Goal: Task Accomplishment & Management: Manage account settings

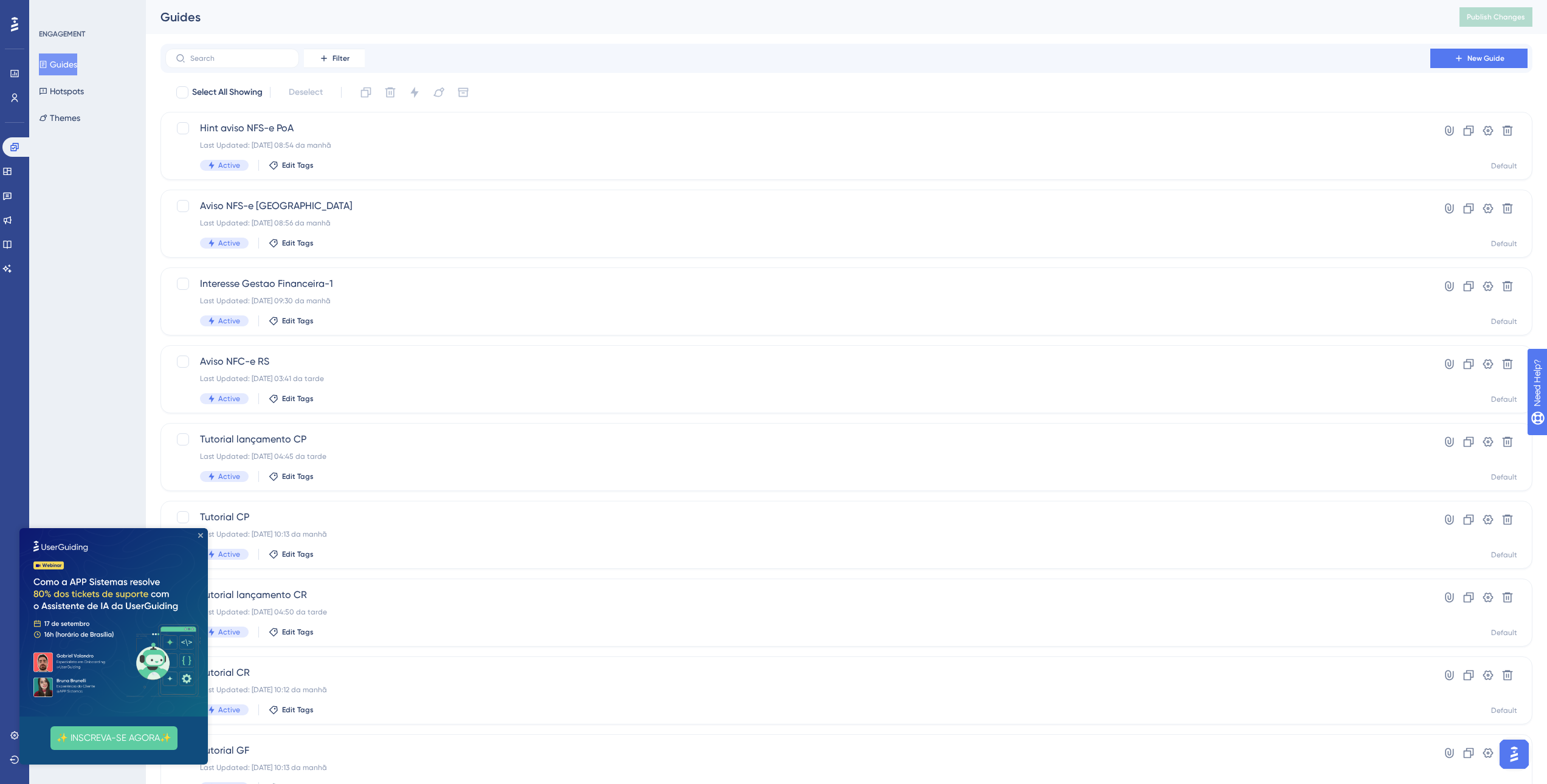
drag, startPoint x: 202, startPoint y: 533, endPoint x: 227, endPoint y: 1060, distance: 527.6
click at [202, 533] on icon "Close Preview" at bounding box center [200, 535] width 5 height 5
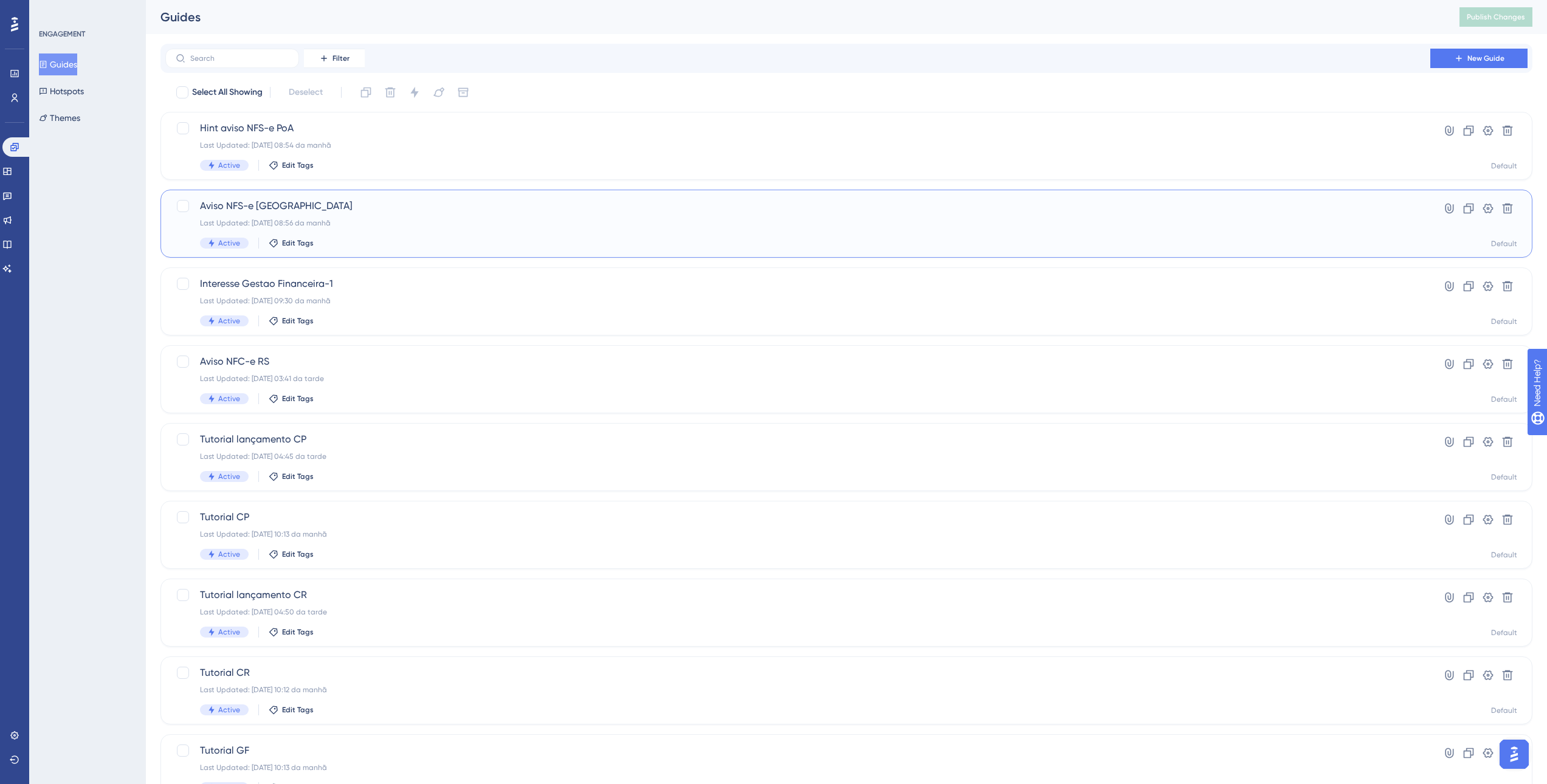
click at [357, 217] on div "Aviso NFS-e Porto Alegre Last Updated: 11.09.2025 08:56 da manhã Active Edit Ta…" at bounding box center [797, 223] width 1195 height 50
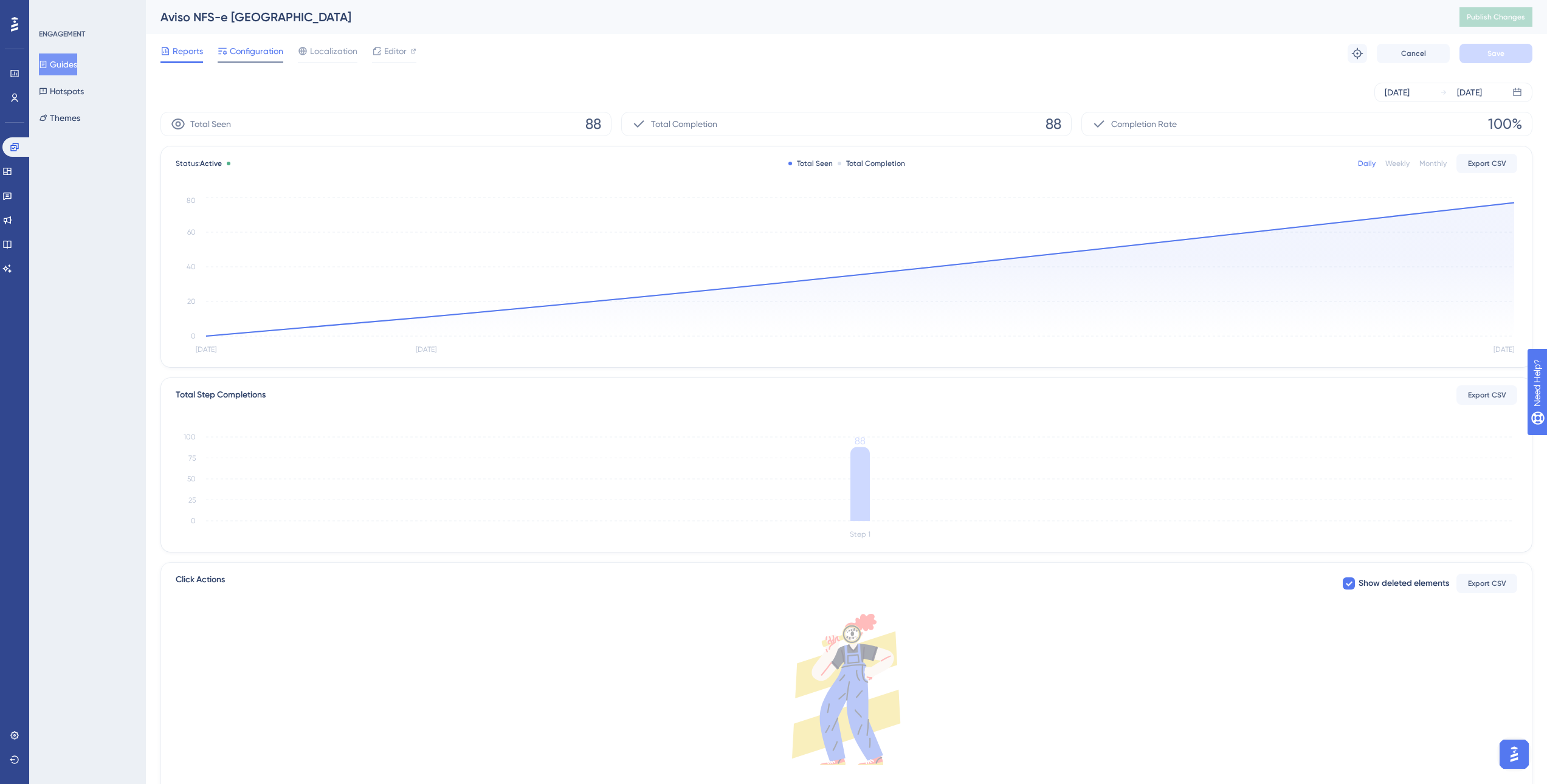
click at [257, 59] on div "Configuration" at bounding box center [250, 53] width 66 height 20
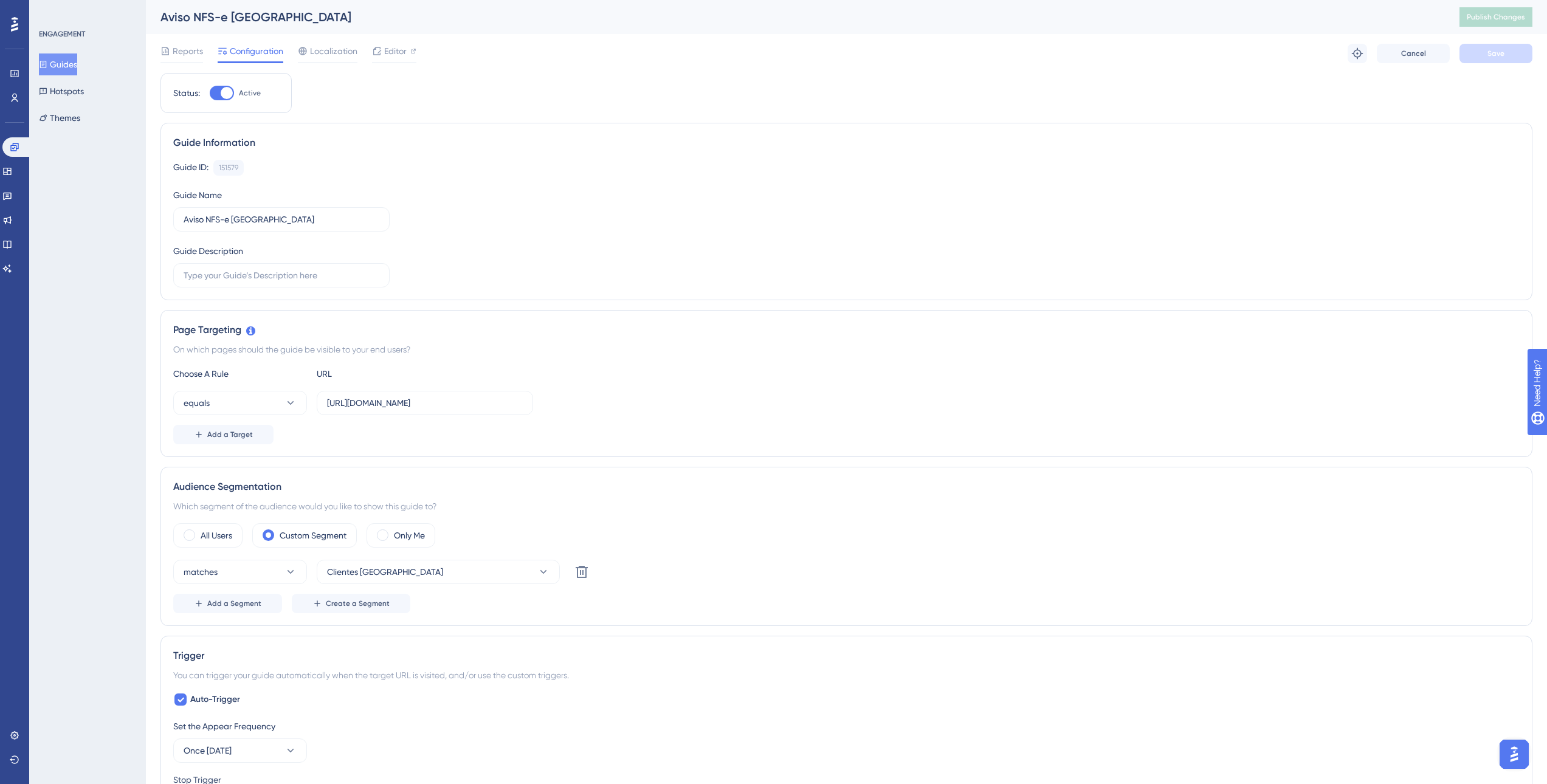
click at [907, 464] on div "Status: Active Guide Information Guide ID: 151579 Copy Guide Name Aviso NFS-e P…" at bounding box center [846, 758] width 1372 height 1369
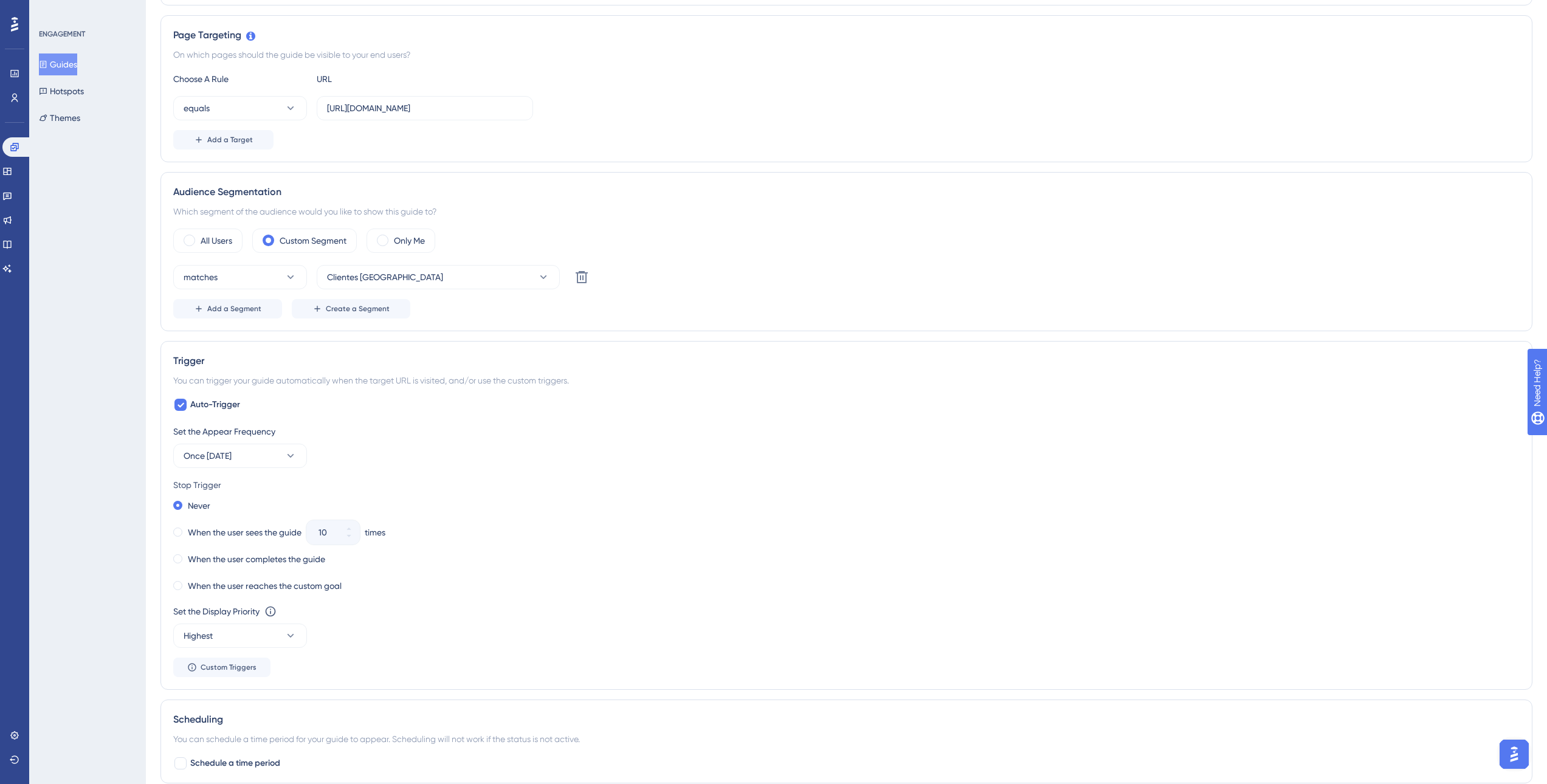
scroll to position [364, 0]
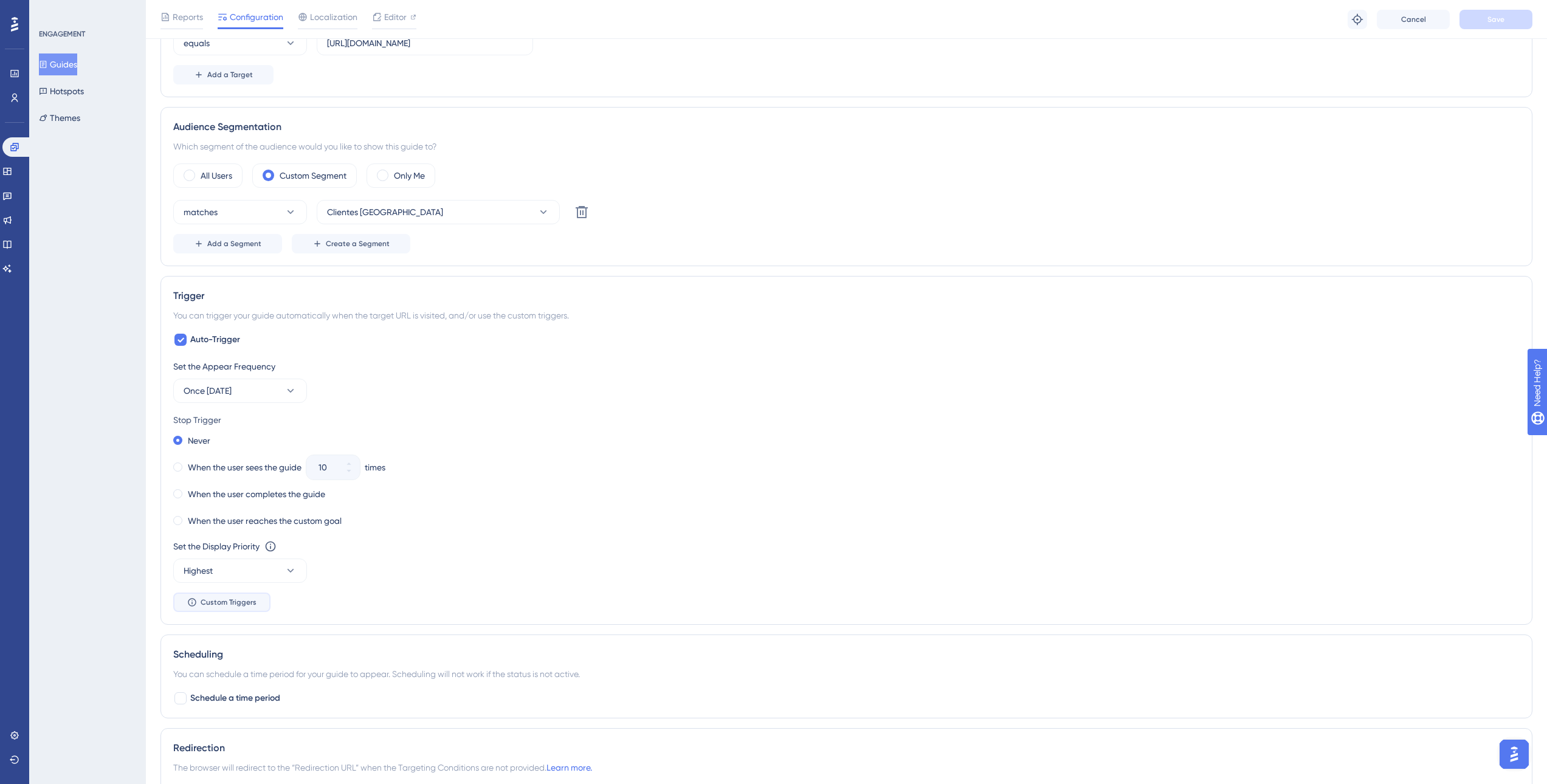
click at [251, 600] on span "Custom Triggers" at bounding box center [228, 601] width 56 height 9
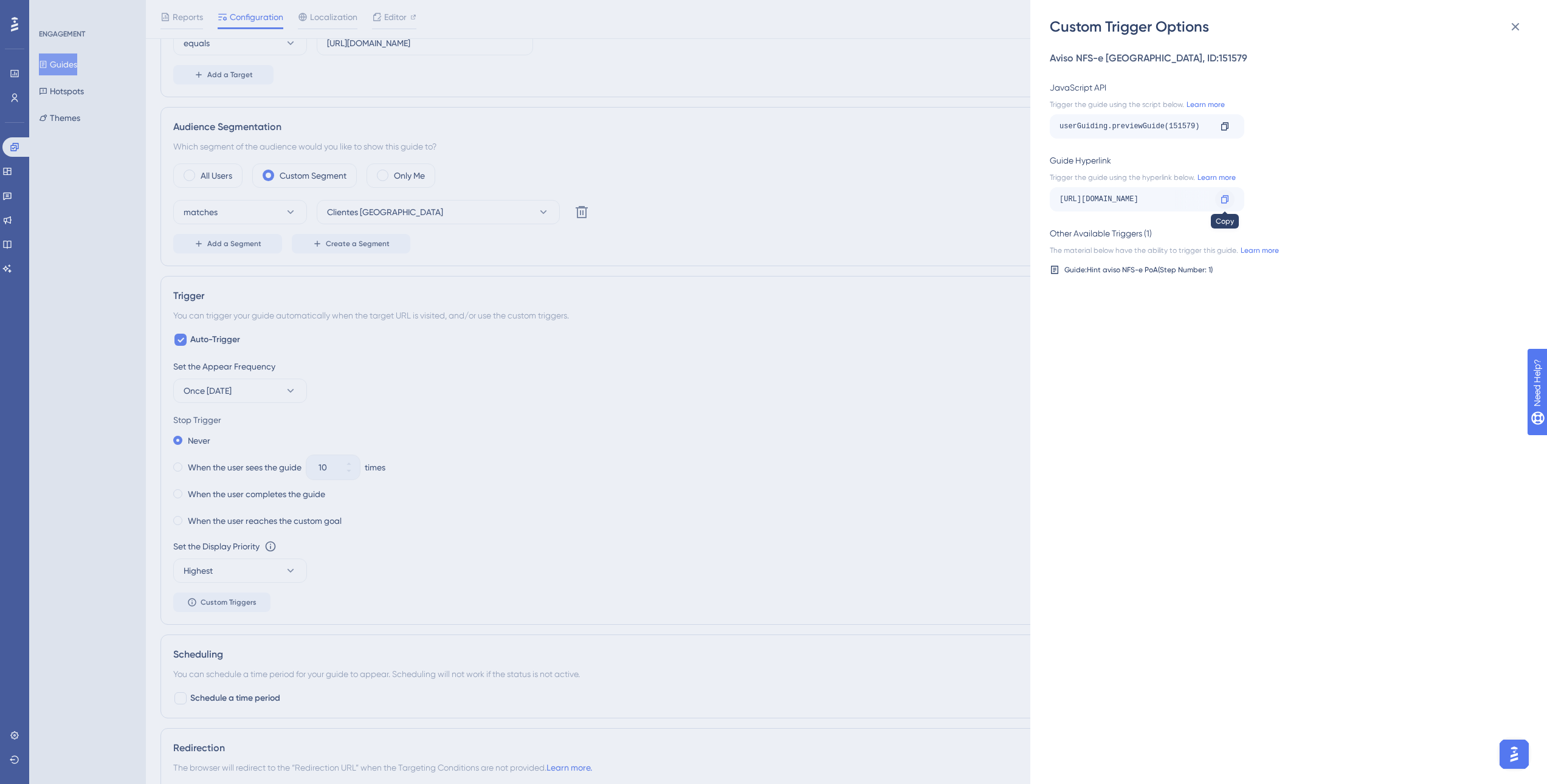
click at [1224, 198] on icon at bounding box center [1224, 199] width 9 height 9
click at [808, 157] on div "Custom Trigger Options Aviso NFS-e Porto Alegre , ID: 151579 JavaScript API Tri…" at bounding box center [774, 392] width 1547 height 784
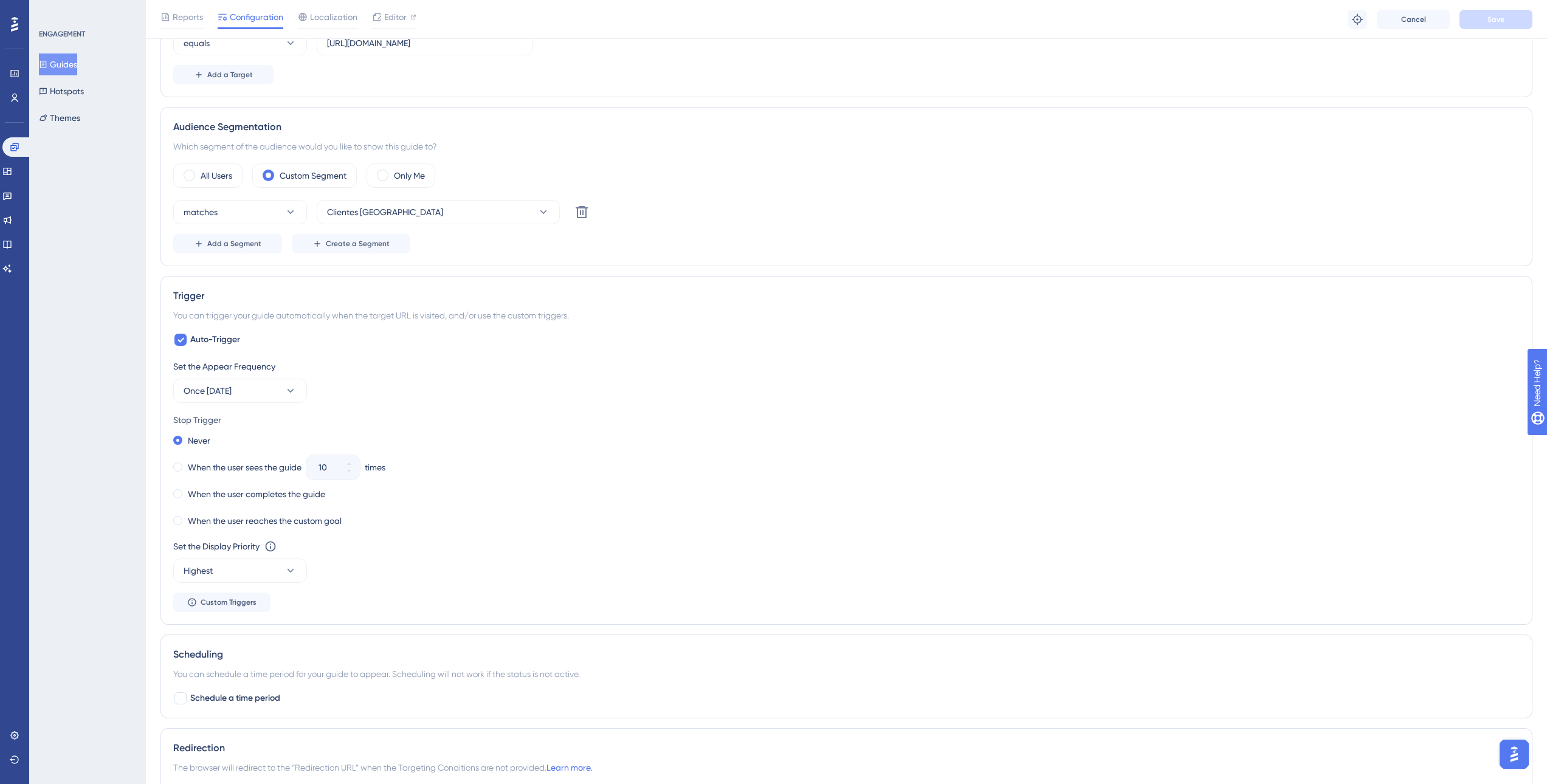
click at [77, 68] on button "Guides" at bounding box center [58, 64] width 38 height 22
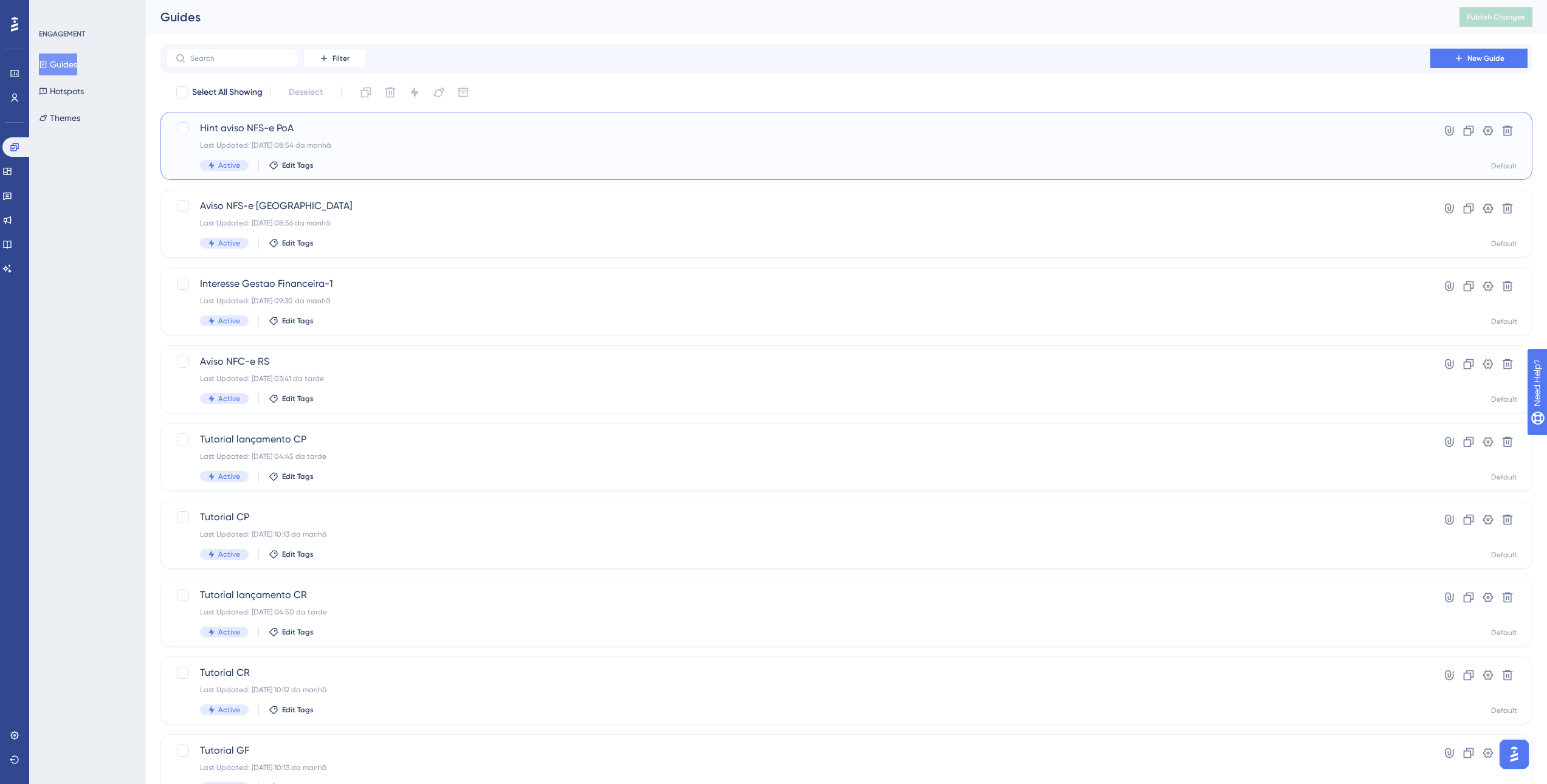
click at [378, 141] on div "Last Updated: 11.09.2025 08:54 da manhã" at bounding box center [797, 145] width 1195 height 9
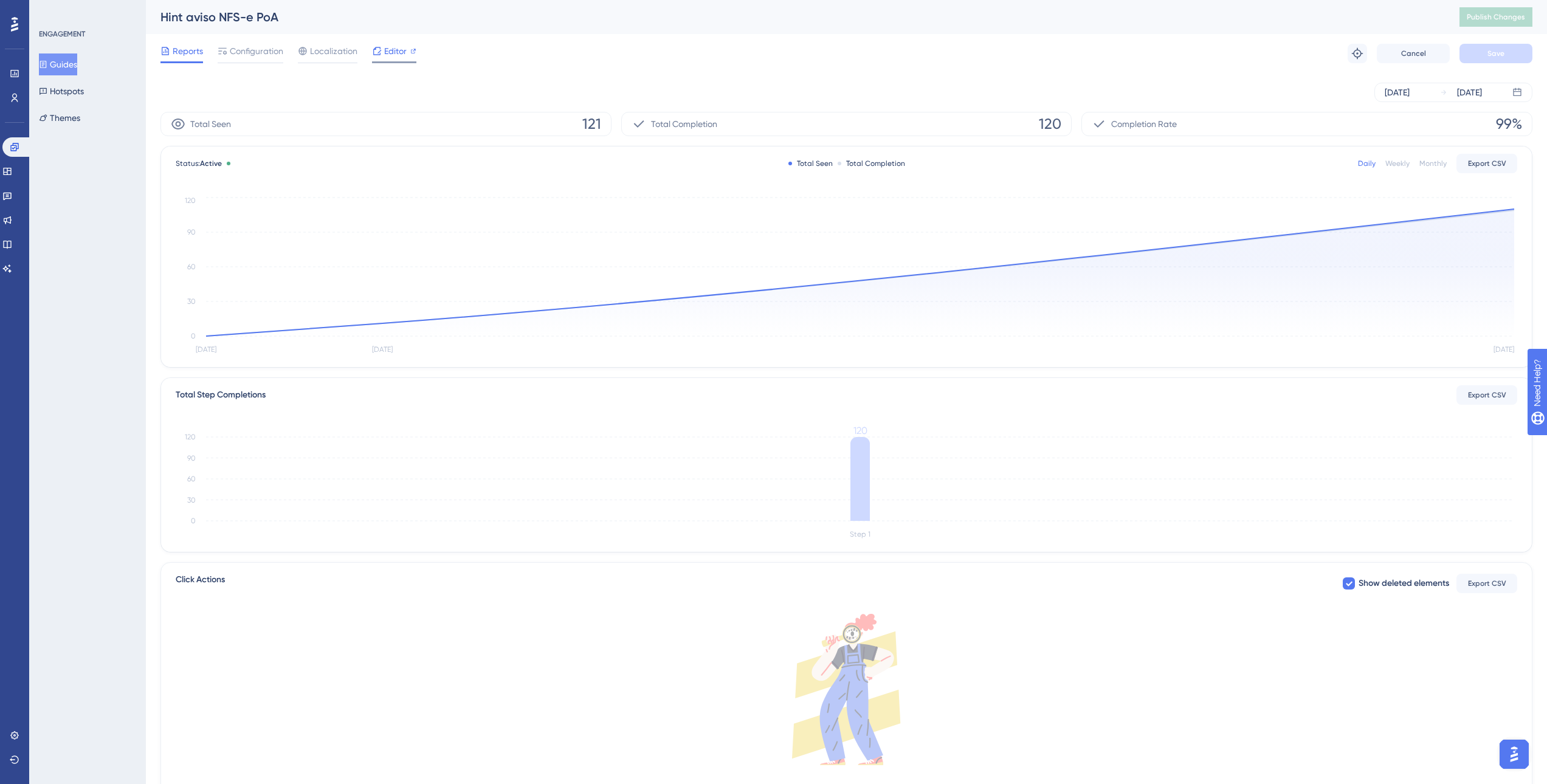
click at [397, 51] on span "Editor" at bounding box center [395, 51] width 22 height 14
click at [63, 69] on button "Guides" at bounding box center [58, 64] width 38 height 22
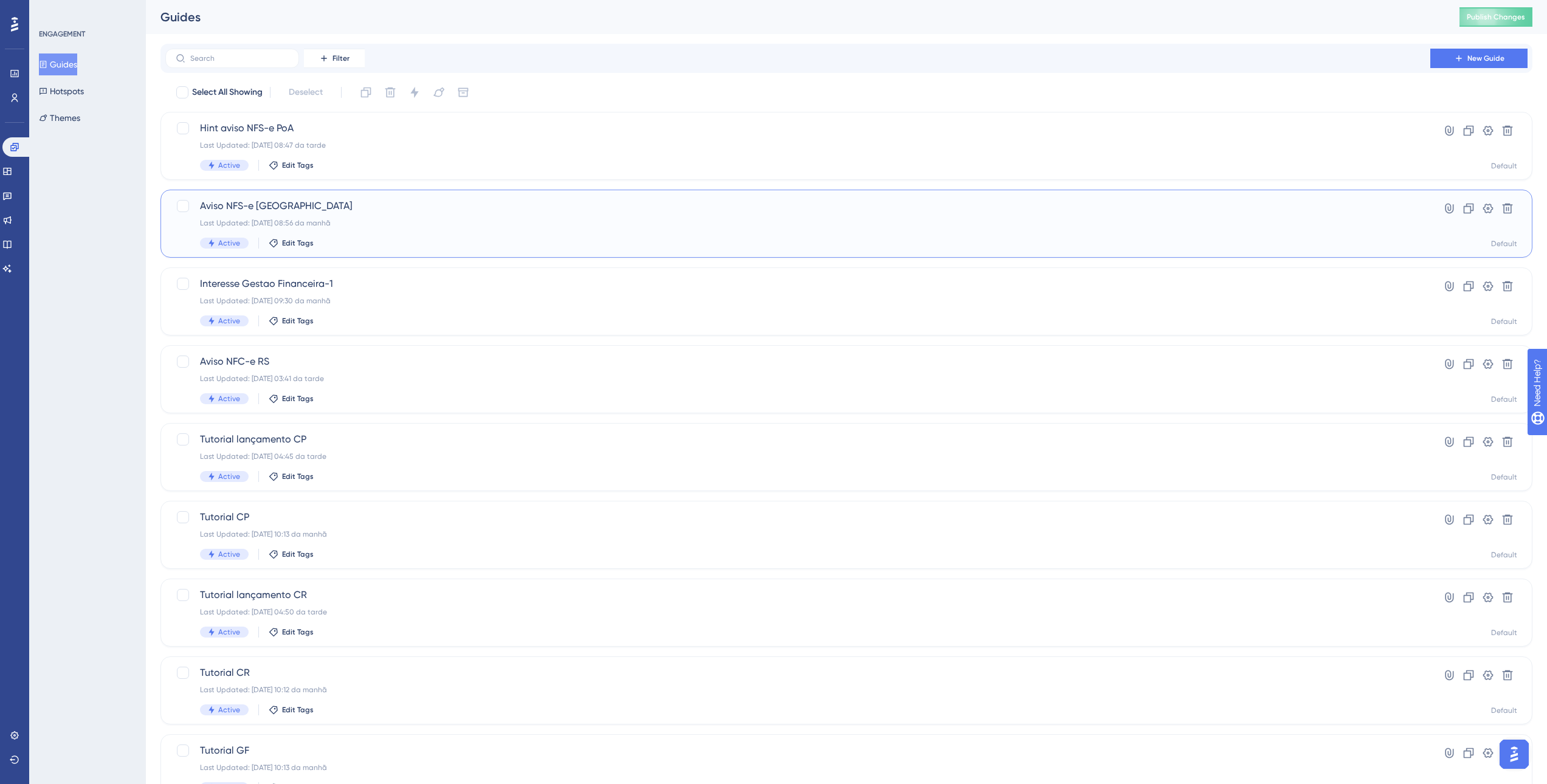
click at [337, 212] on span "Aviso NFS-e Porto Alegre" at bounding box center [797, 206] width 1195 height 14
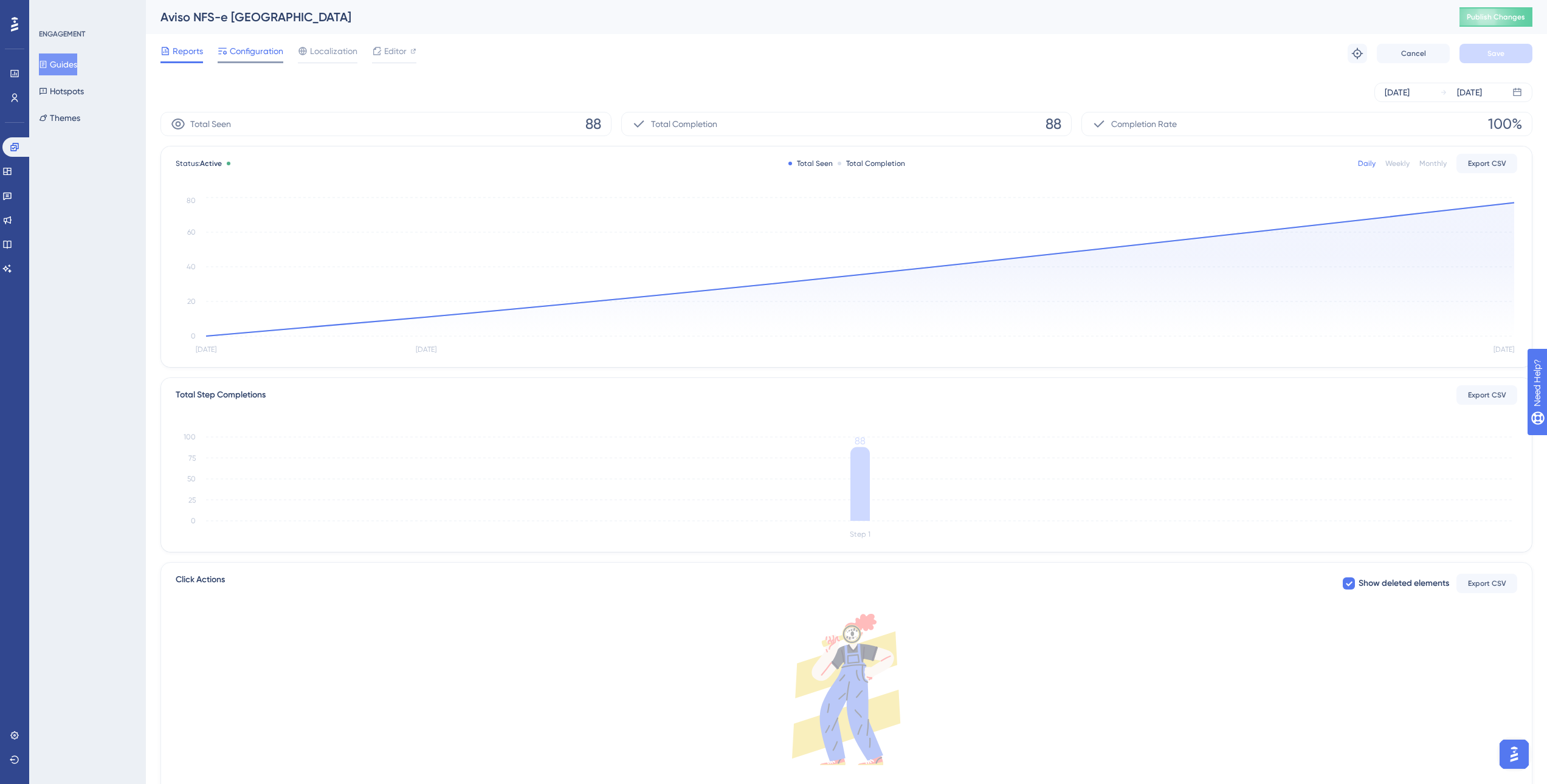
click at [254, 52] on span "Configuration" at bounding box center [257, 51] width 54 height 14
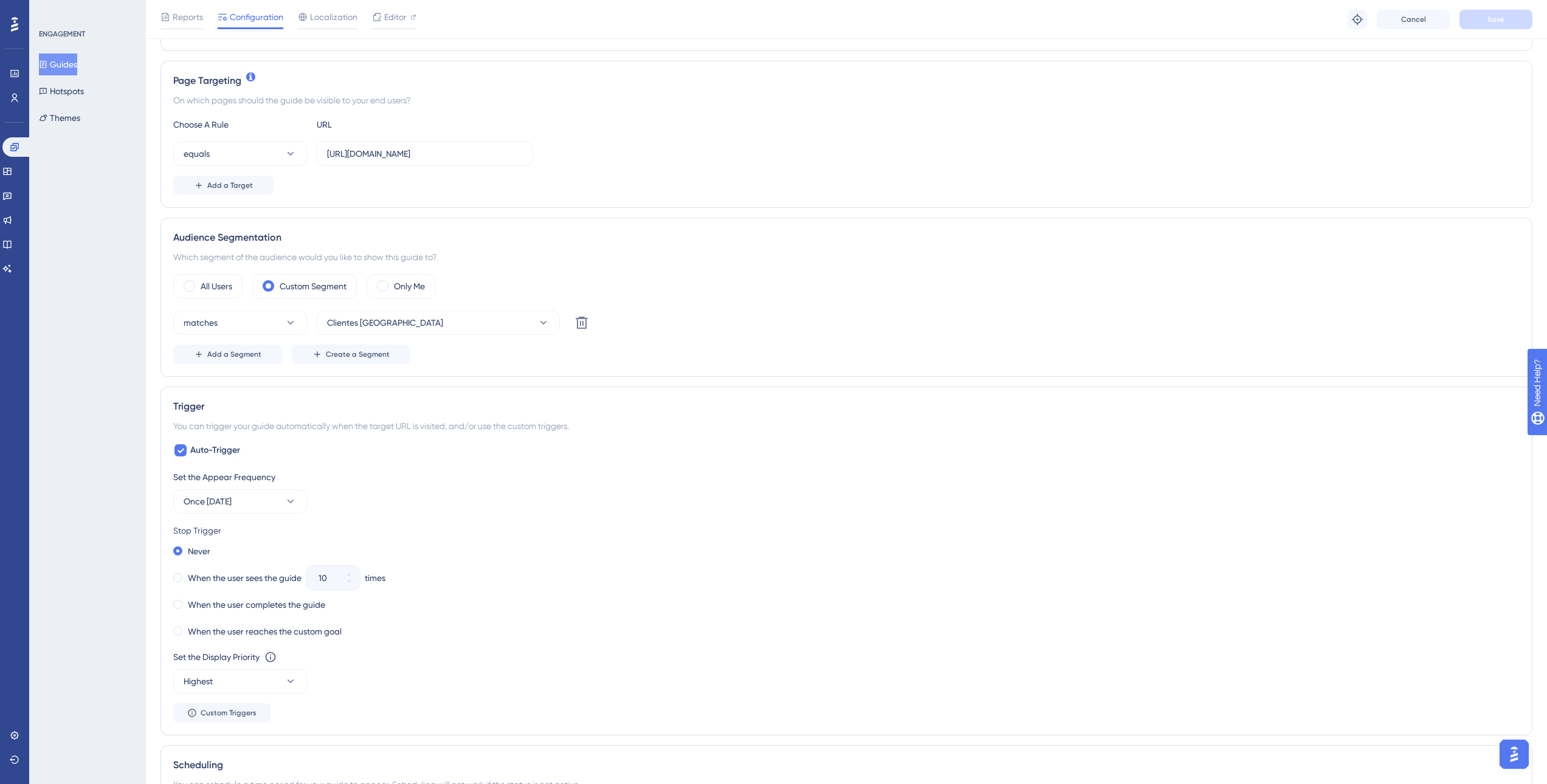
scroll to position [364, 0]
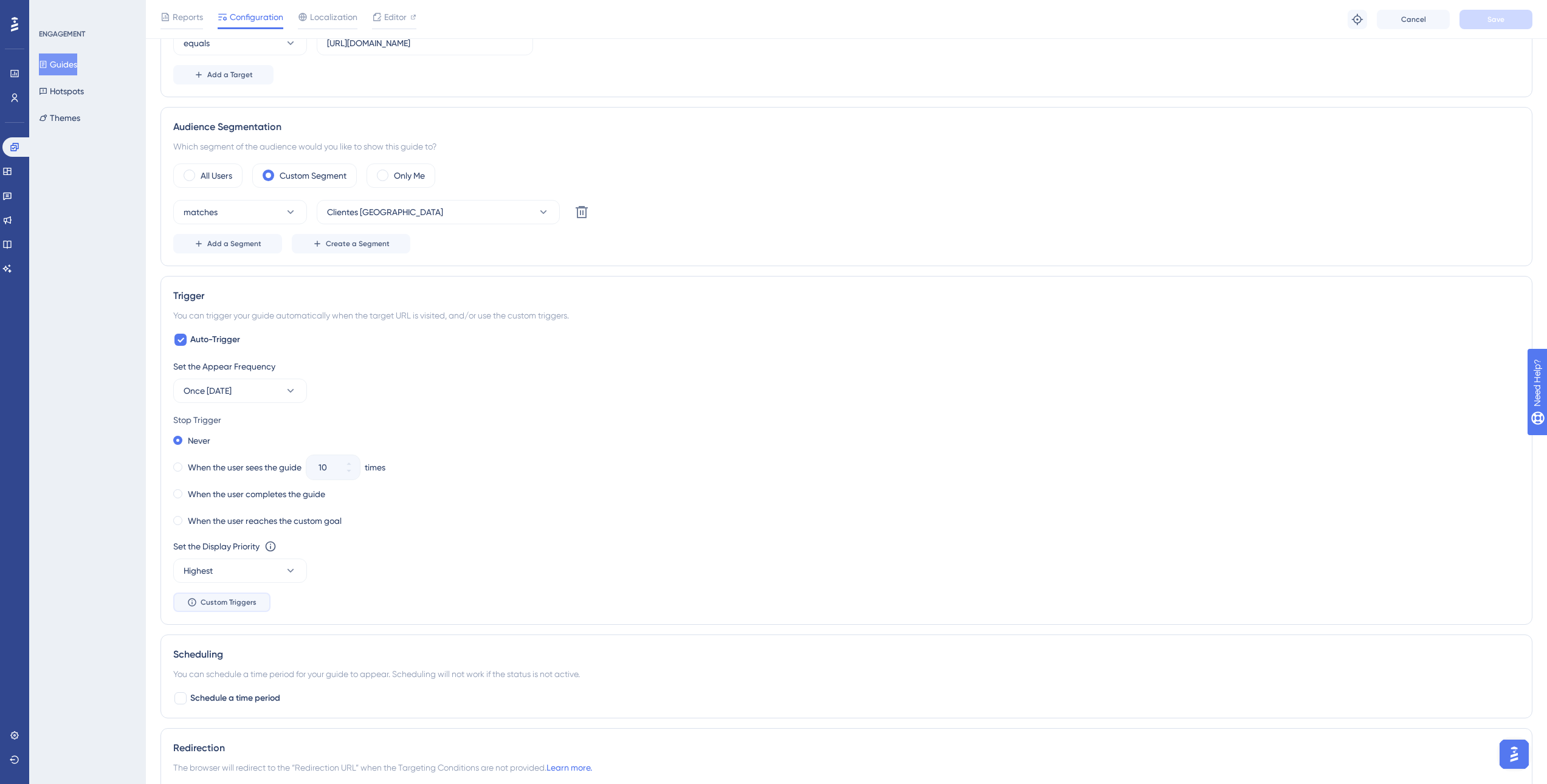
click at [239, 604] on span "Custom Triggers" at bounding box center [228, 601] width 56 height 9
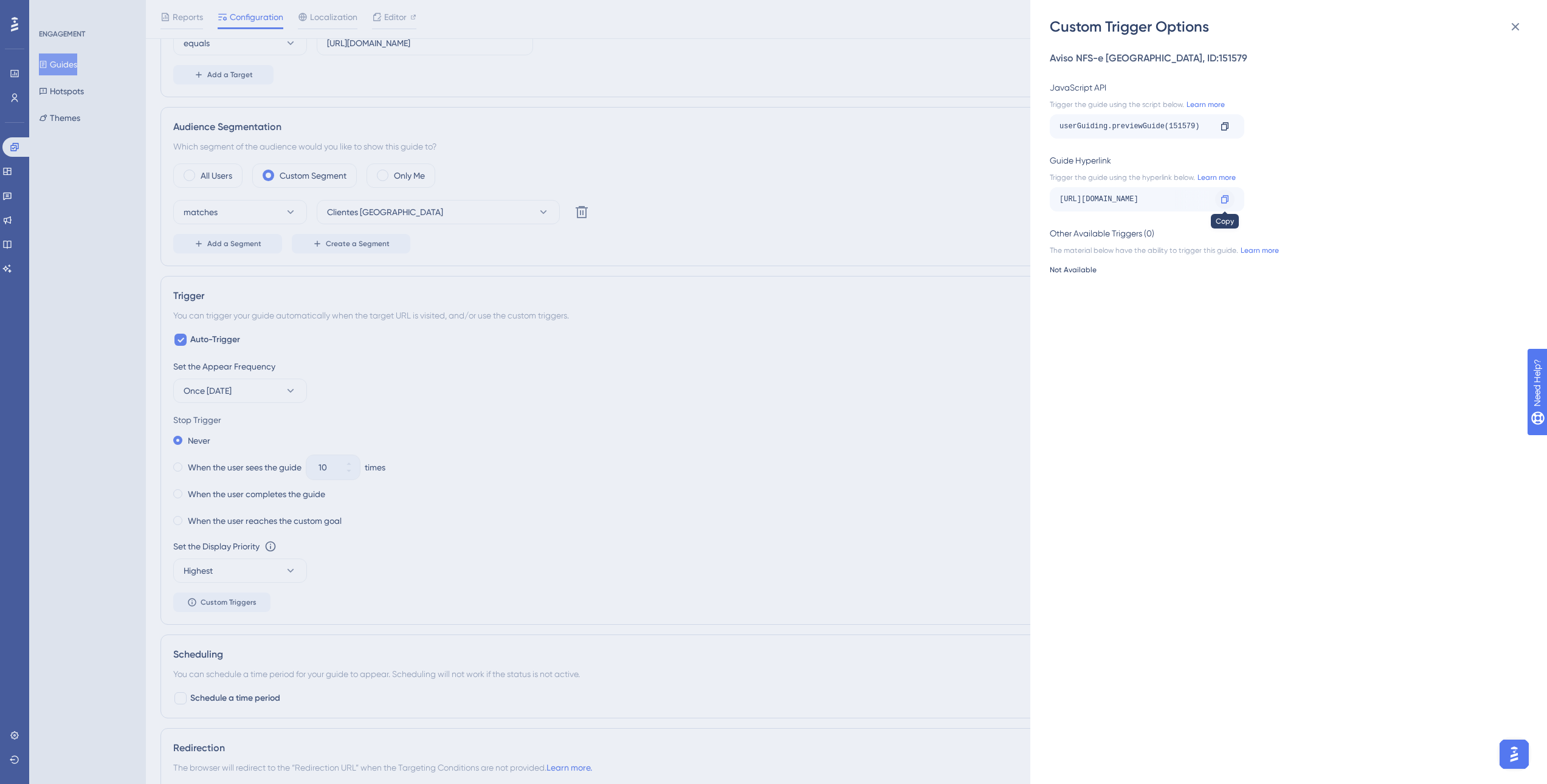
click at [1223, 197] on icon at bounding box center [1225, 199] width 7 height 8
drag, startPoint x: 1172, startPoint y: 196, endPoint x: 1267, endPoint y: 203, distance: 95.3
click at [1267, 203] on div "https://sped.safeweb.com.br/enota/portal/?__ug__=151579 Copy" at bounding box center [1285, 199] width 470 height 25
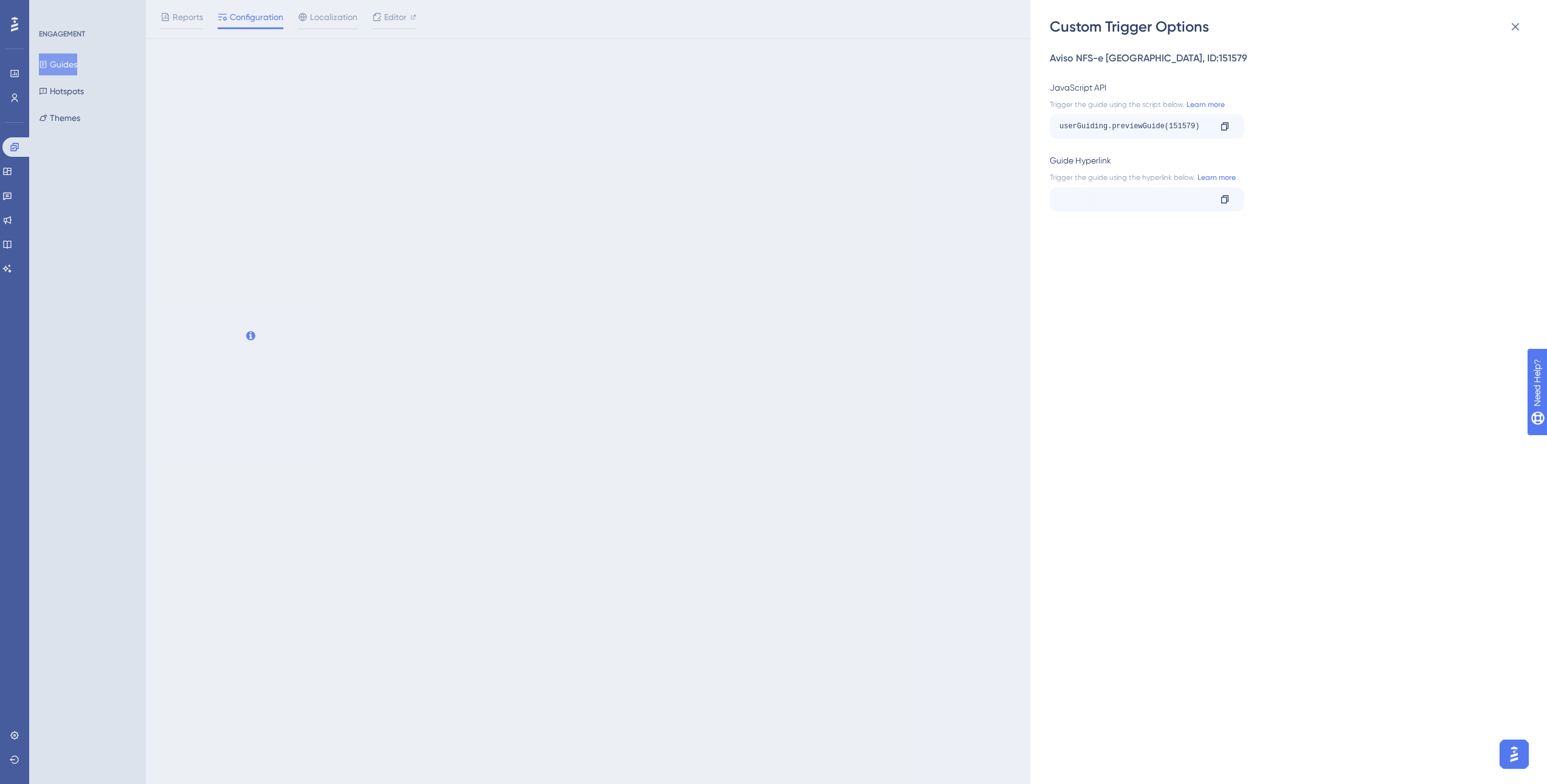
scroll to position [0, 0]
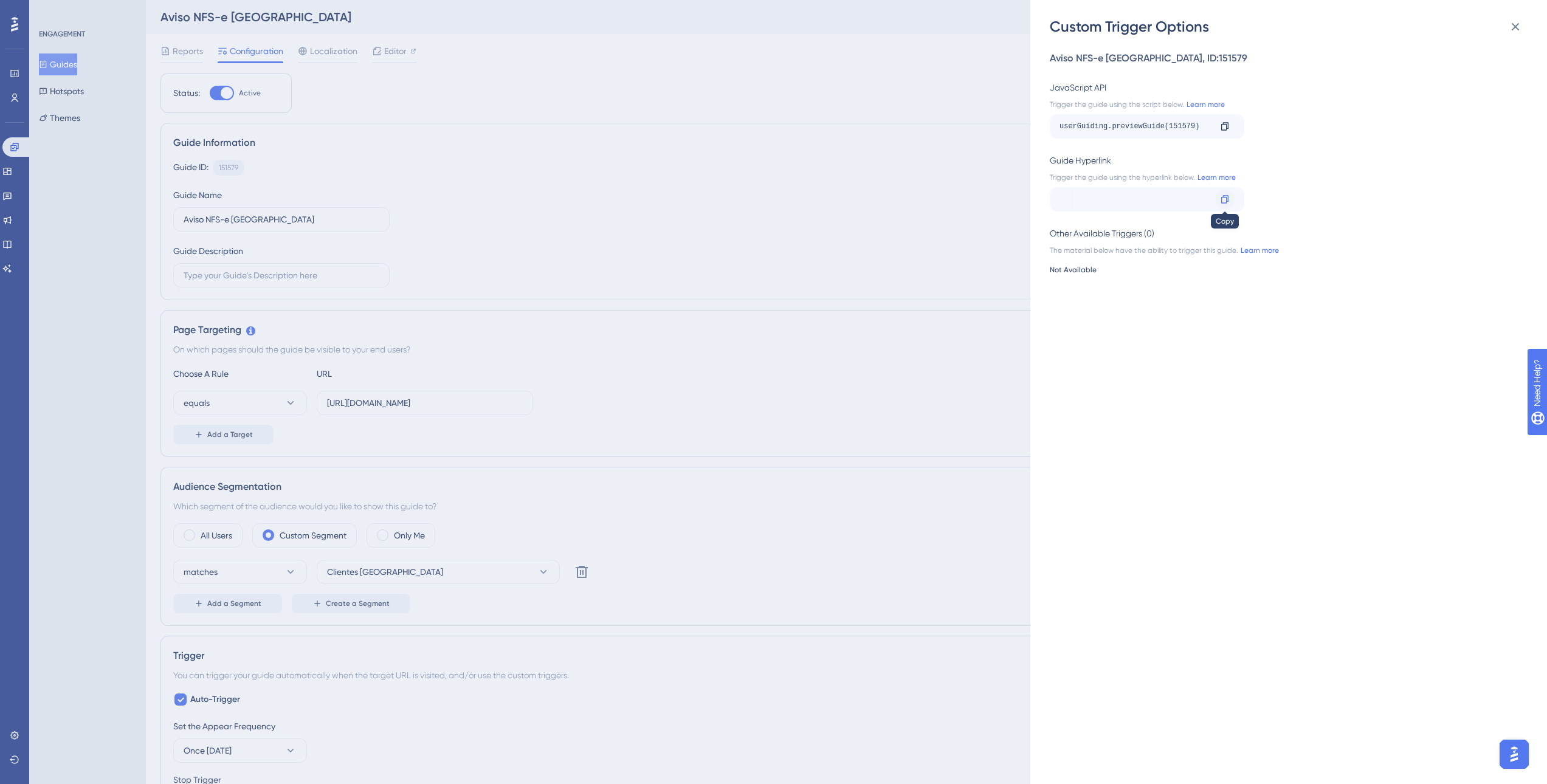
click at [1227, 197] on icon at bounding box center [1225, 199] width 7 height 8
copy div "m.br/enota/portal/?__ug__=151579 Copy"
drag, startPoint x: 1106, startPoint y: 200, endPoint x: 964, endPoint y: 196, distance: 142.1
click at [964, 196] on div "Custom Trigger Options Aviso NFS-e Porto Alegre , ID: 151579 JavaScript API Tri…" at bounding box center [774, 392] width 1547 height 784
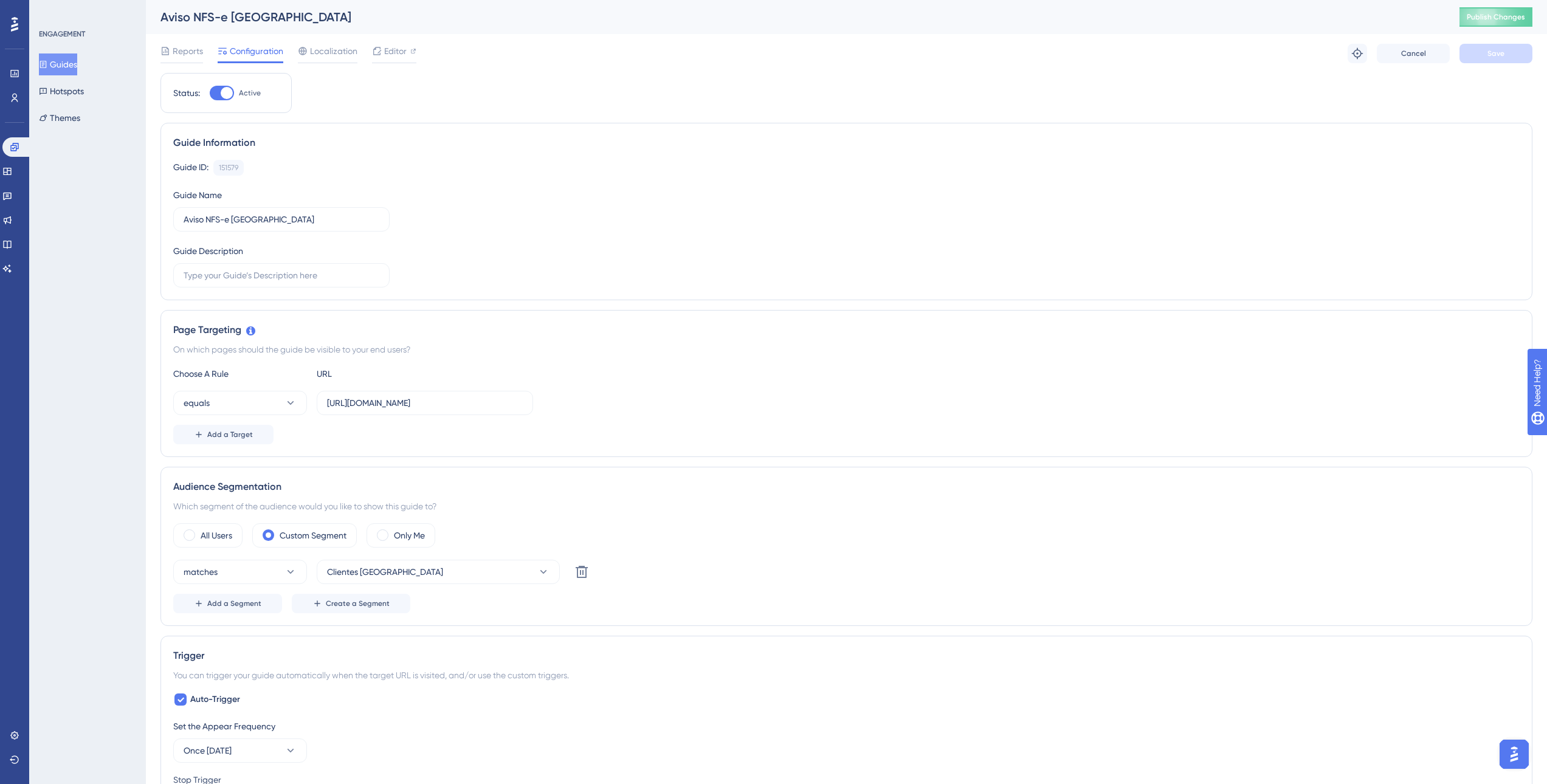
click at [842, 257] on div "Guide ID: 151579 Copy Guide Name Aviso NFS-e Porto Alegre Guide Description" at bounding box center [846, 224] width 1346 height 128
click at [72, 65] on button "Guides" at bounding box center [58, 64] width 38 height 22
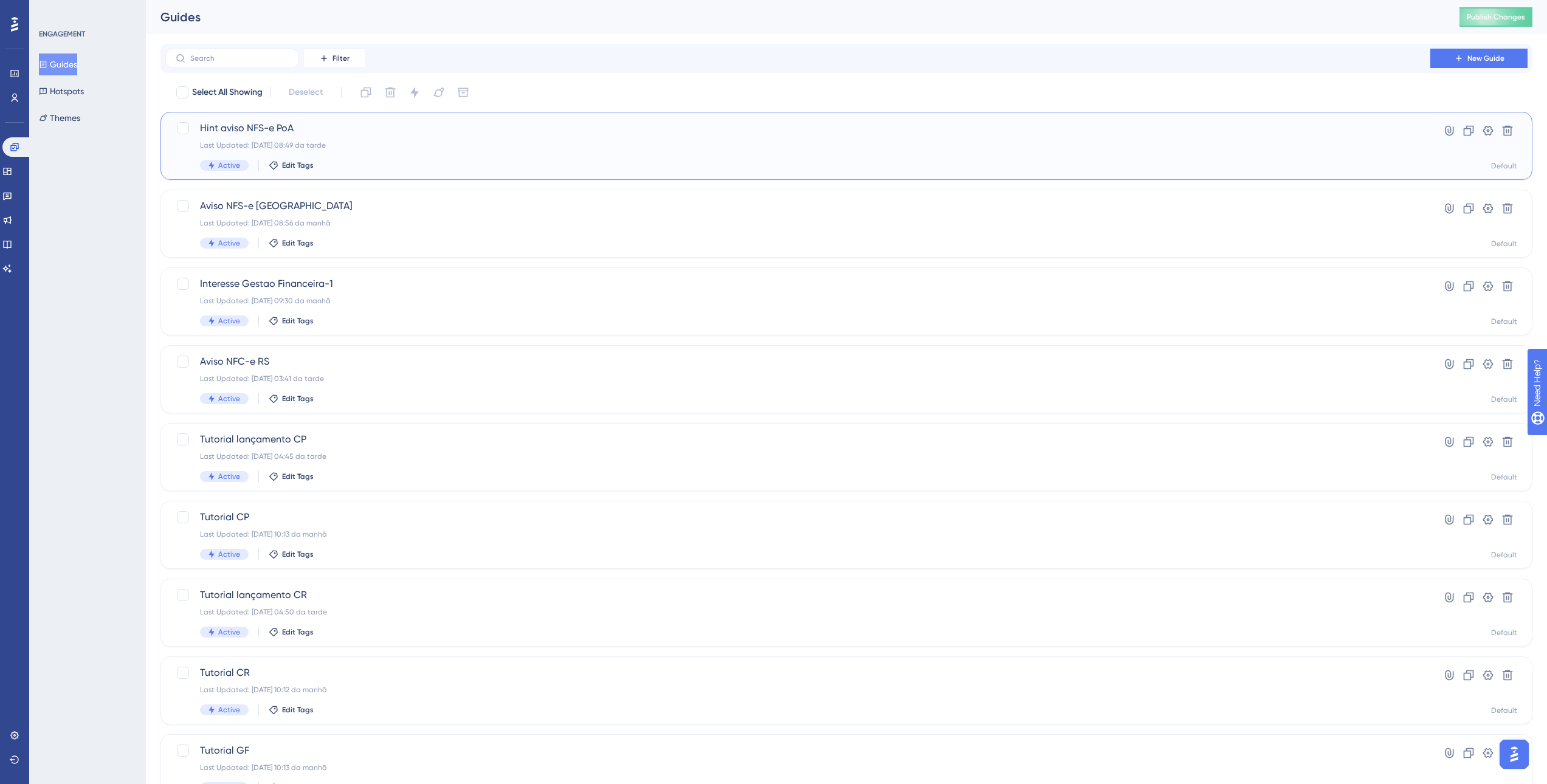
click at [363, 133] on span "Hint aviso NFS-e PoA" at bounding box center [797, 128] width 1195 height 14
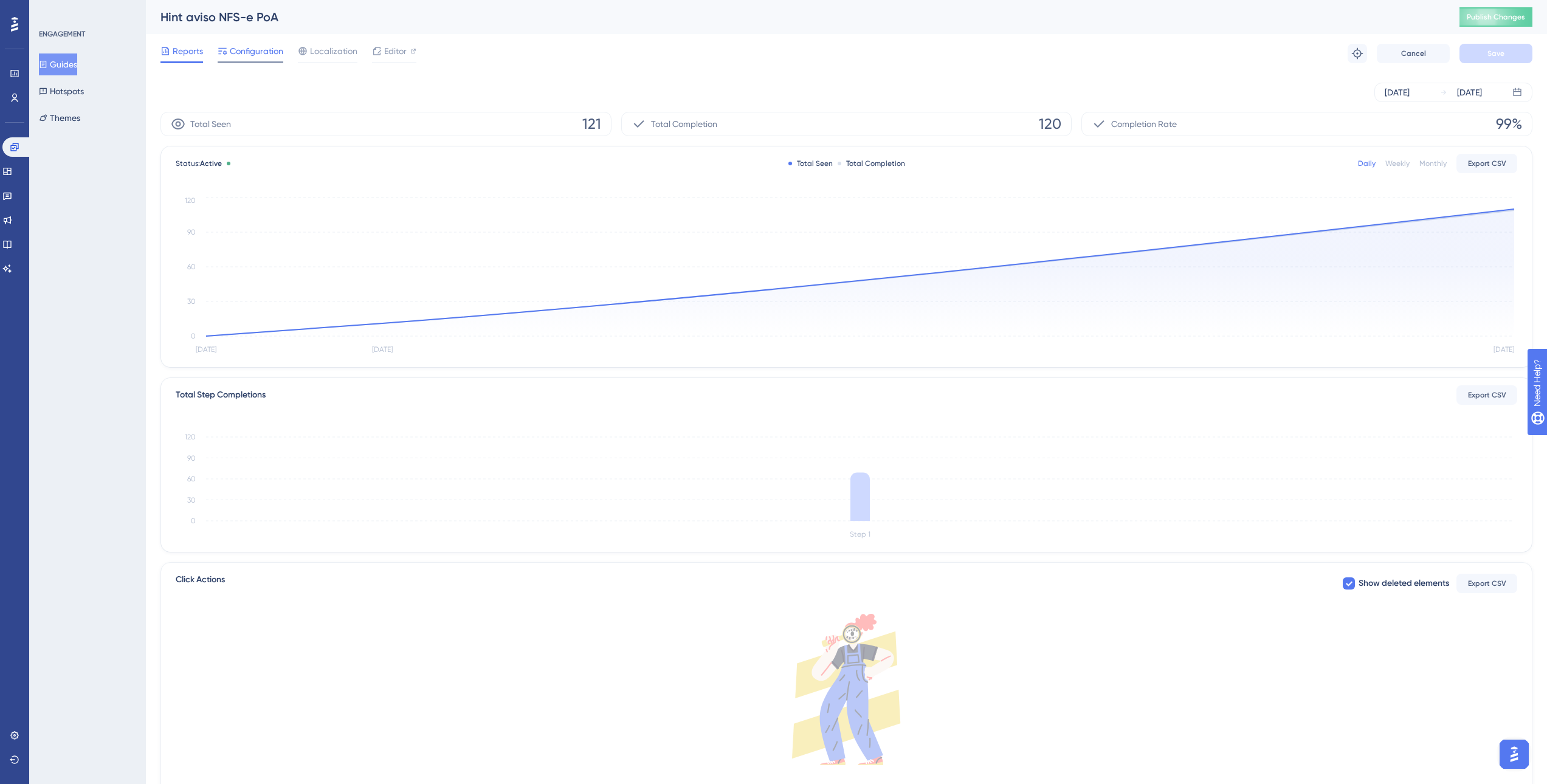
click at [273, 53] on span "Configuration" at bounding box center [257, 51] width 54 height 14
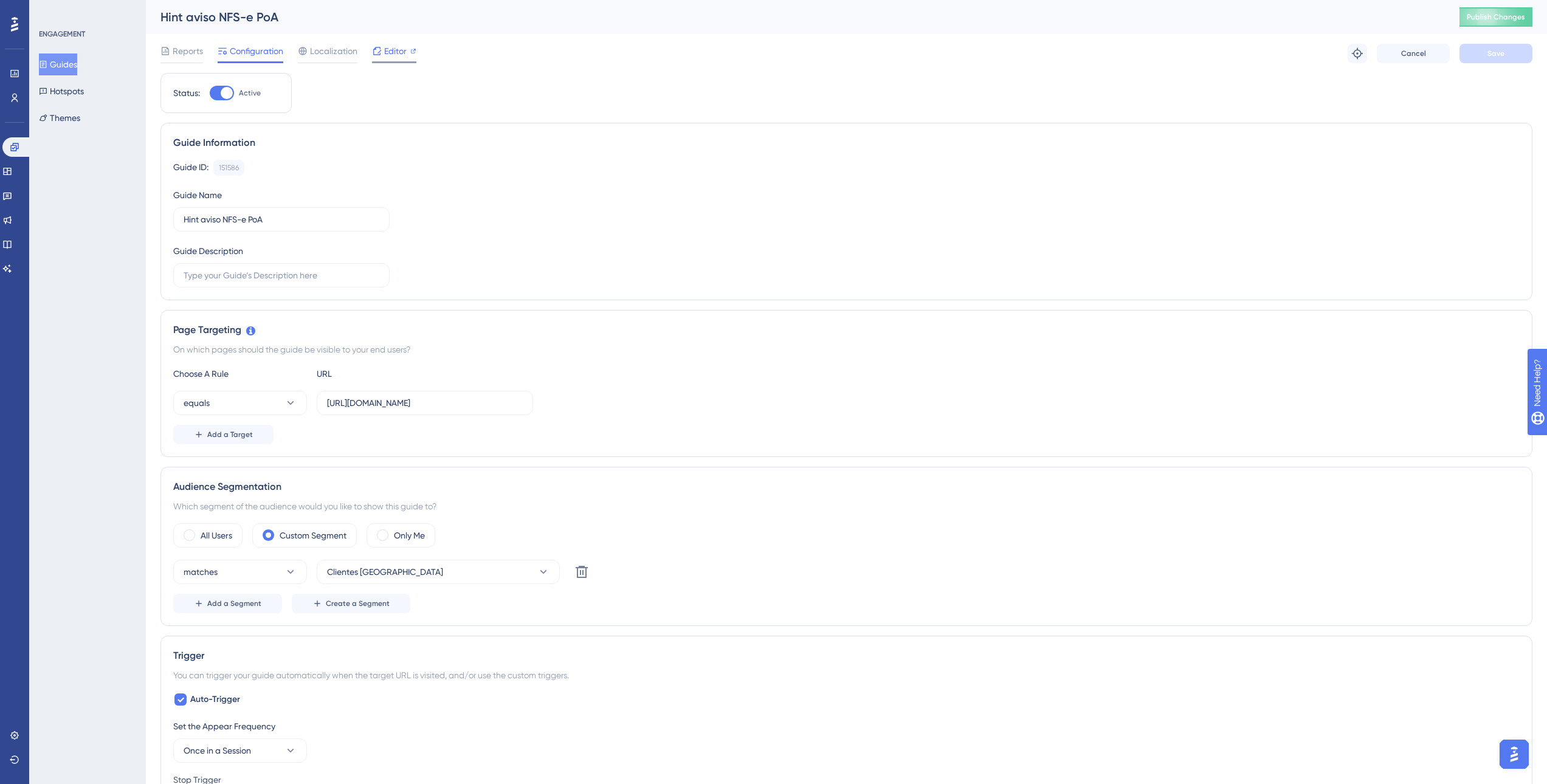
click at [400, 55] on span "Editor" at bounding box center [395, 51] width 22 height 14
click at [383, 57] on div "Editor" at bounding box center [394, 51] width 44 height 14
click at [61, 64] on button "Guides" at bounding box center [58, 64] width 38 height 22
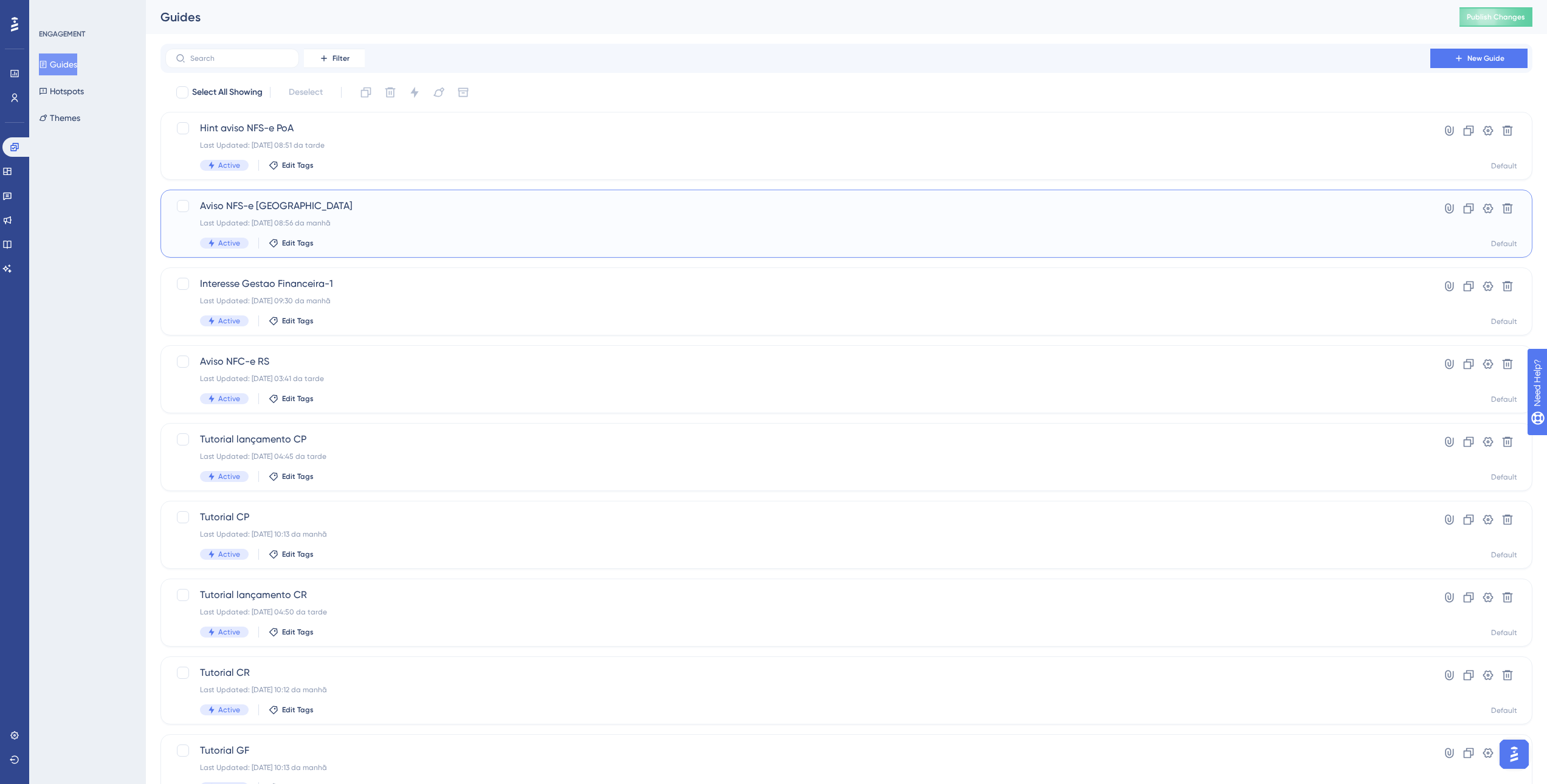
click at [325, 207] on span "Aviso NFS-e Porto Alegre" at bounding box center [797, 206] width 1195 height 14
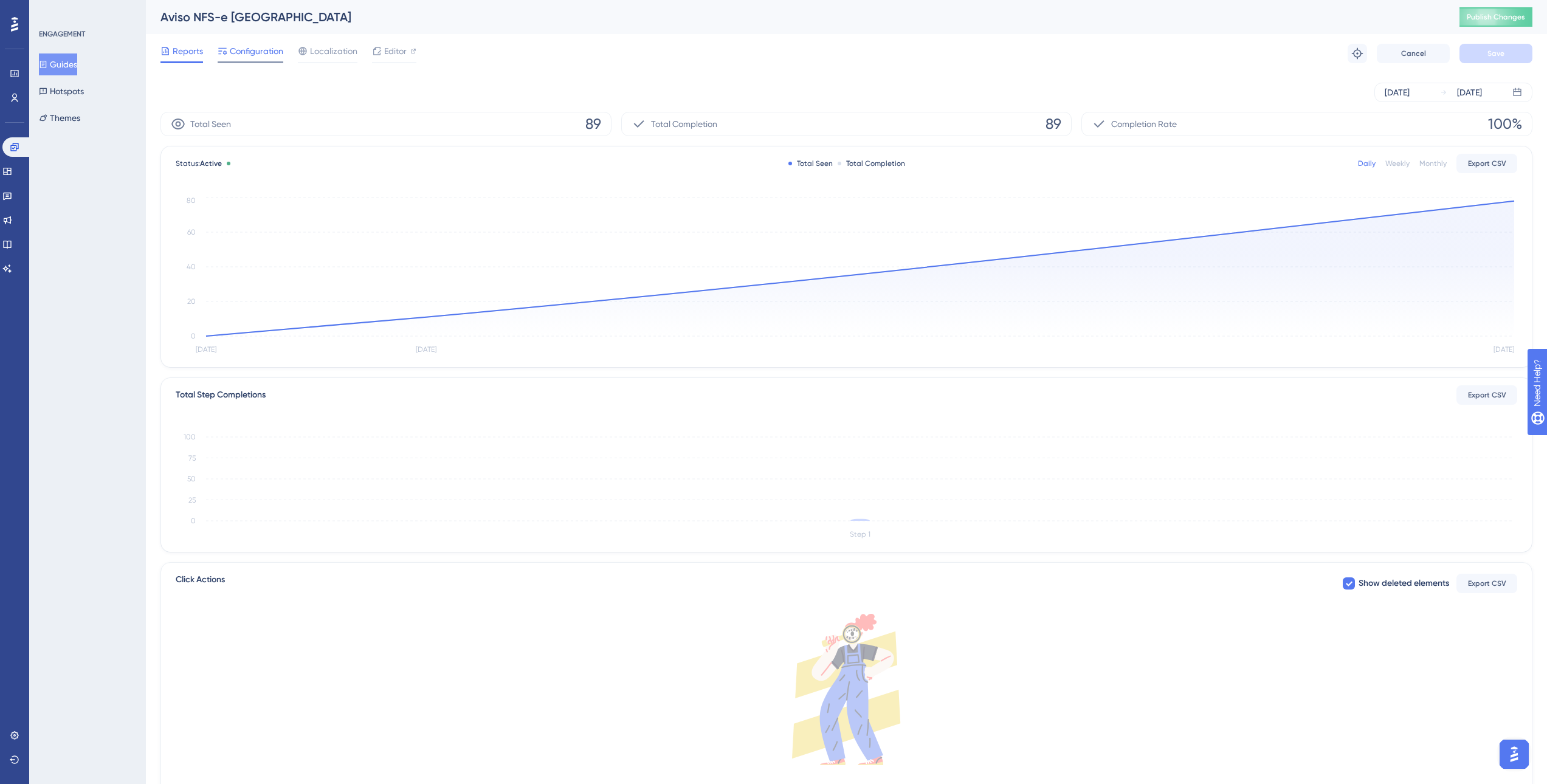
click at [241, 48] on span "Configuration" at bounding box center [257, 51] width 54 height 14
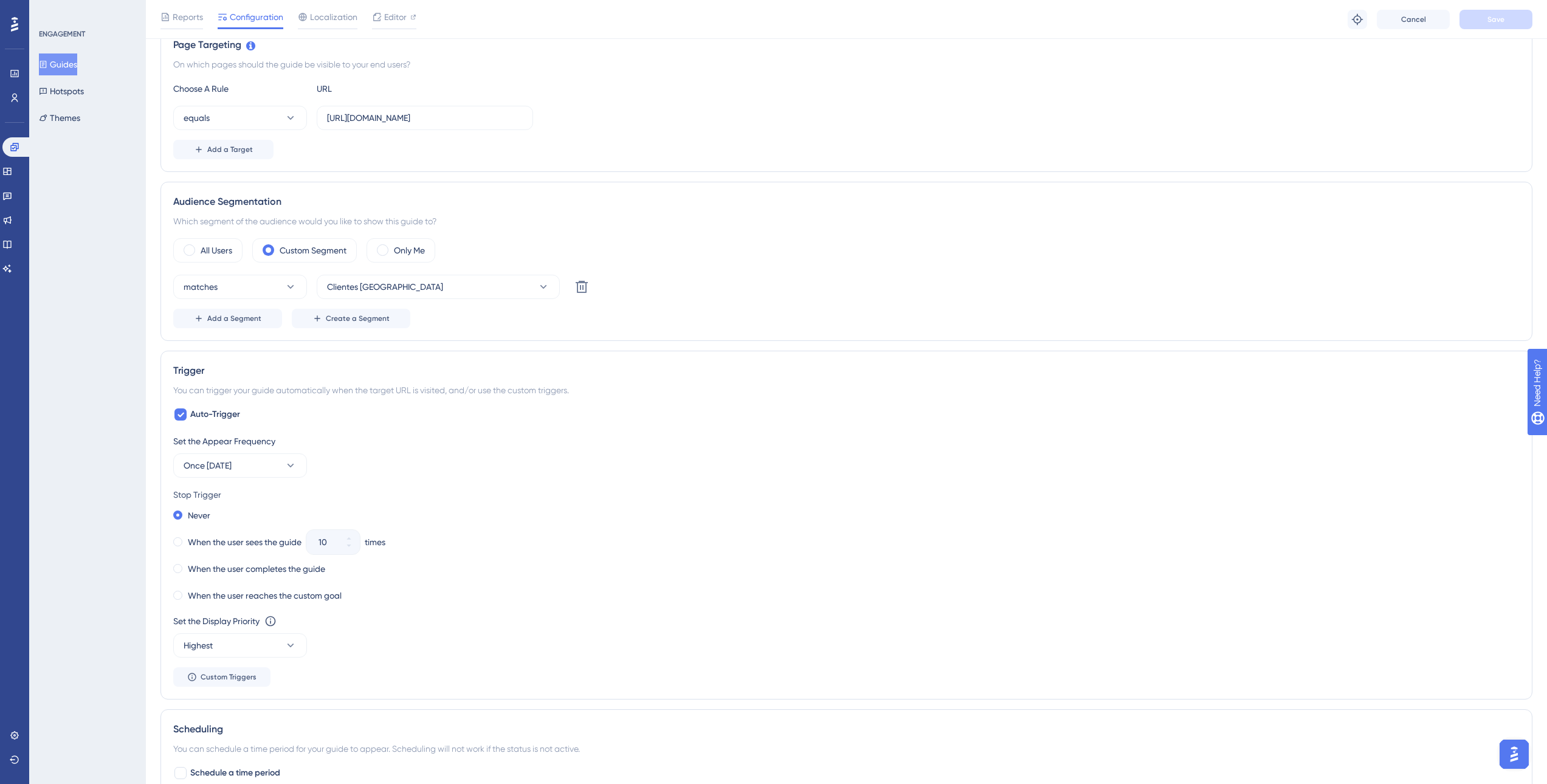
scroll to position [304, 0]
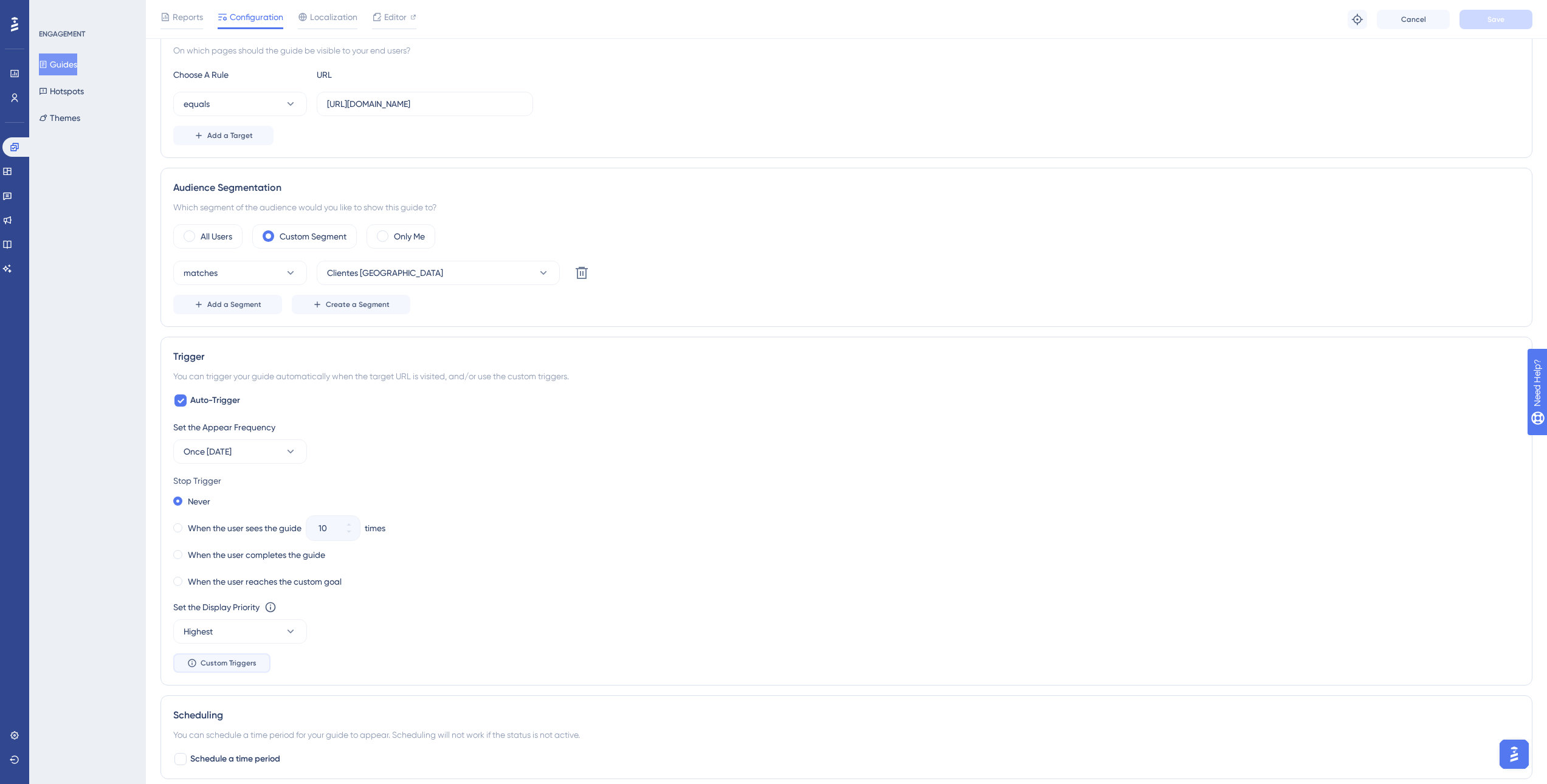
click at [223, 662] on span "Custom Triggers" at bounding box center [228, 662] width 56 height 9
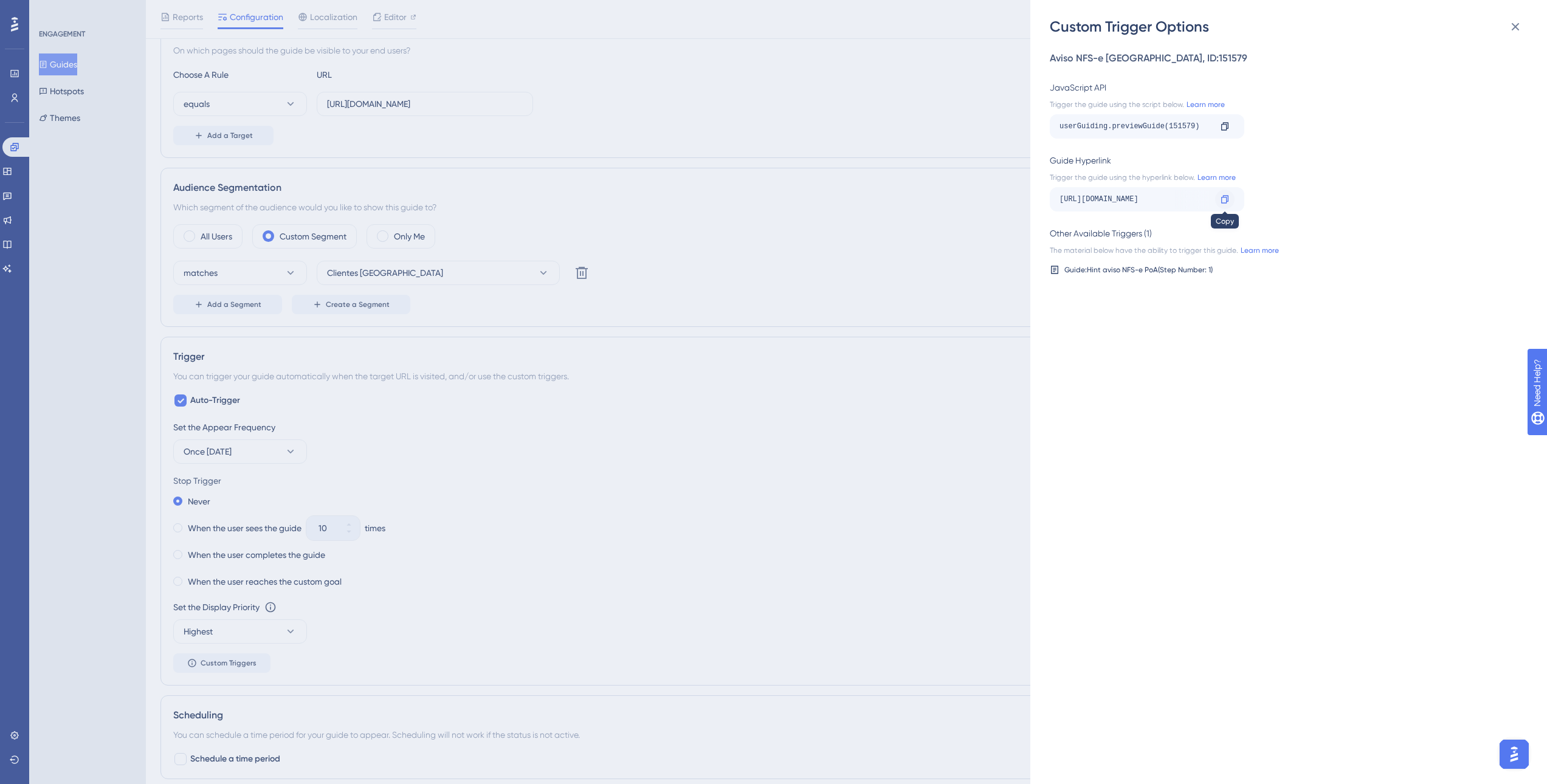
click at [1227, 197] on icon at bounding box center [1225, 199] width 7 height 8
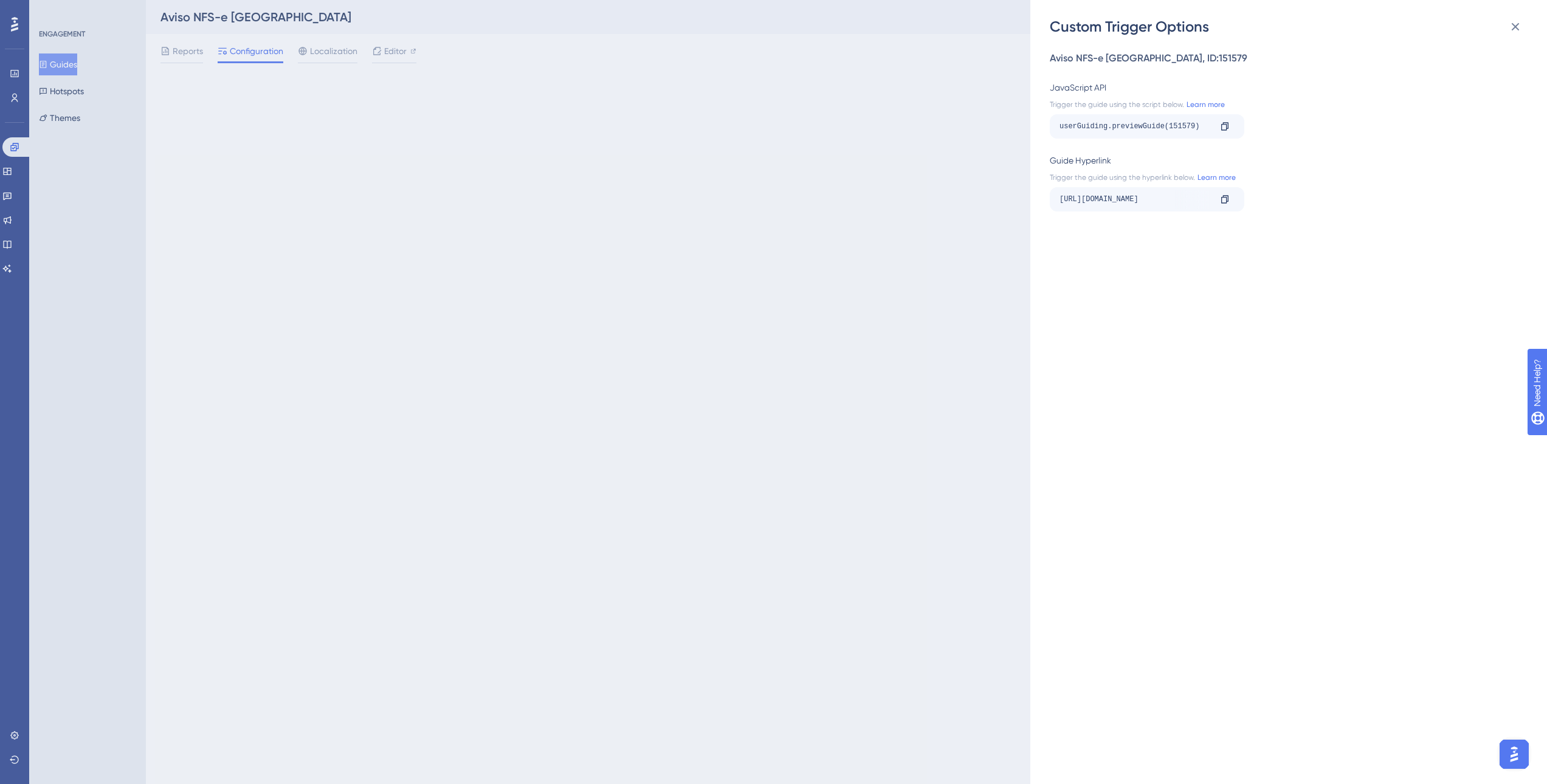
scroll to position [0, 0]
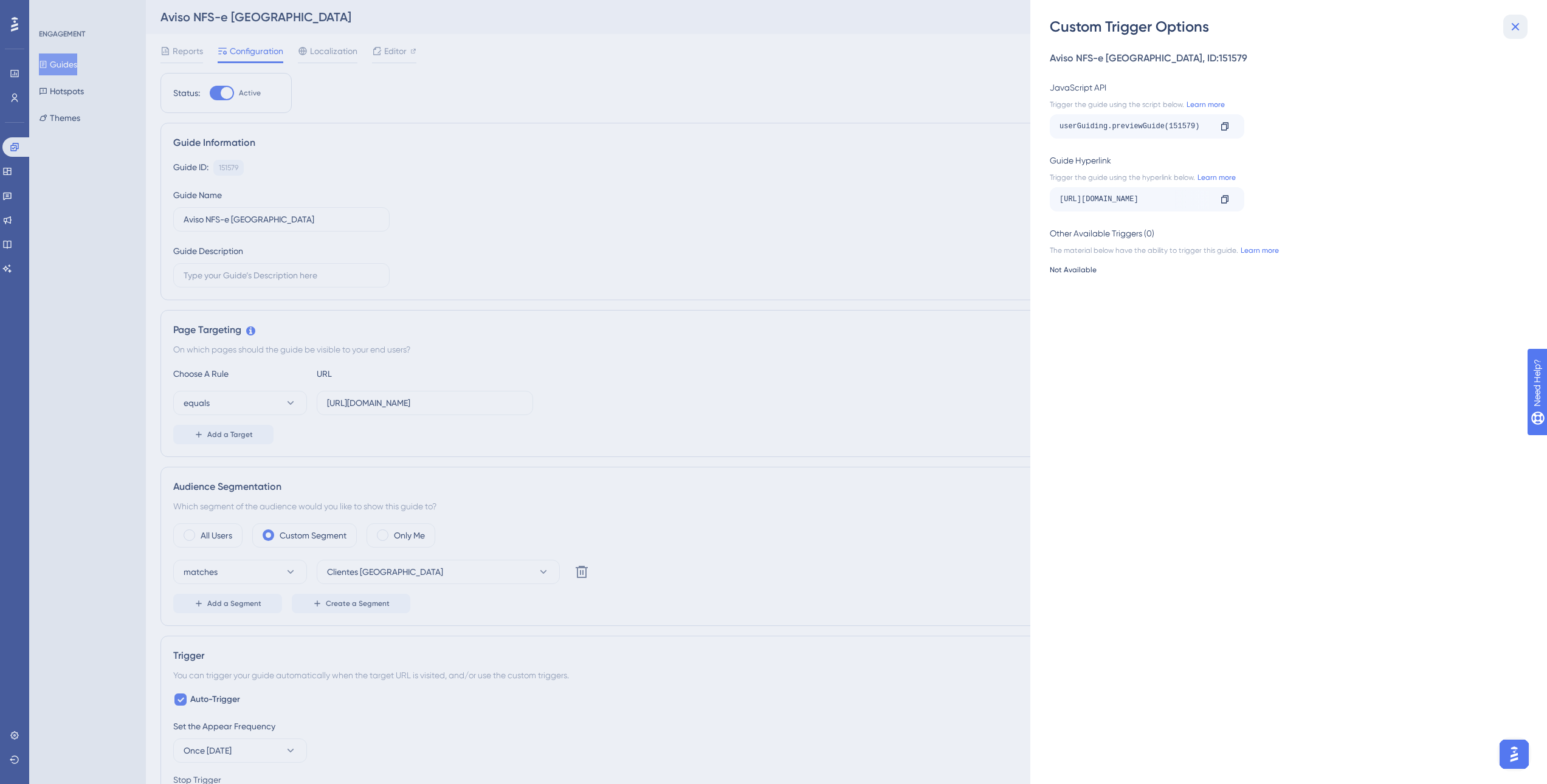
click at [1520, 25] on icon at bounding box center [1515, 27] width 14 height 14
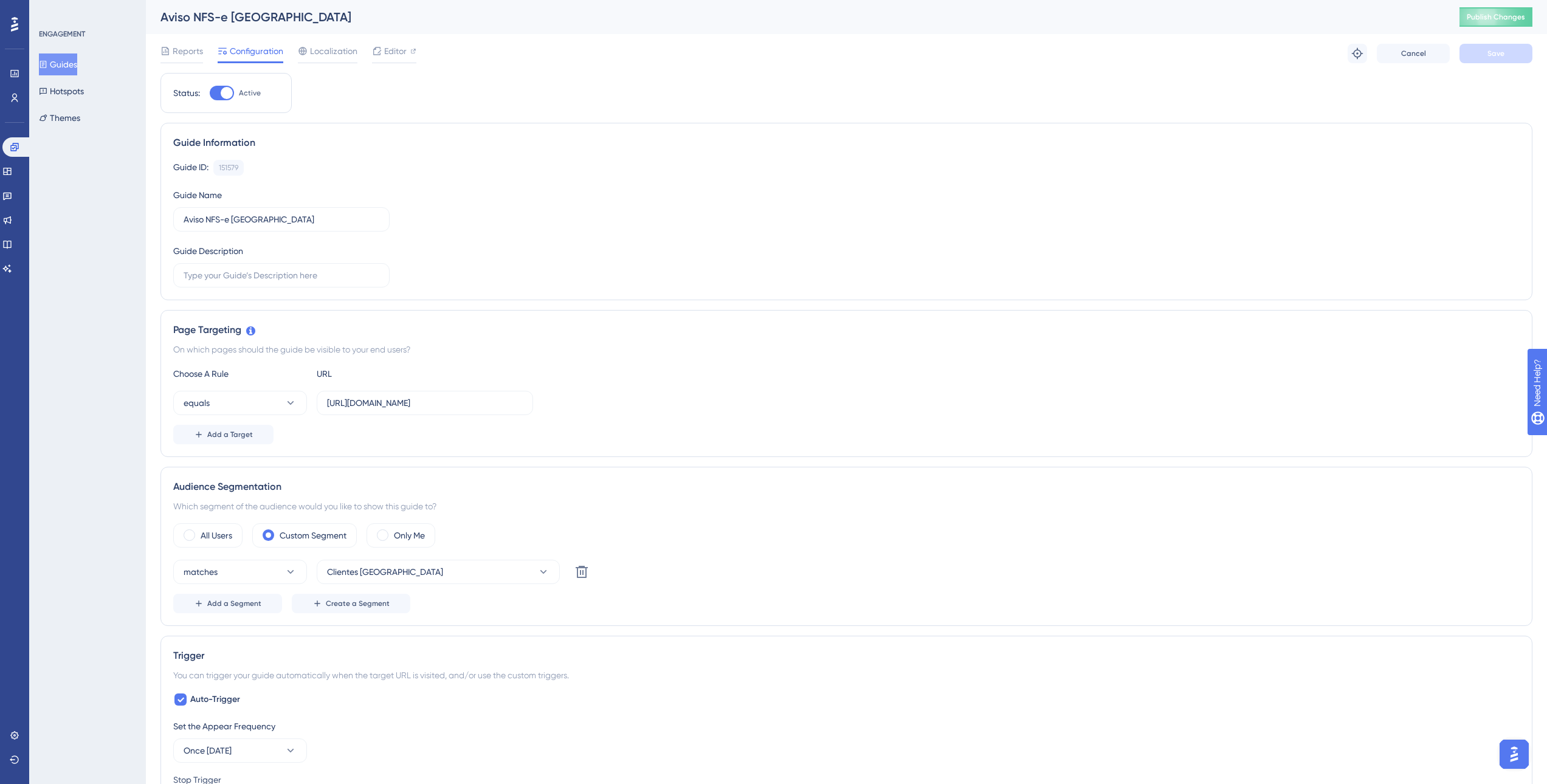
click at [74, 68] on button "Guides" at bounding box center [58, 64] width 38 height 22
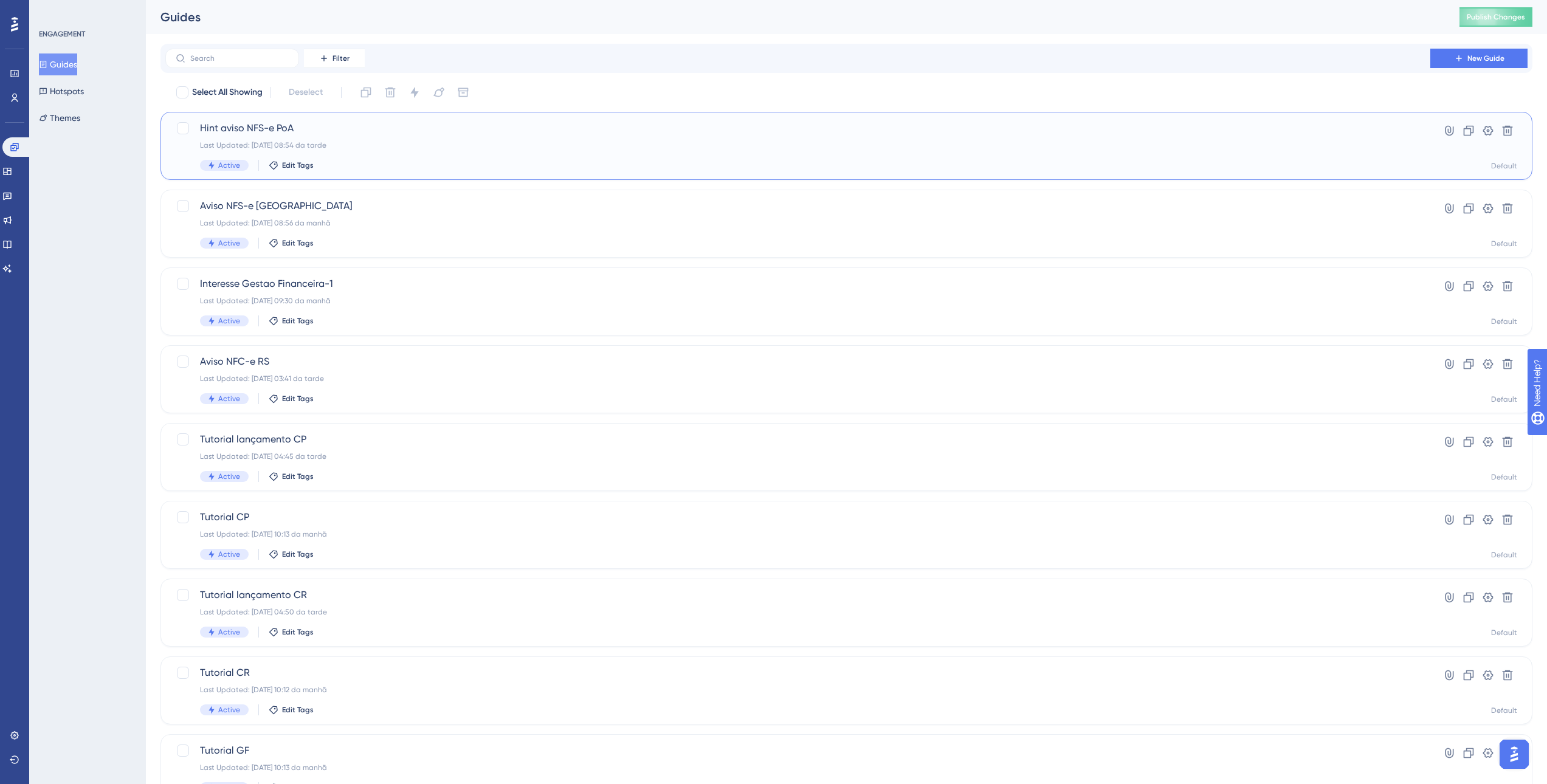
click at [391, 139] on div "Hint aviso NFS-e PoA Last Updated: 11.09.2025 08:54 da tarde Active Edit Tags" at bounding box center [797, 146] width 1195 height 50
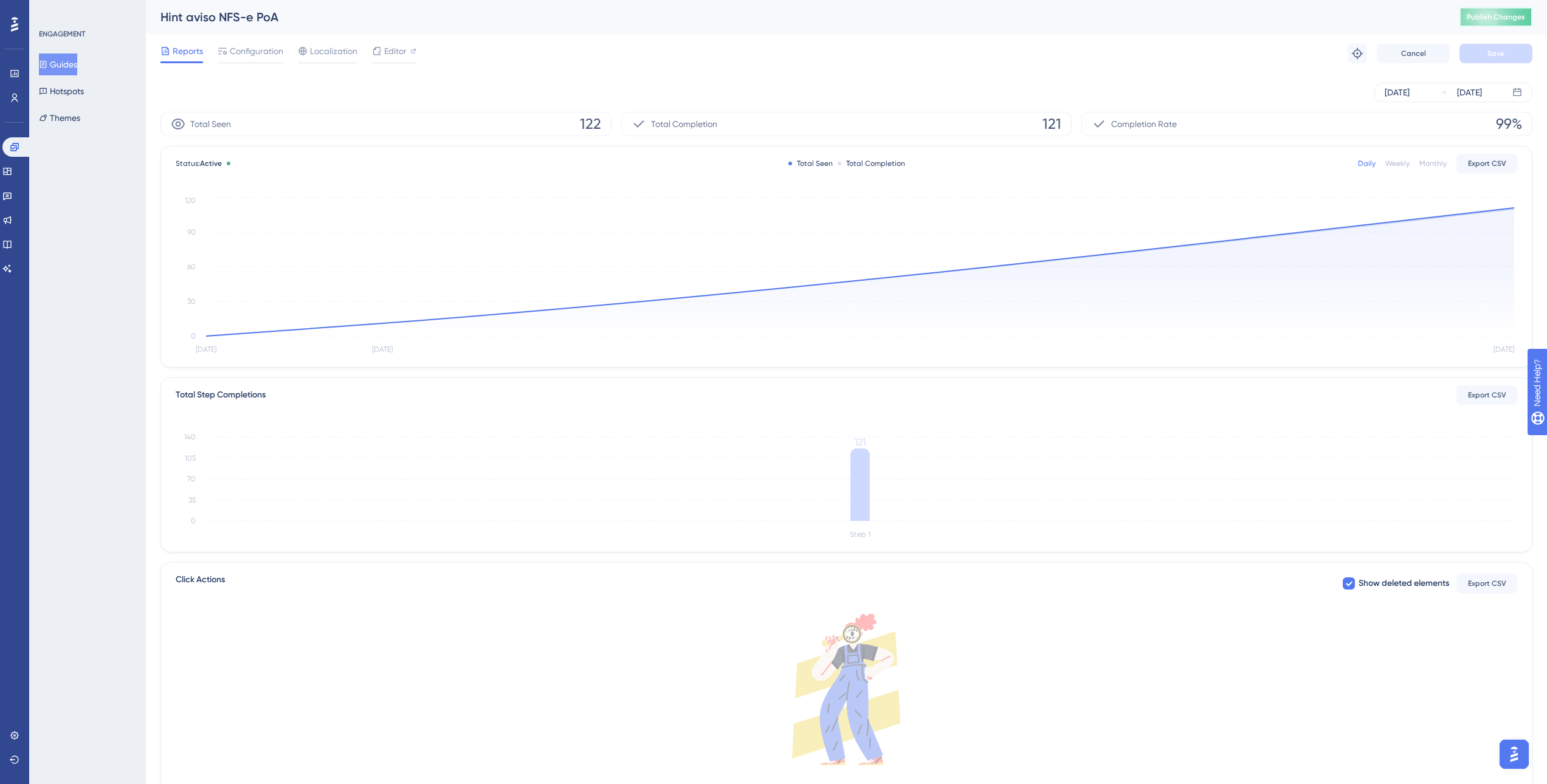
click at [1500, 12] on button "Publish Changes" at bounding box center [1496, 17] width 73 height 20
click at [73, 67] on button "Guides" at bounding box center [58, 64] width 38 height 22
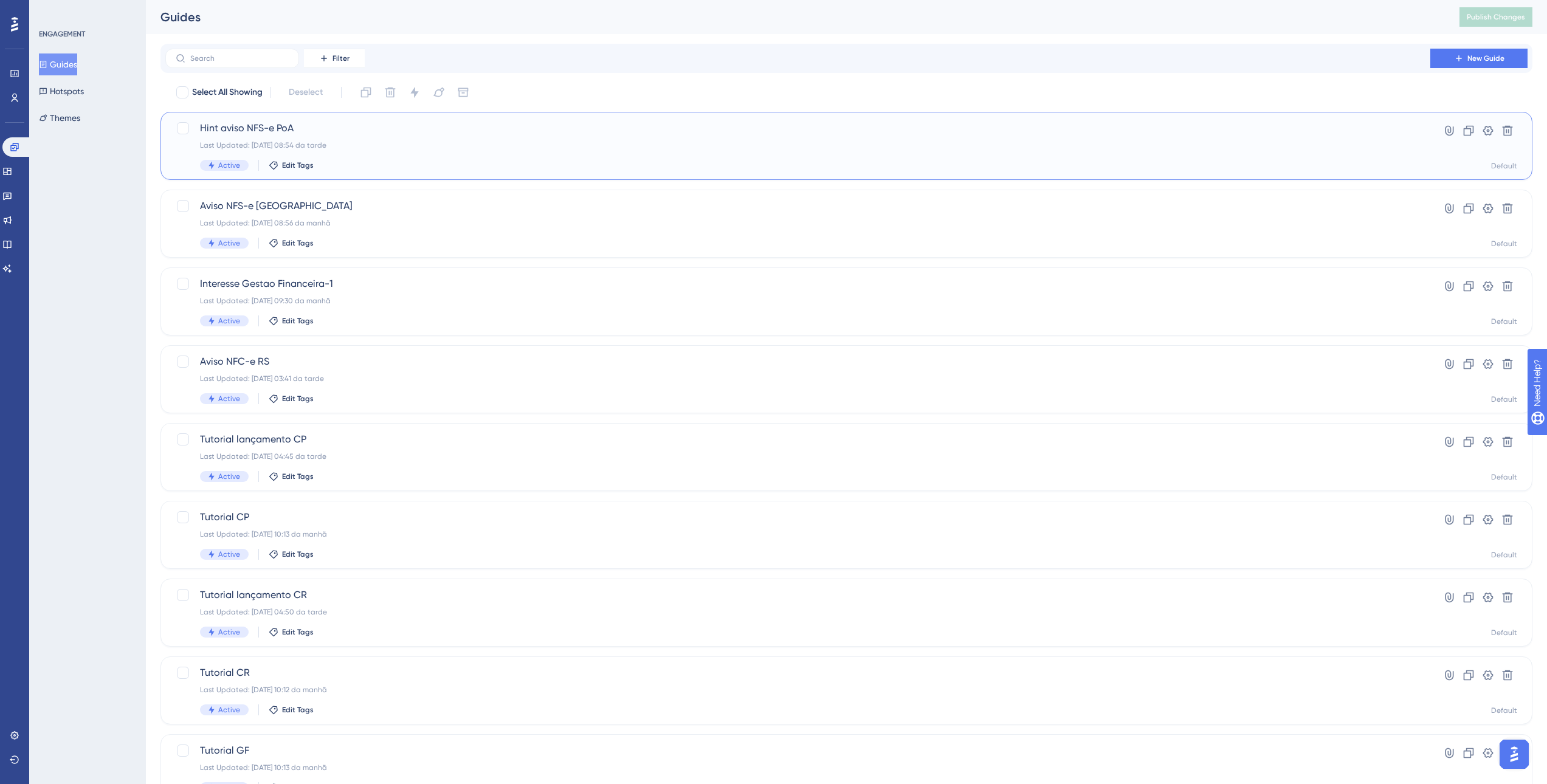
click at [372, 141] on div "Last Updated: 11.09.2025 08:54 da tarde" at bounding box center [797, 145] width 1195 height 9
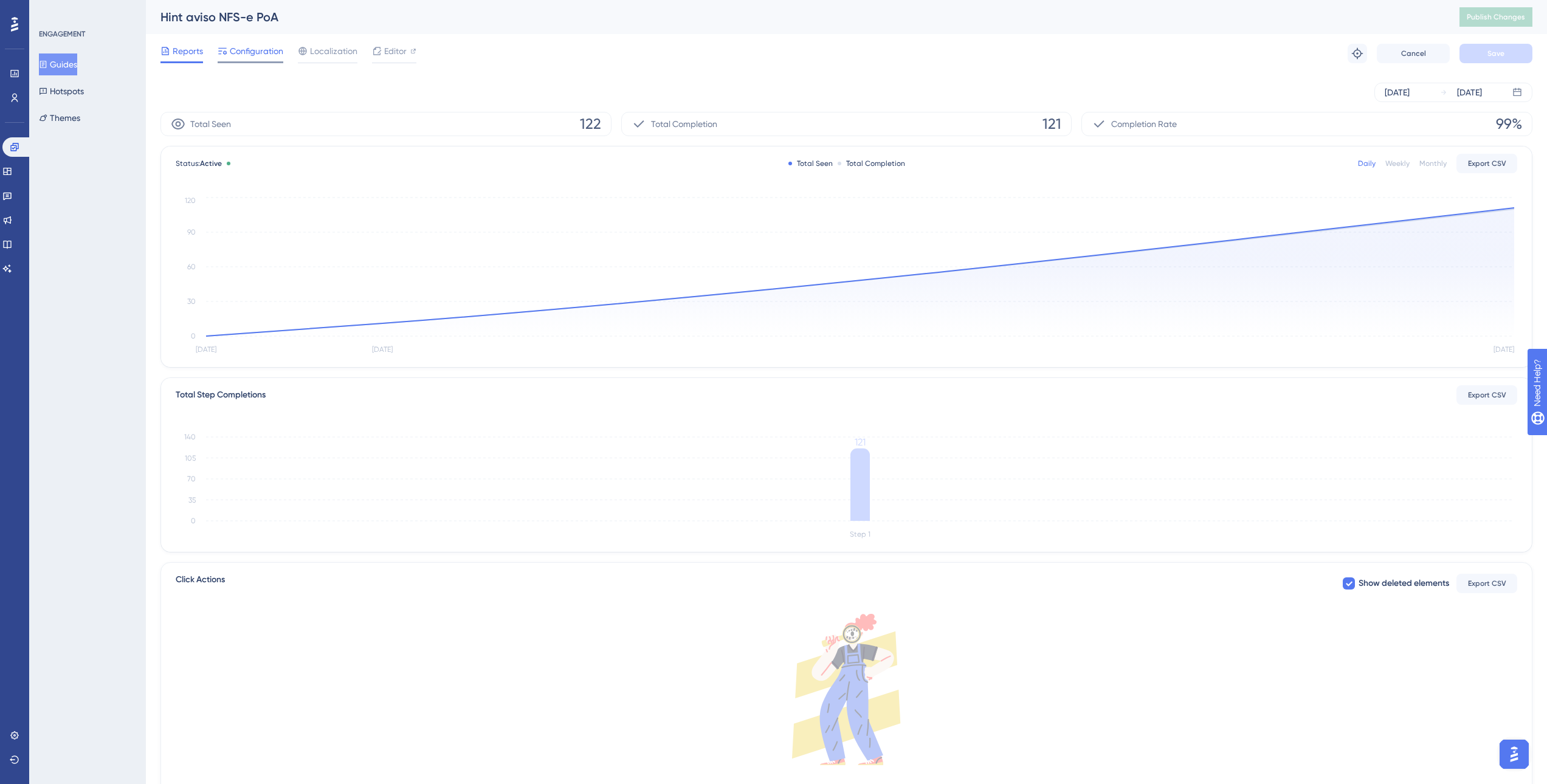
click at [277, 50] on span "Configuration" at bounding box center [257, 51] width 54 height 14
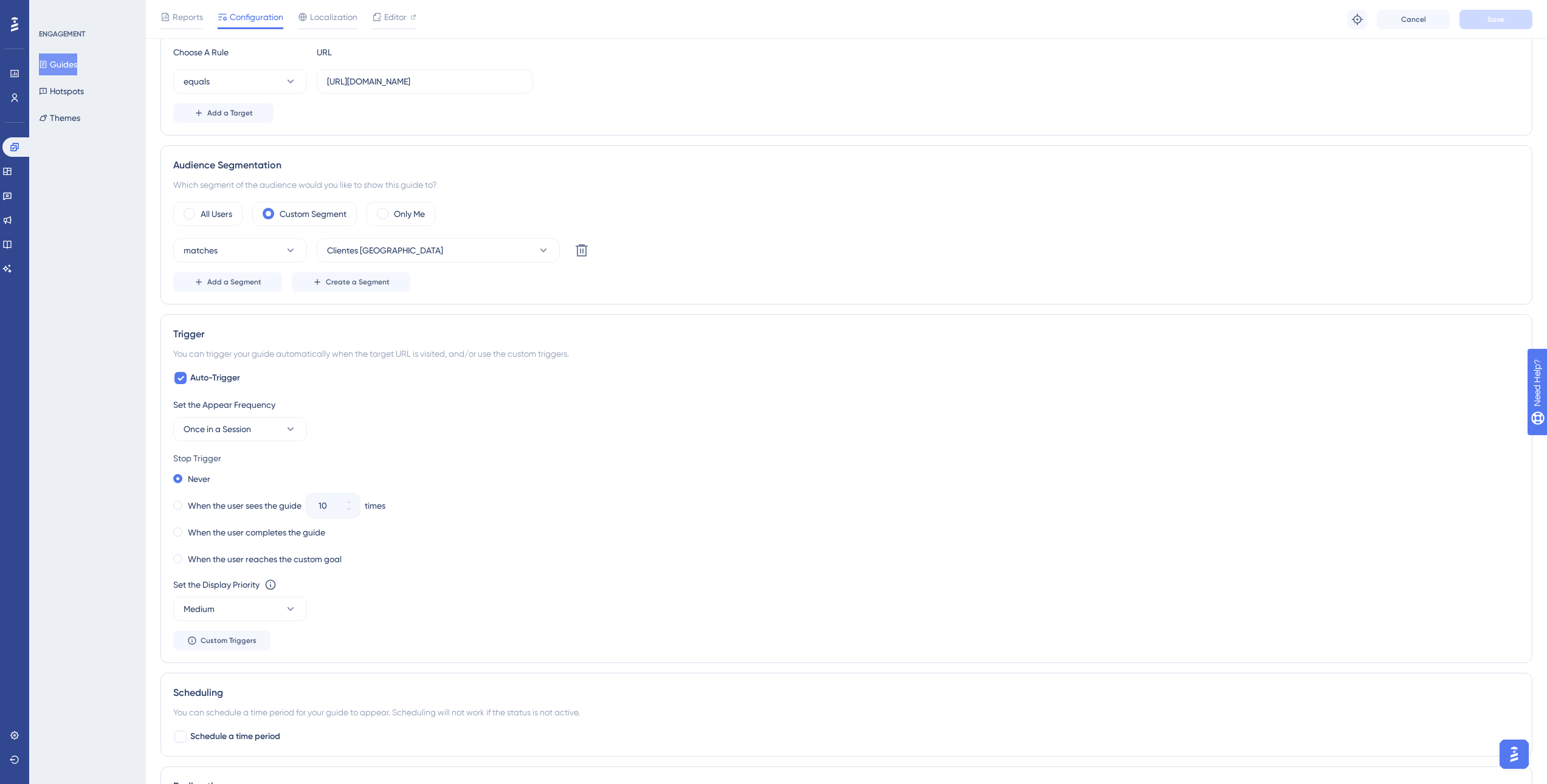
scroll to position [364, 0]
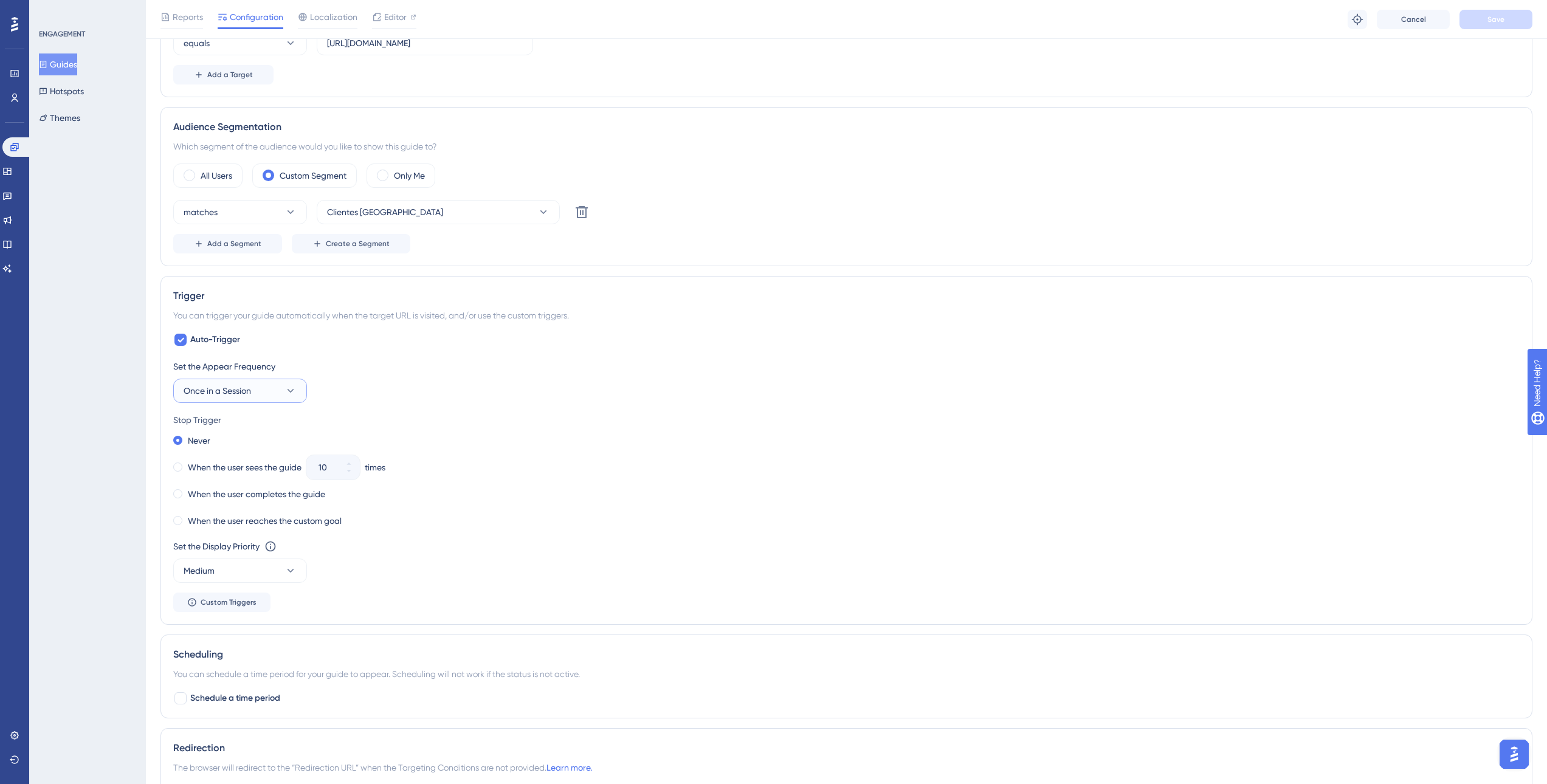
click at [285, 393] on icon at bounding box center [290, 391] width 12 height 12
click at [239, 575] on div "Always Always" at bounding box center [240, 574] width 99 height 25
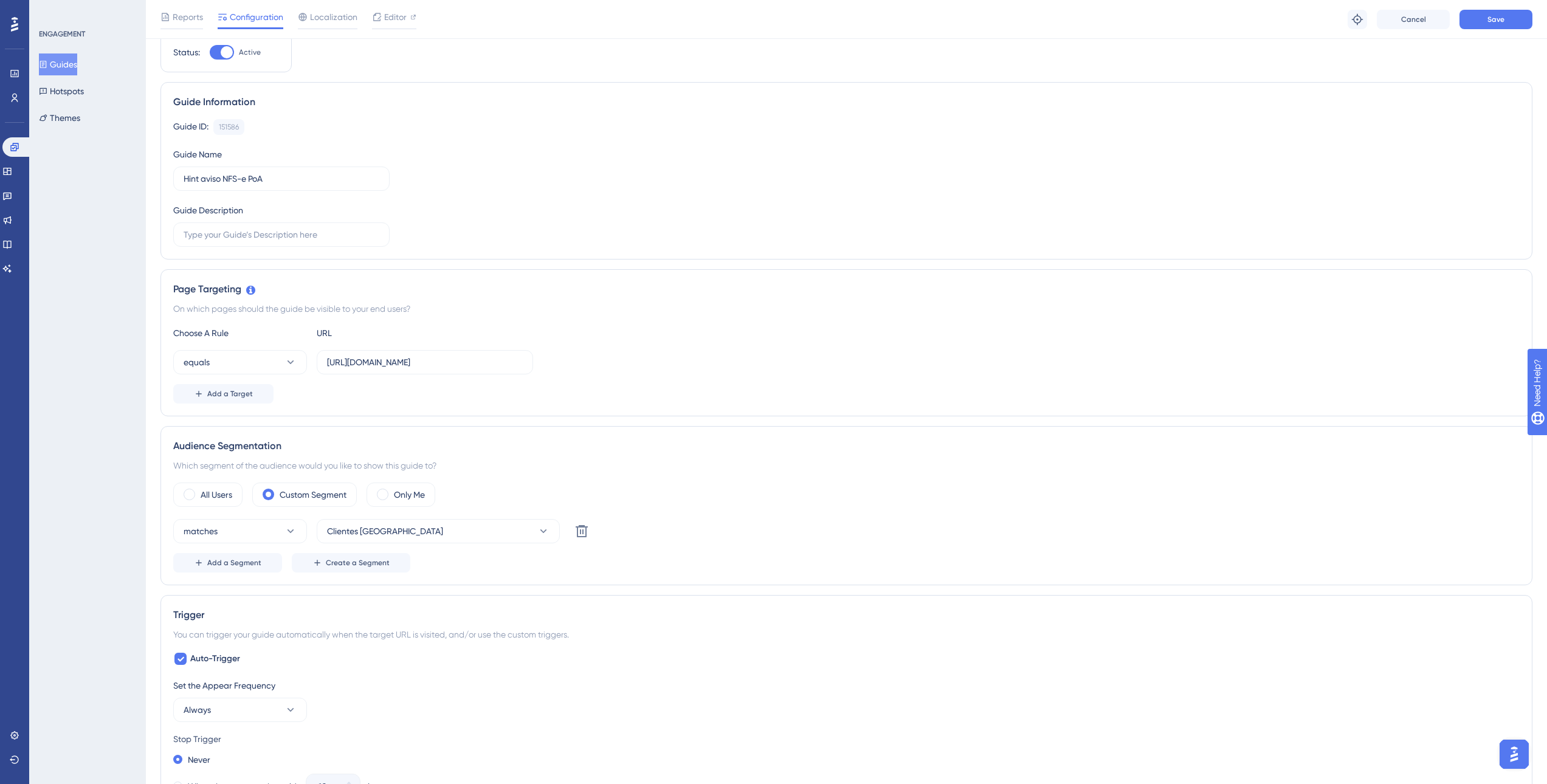
scroll to position [0, 0]
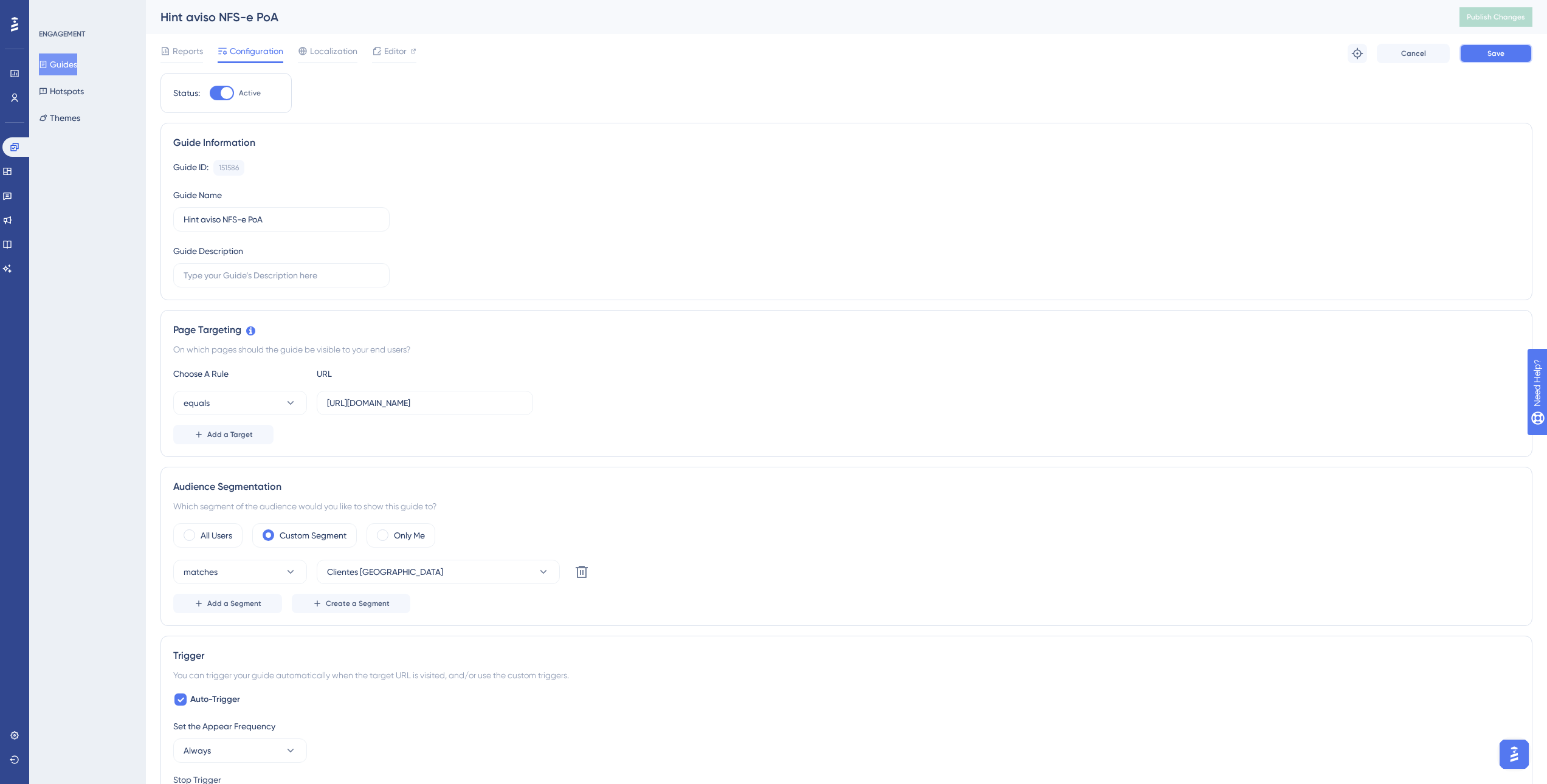
click at [1514, 54] on button "Save" at bounding box center [1496, 53] width 73 height 20
click at [1496, 17] on span "Publish Changes" at bounding box center [1496, 17] width 58 height 9
click at [398, 46] on span "Editor" at bounding box center [395, 51] width 22 height 14
click at [175, 58] on span "Reports" at bounding box center [188, 51] width 30 height 14
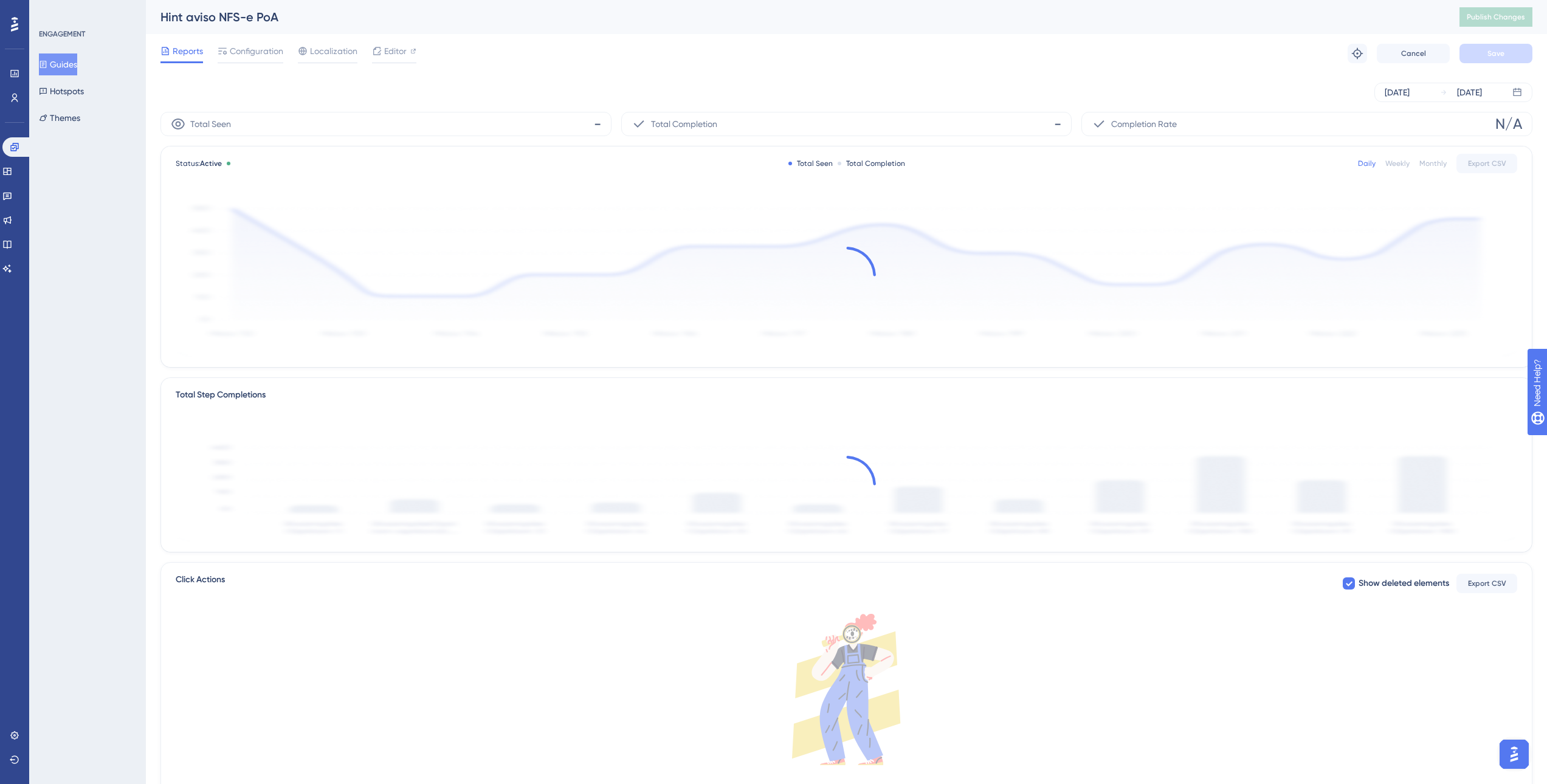
click at [73, 66] on button "Guides" at bounding box center [58, 64] width 38 height 22
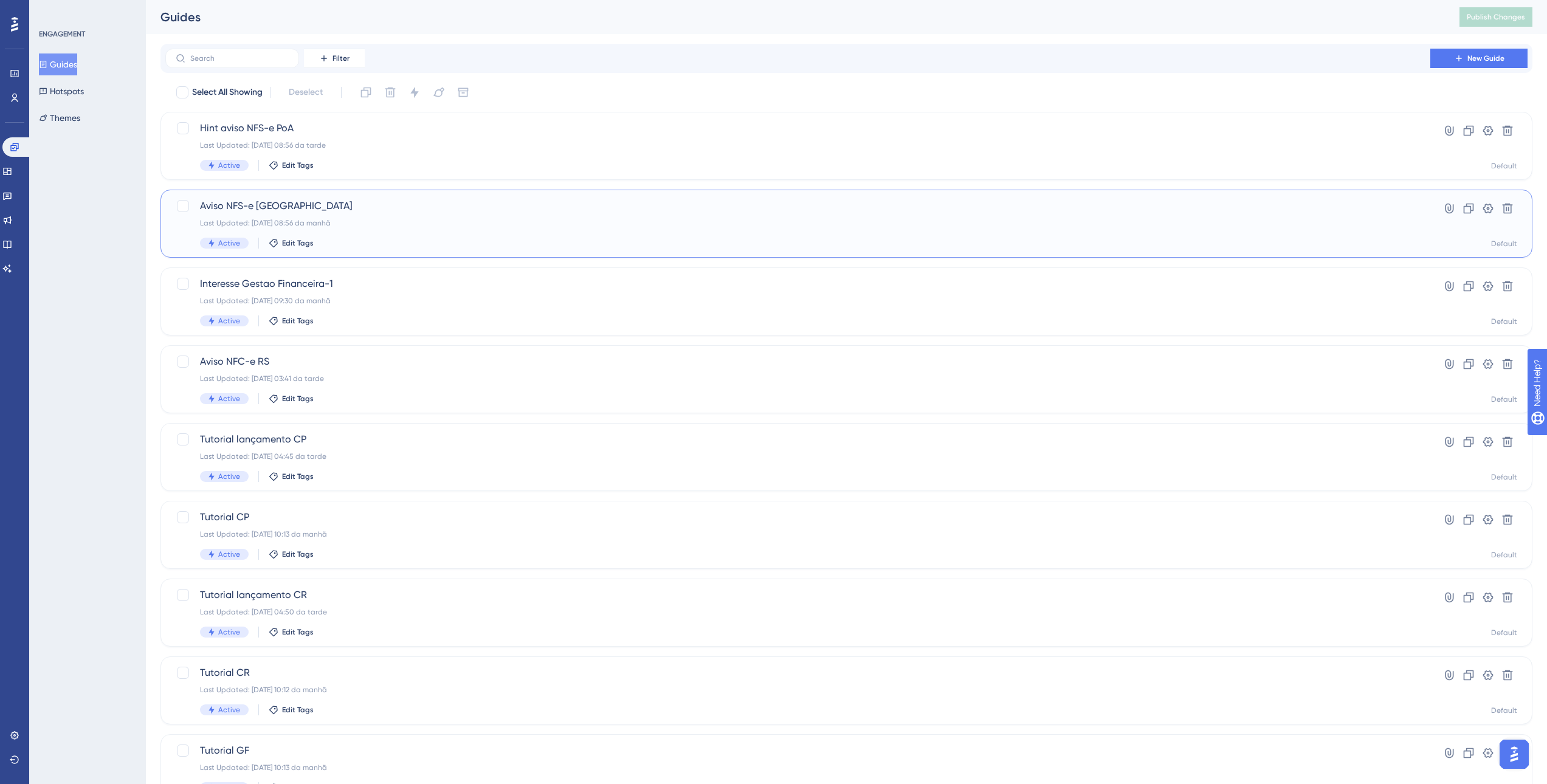
click at [391, 223] on div "Last Updated: 11.09.2025 08:56 da manhã" at bounding box center [797, 222] width 1195 height 9
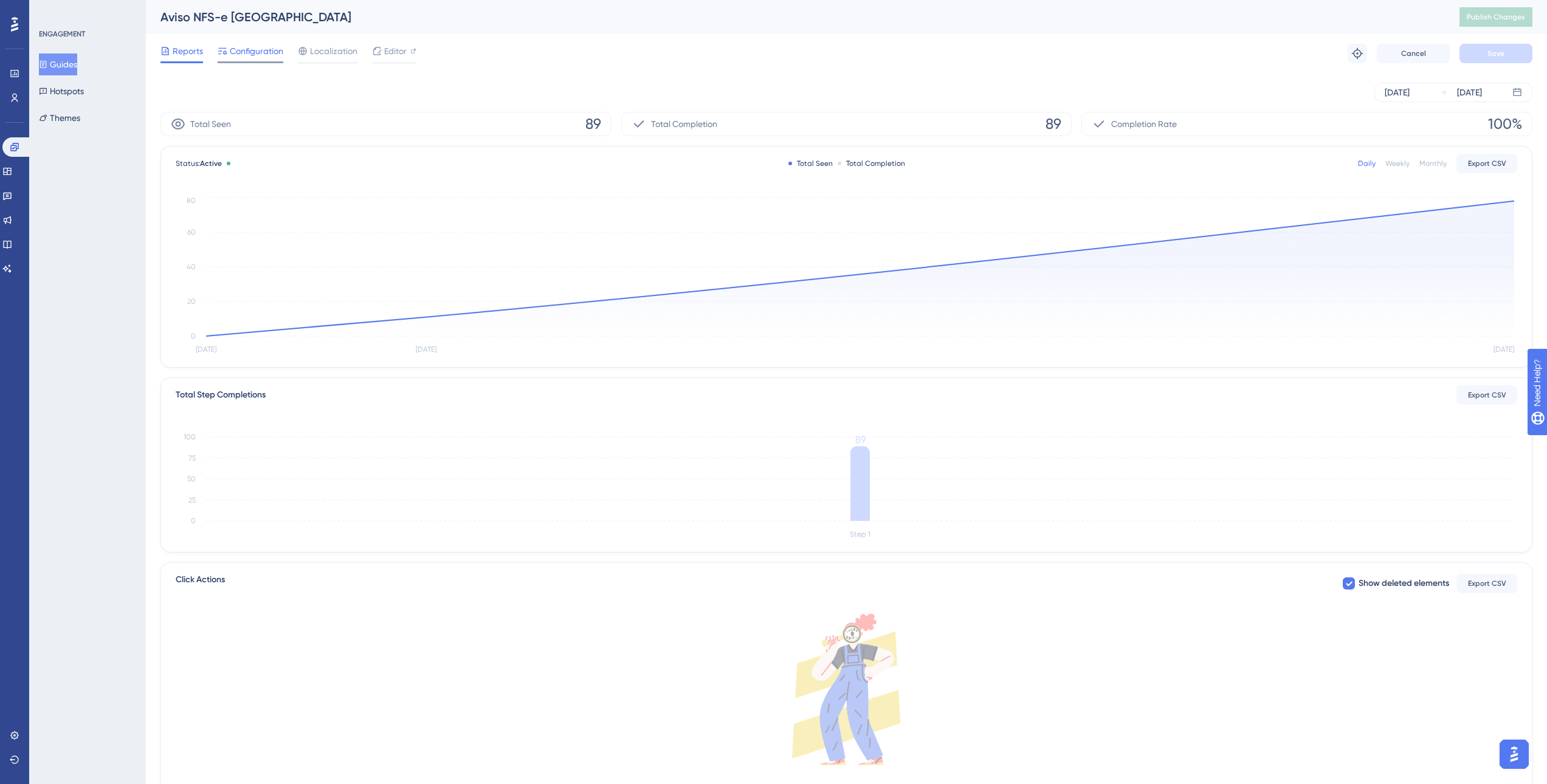
click at [262, 54] on span "Configuration" at bounding box center [257, 51] width 54 height 14
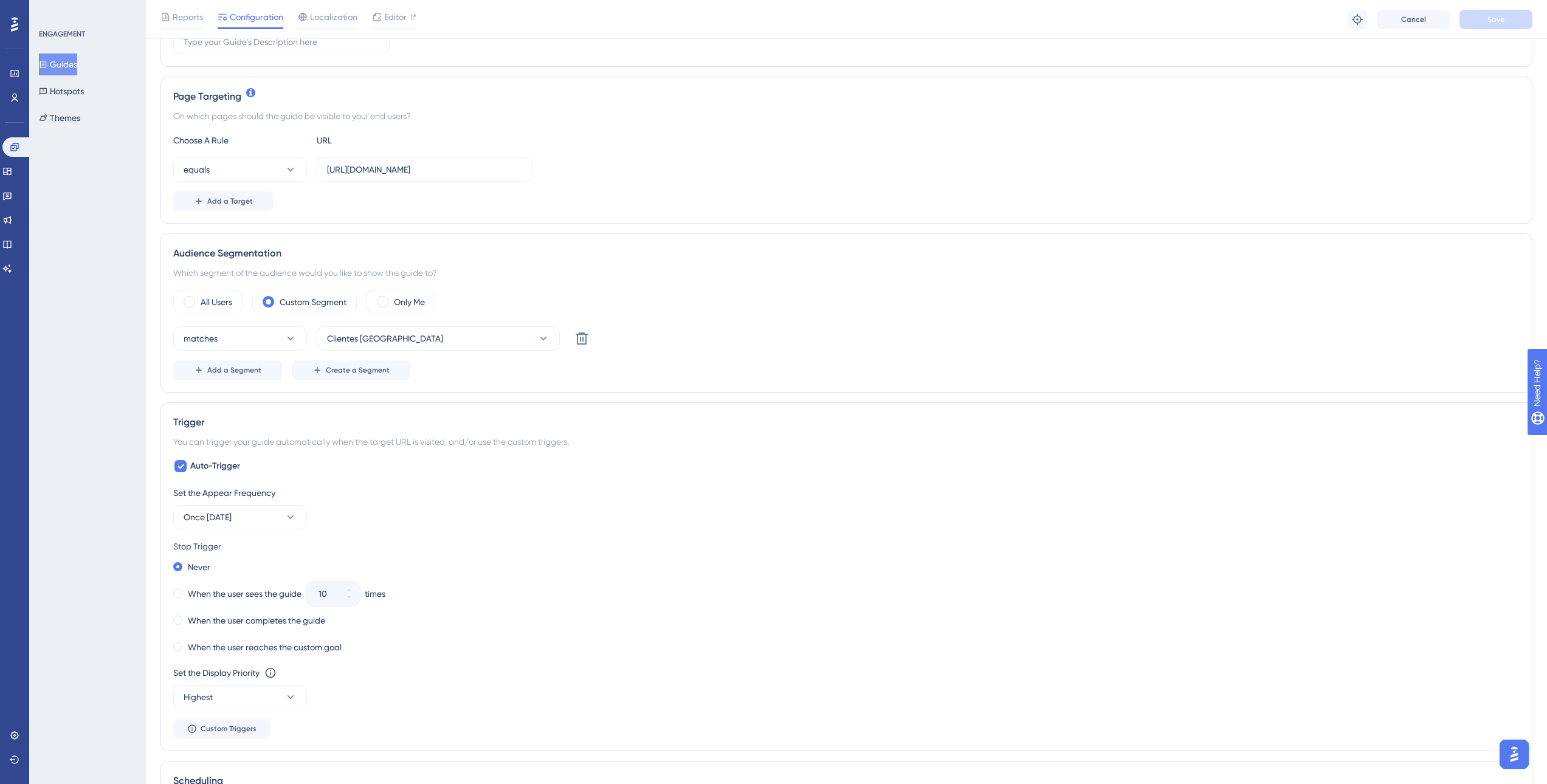
scroll to position [243, 0]
click at [294, 513] on icon at bounding box center [290, 512] width 12 height 12
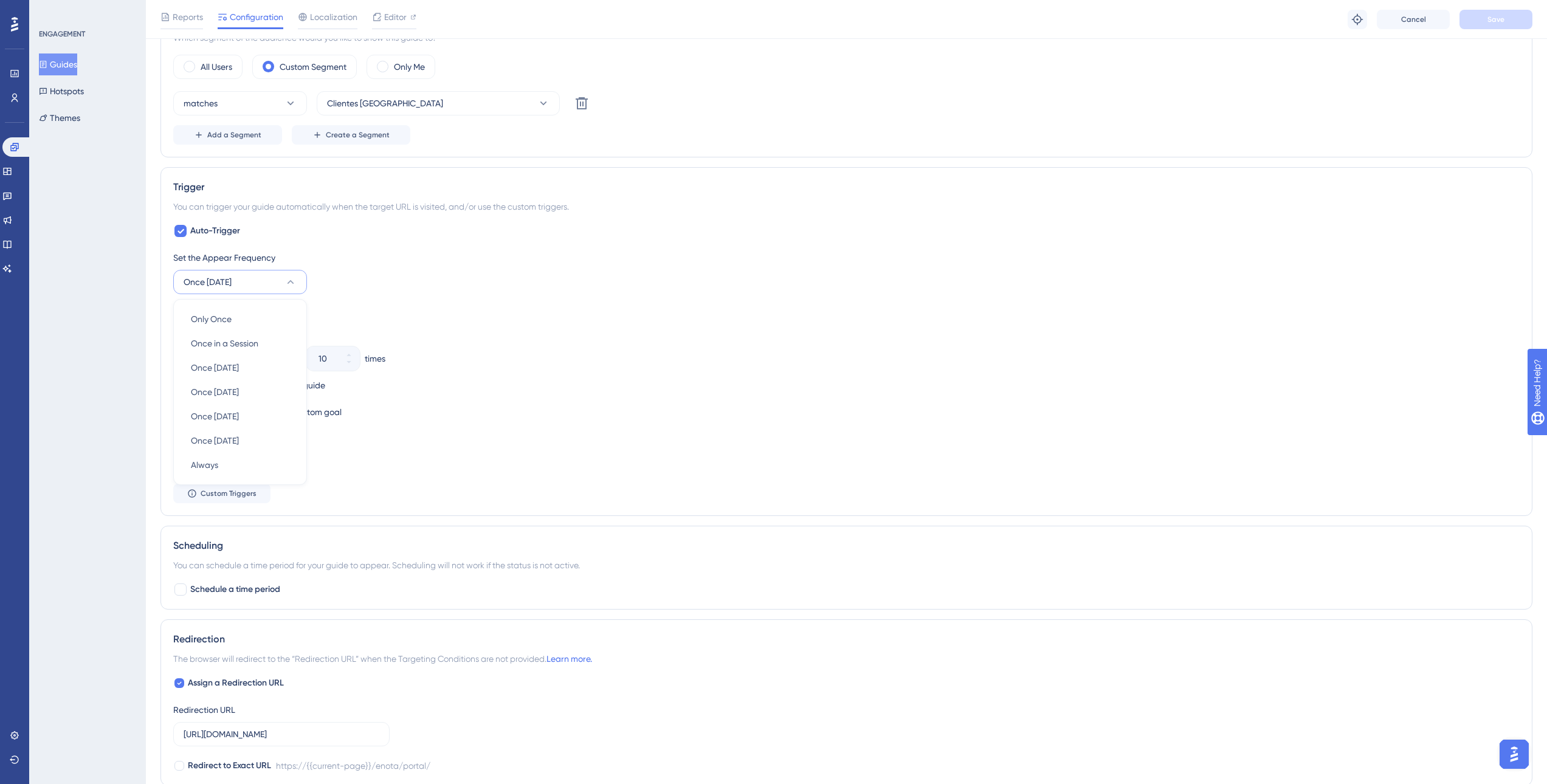
click at [487, 306] on div "Stop Trigger" at bounding box center [846, 311] width 1346 height 14
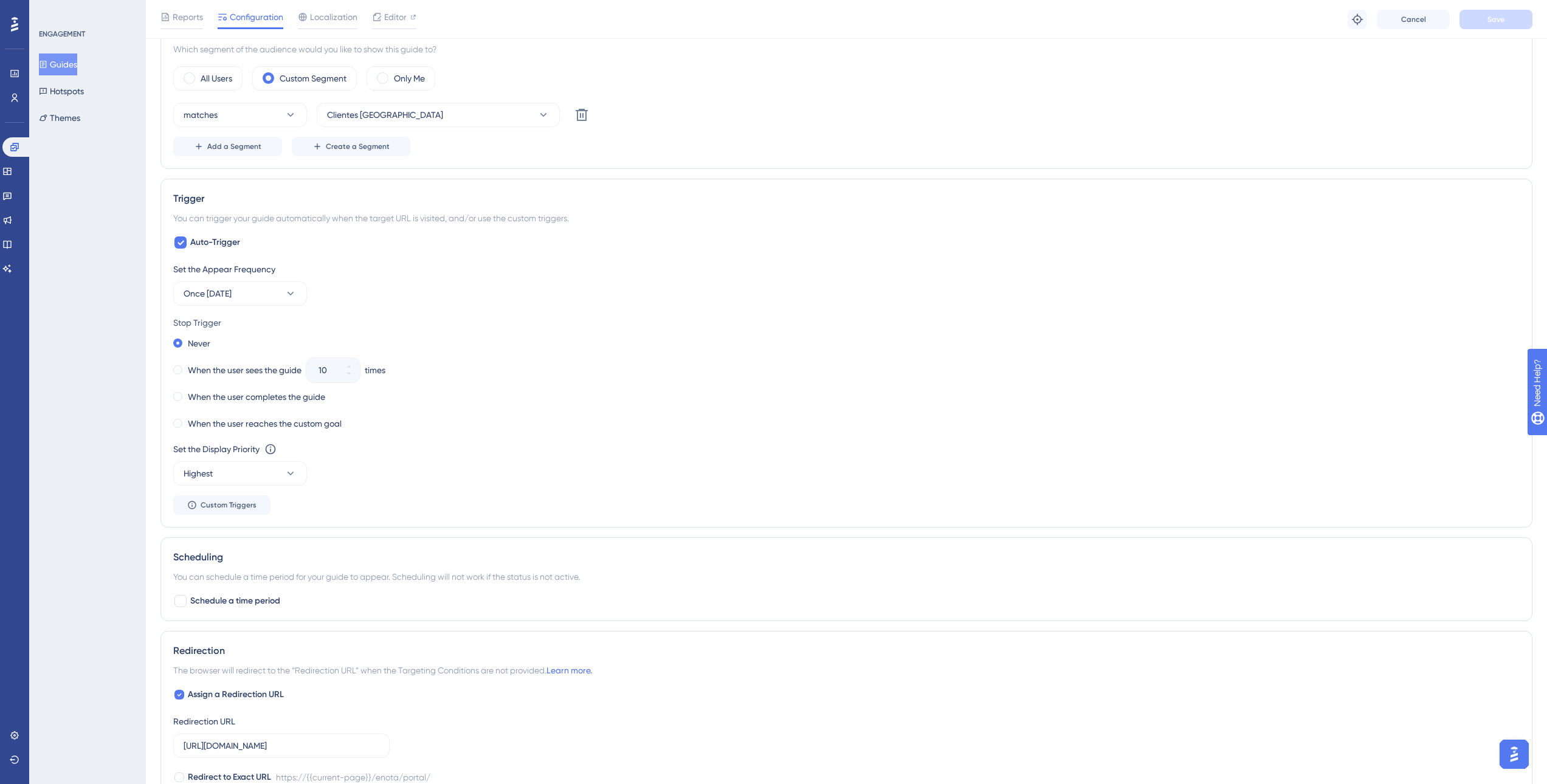
scroll to position [486, 0]
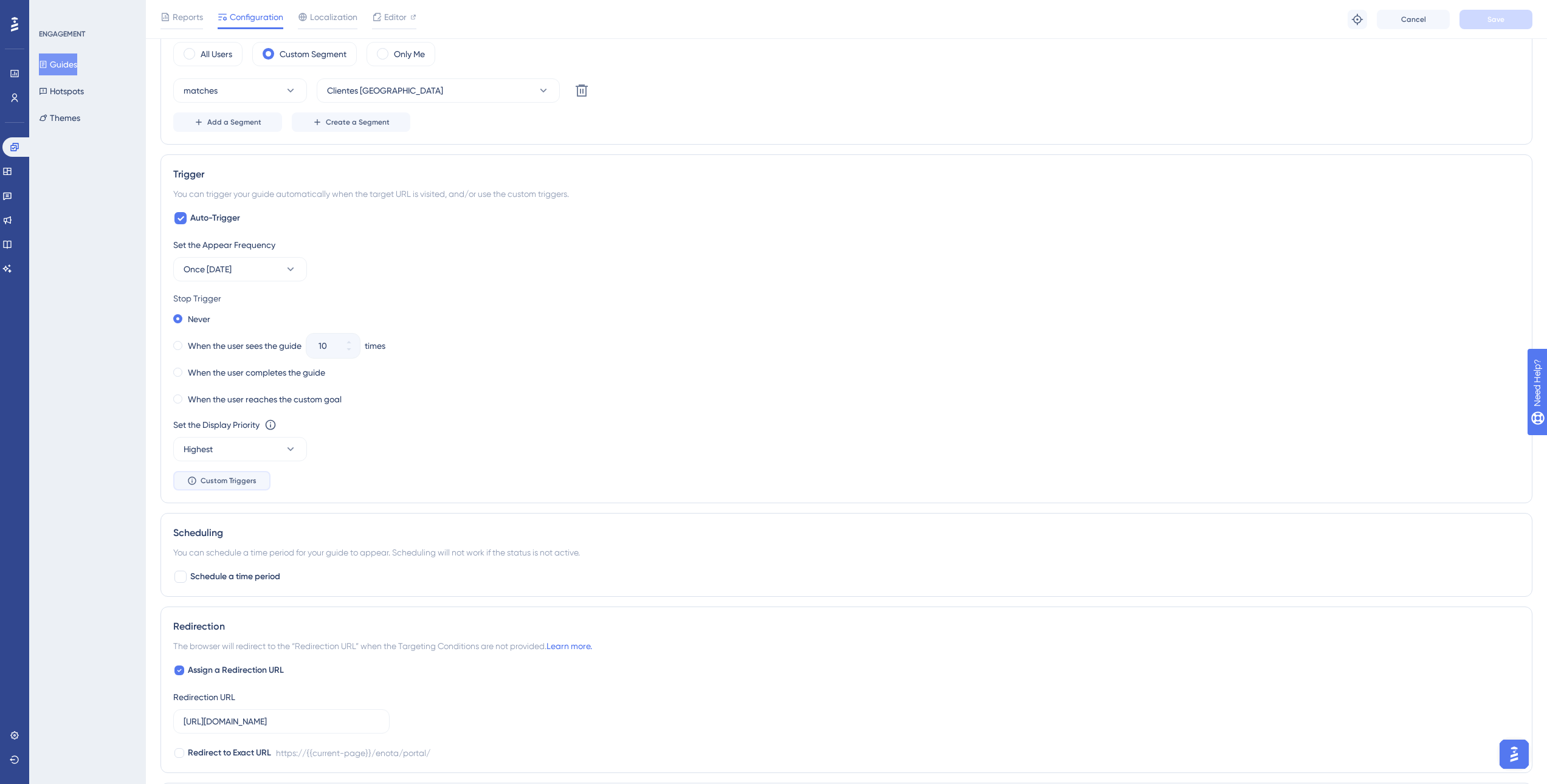
click at [240, 486] on button "Custom Triggers" at bounding box center [222, 480] width 97 height 20
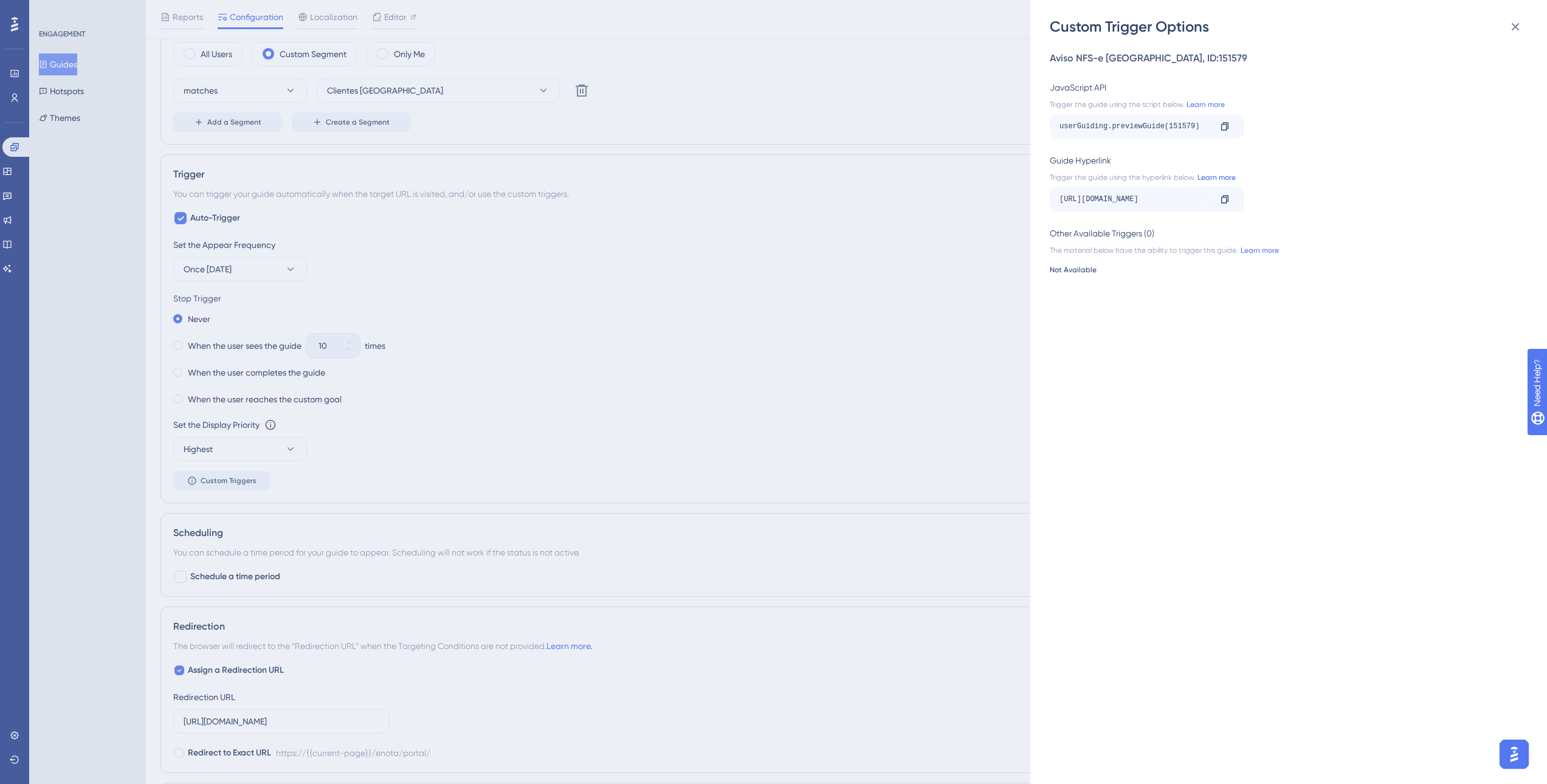
click at [1205, 178] on link "Learn more" at bounding box center [1216, 177] width 41 height 9
click at [525, 321] on div "Custom Trigger Options Aviso NFS-e Porto Alegre , ID: 151579 JavaScript API Tri…" at bounding box center [774, 392] width 1547 height 784
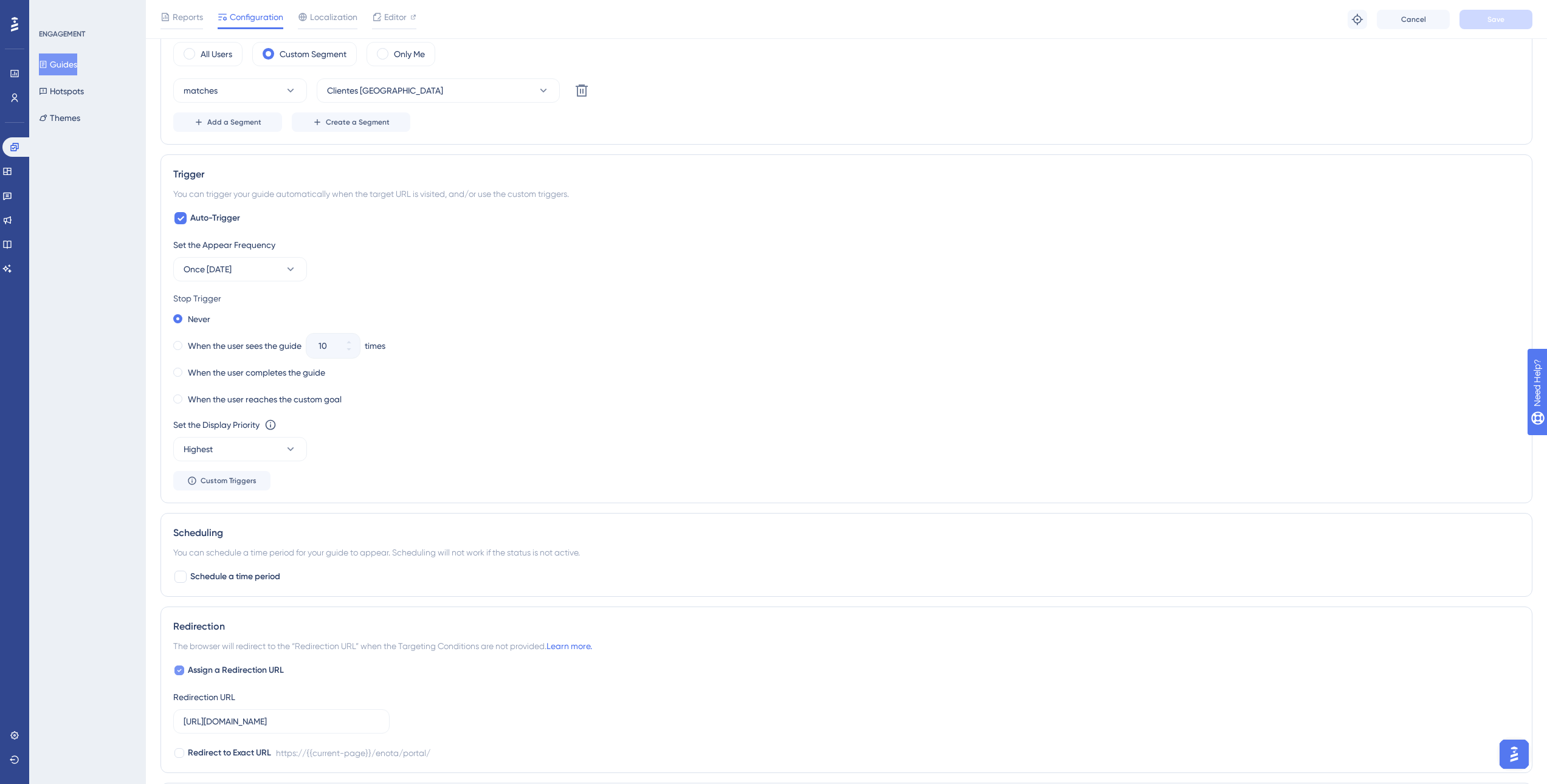
click at [180, 668] on icon at bounding box center [179, 670] width 5 height 9
click at [183, 672] on div at bounding box center [179, 670] width 9 height 9
checkbox input "true"
drag, startPoint x: 363, startPoint y: 717, endPoint x: 144, endPoint y: 714, distance: 219.0
click at [146, 712] on div "Performance Users Engagement Widgets Feedback Product Updates Knowledge Base AI…" at bounding box center [846, 247] width 1401 height 1467
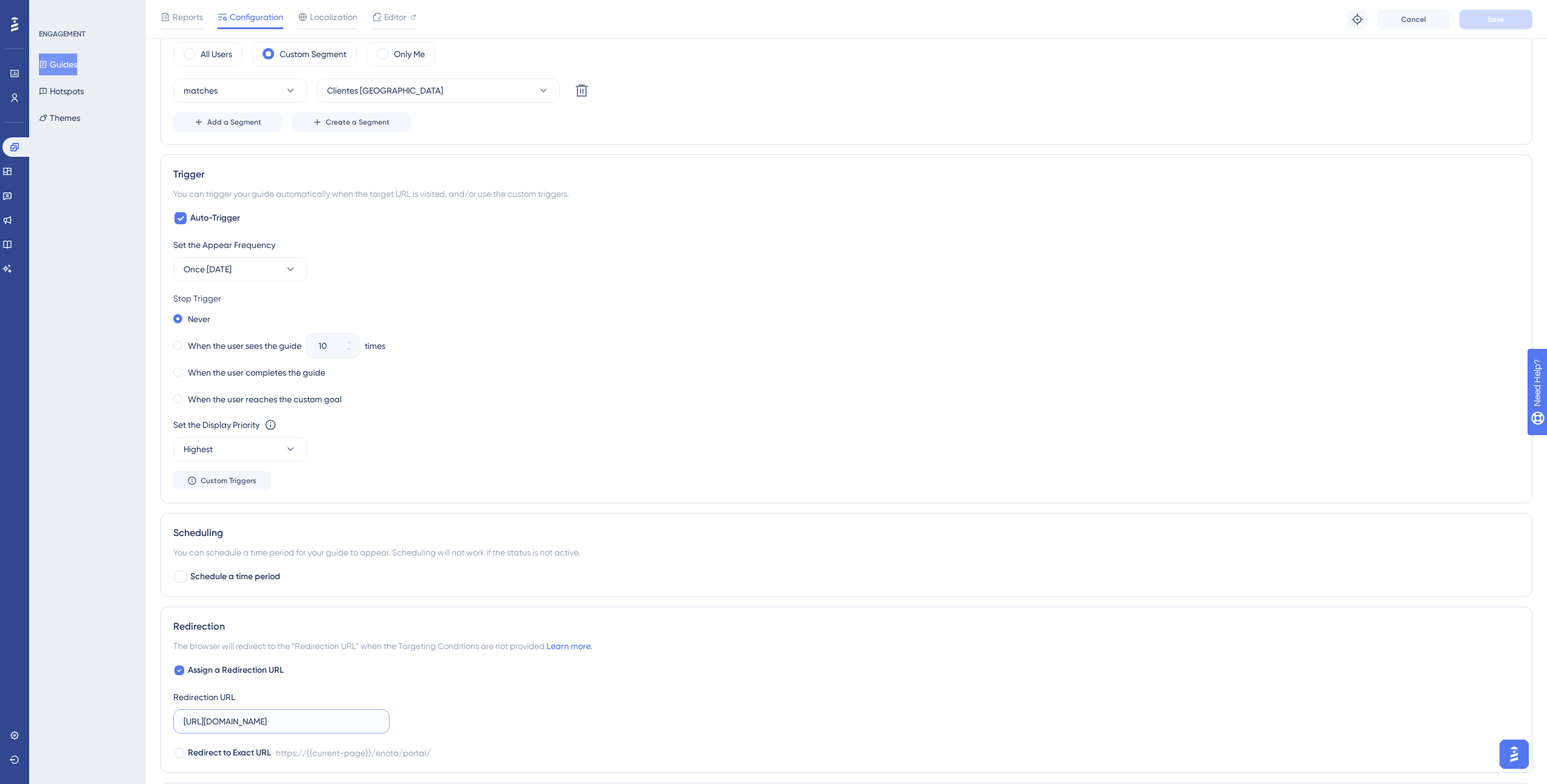
paste input "nfse"
type input "https://sped.safeweb.com.br/enota/nfse/"
click at [568, 709] on div "Assign a Redirection URL Redirection URL https://sped.safeweb.com.br/enota/nfse…" at bounding box center [846, 712] width 1346 height 97
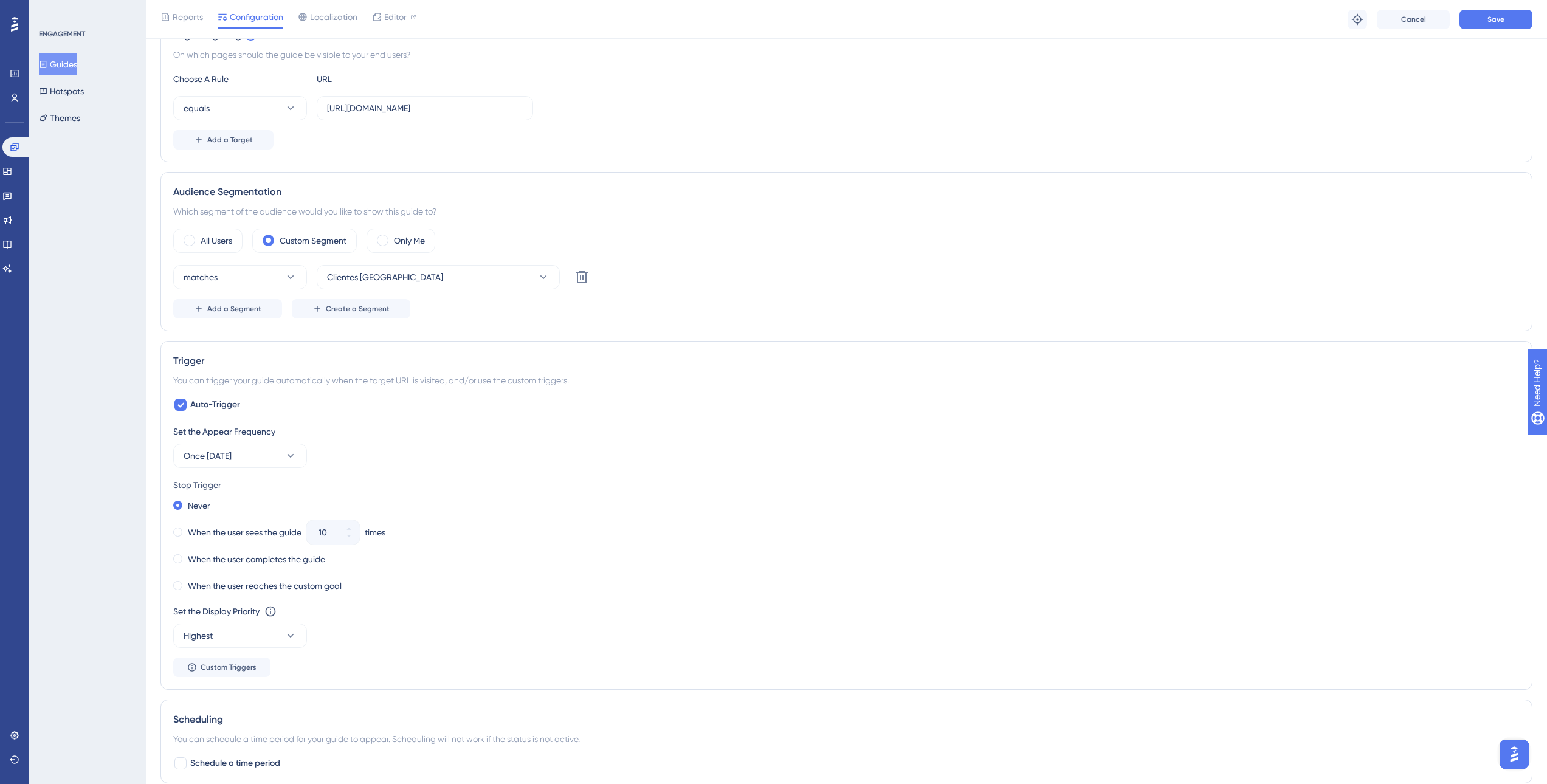
scroll to position [0, 0]
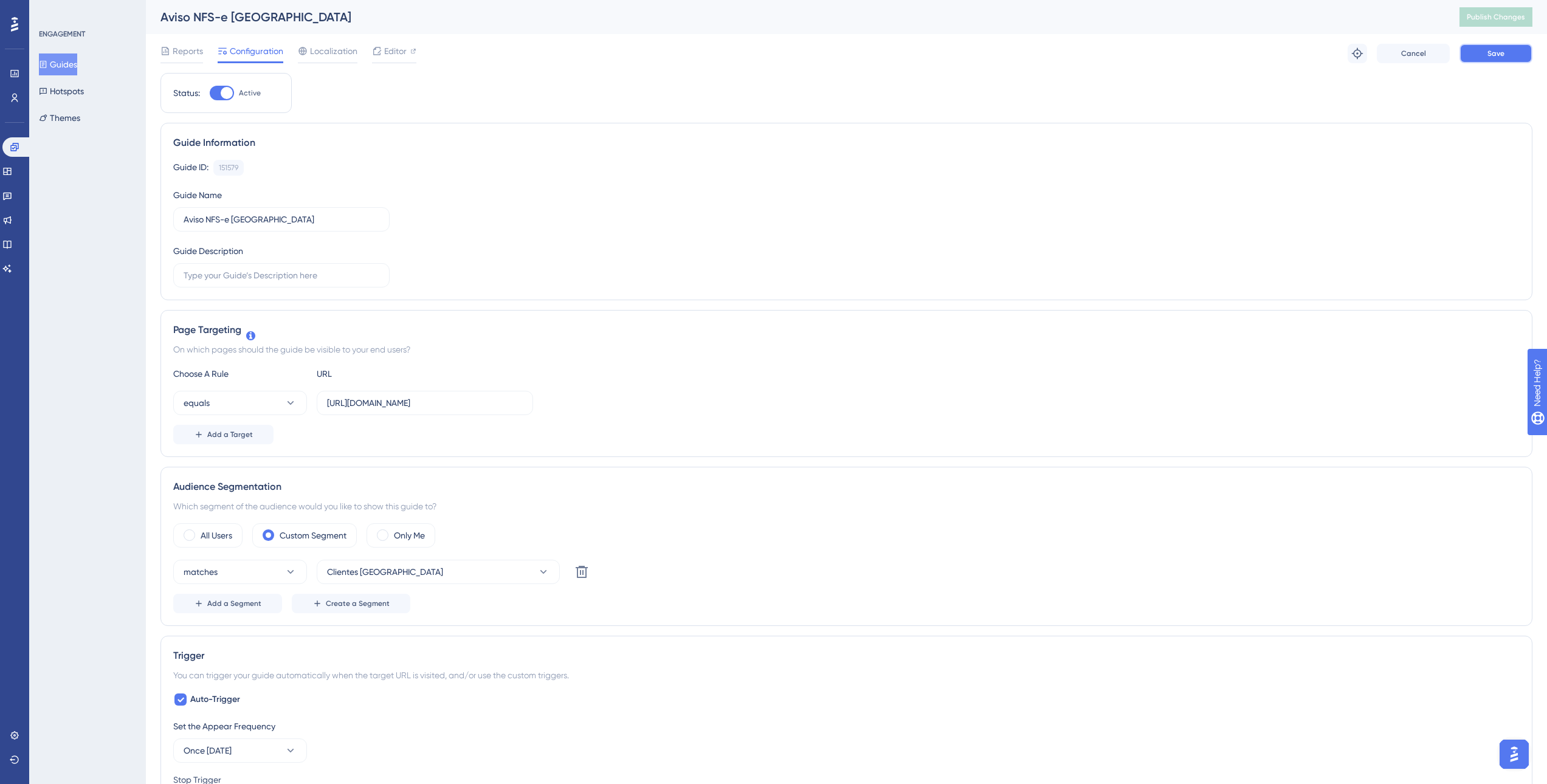
click at [1505, 62] on button "Save" at bounding box center [1496, 53] width 73 height 20
click at [1499, 19] on span "Publish Changes" at bounding box center [1496, 17] width 58 height 9
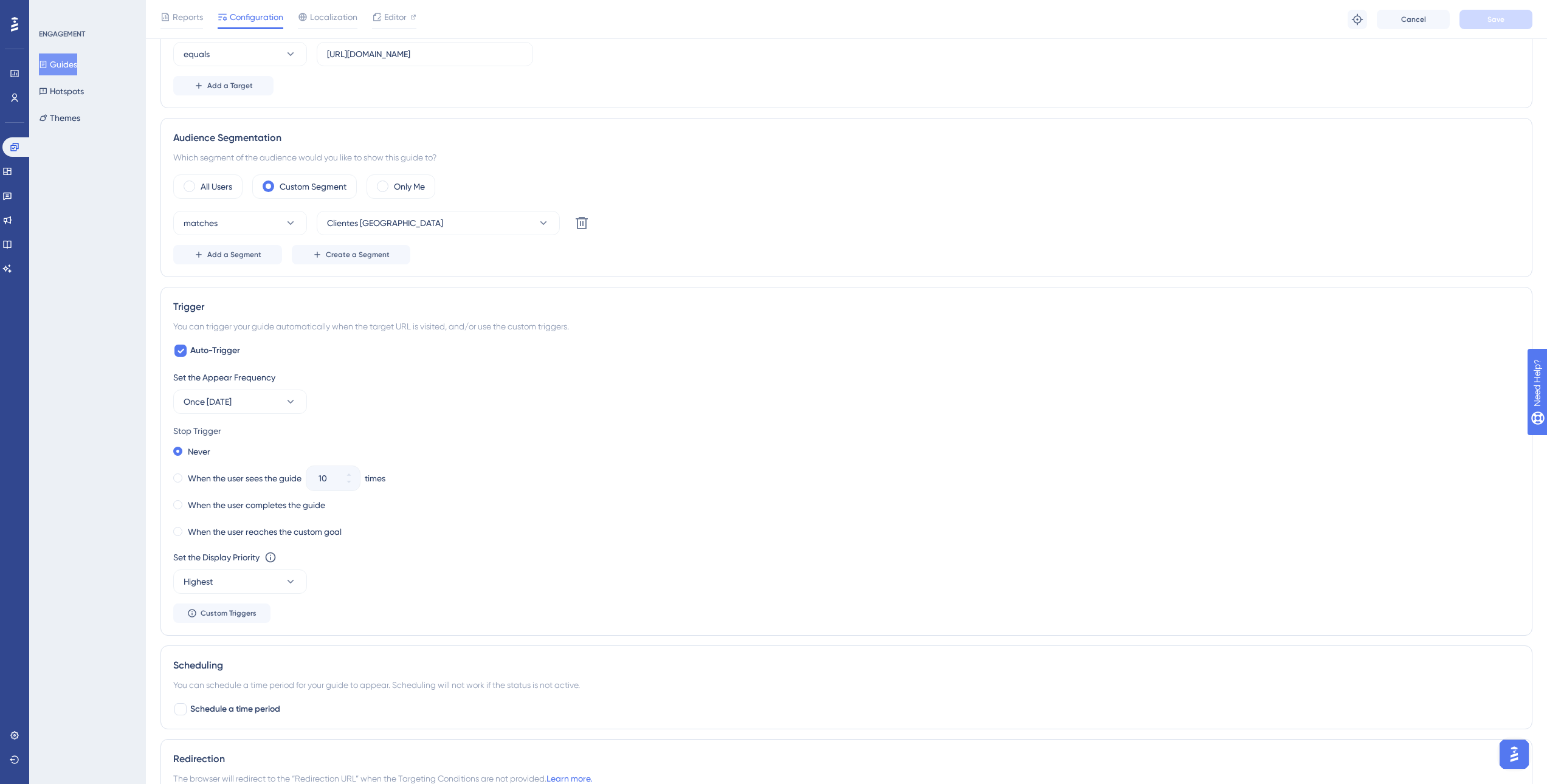
scroll to position [425, 0]
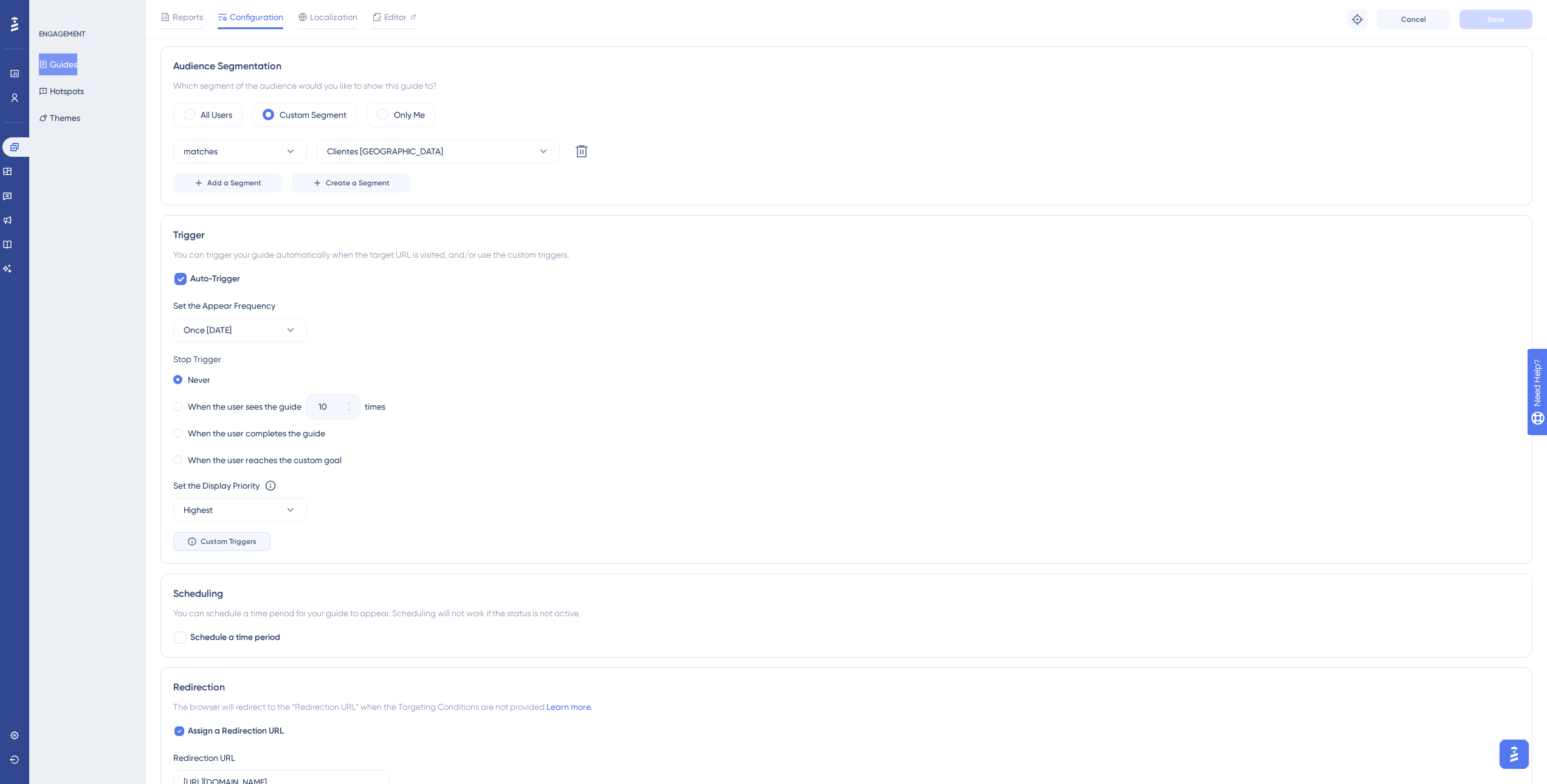
click at [250, 546] on button "Custom Triggers" at bounding box center [222, 541] width 97 height 20
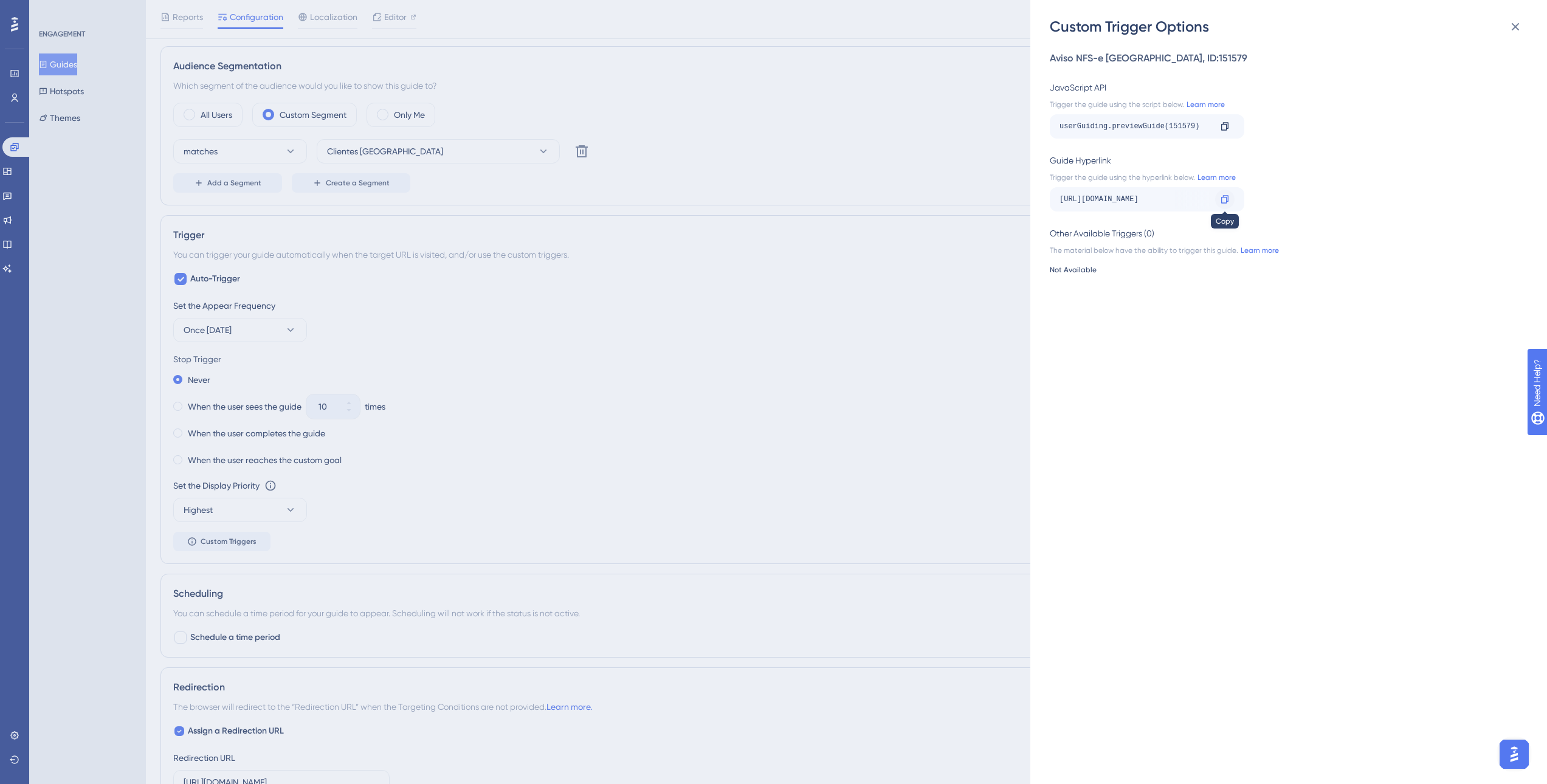
click at [1225, 199] on icon at bounding box center [1224, 199] width 9 height 9
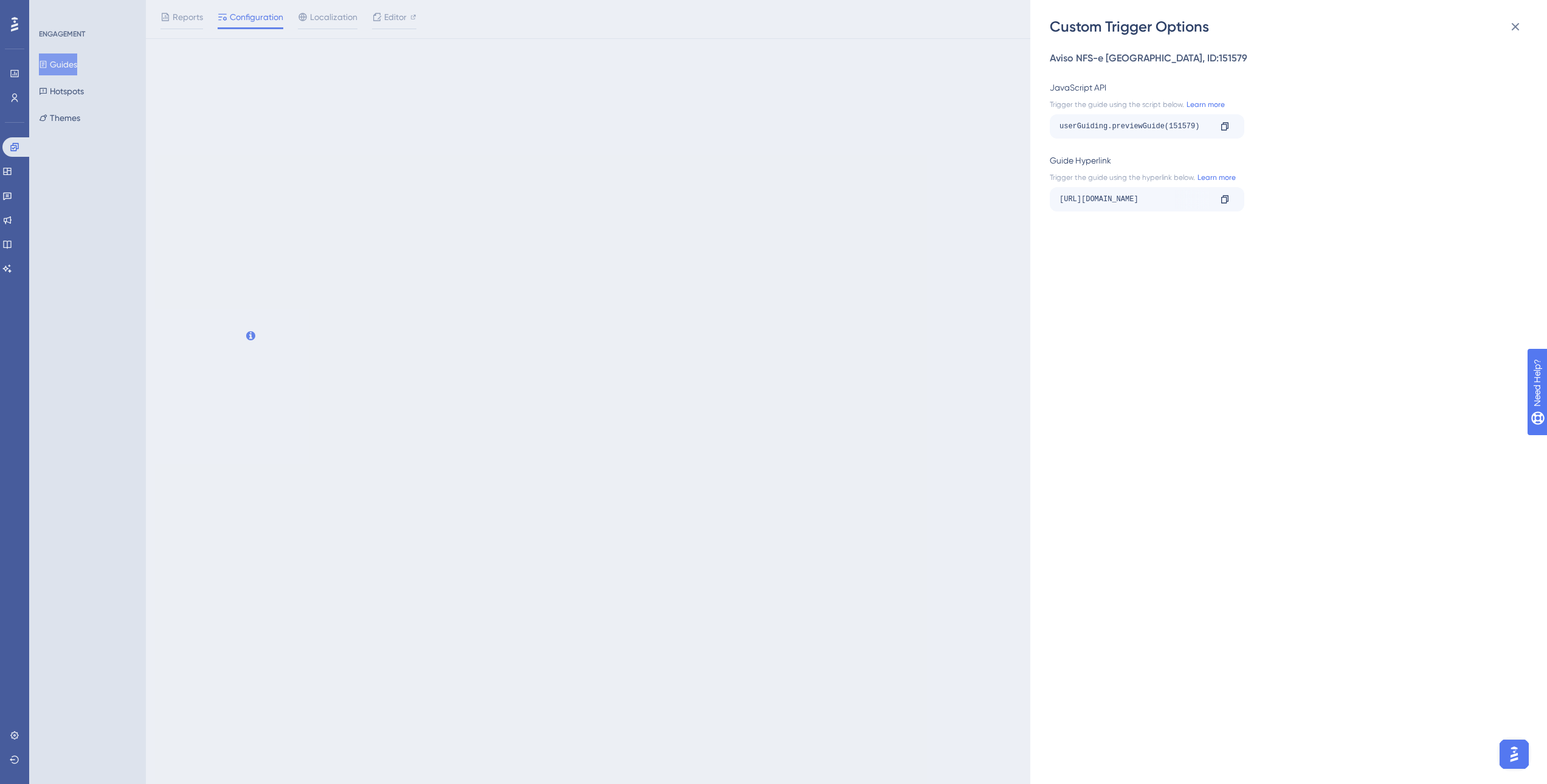
scroll to position [0, 0]
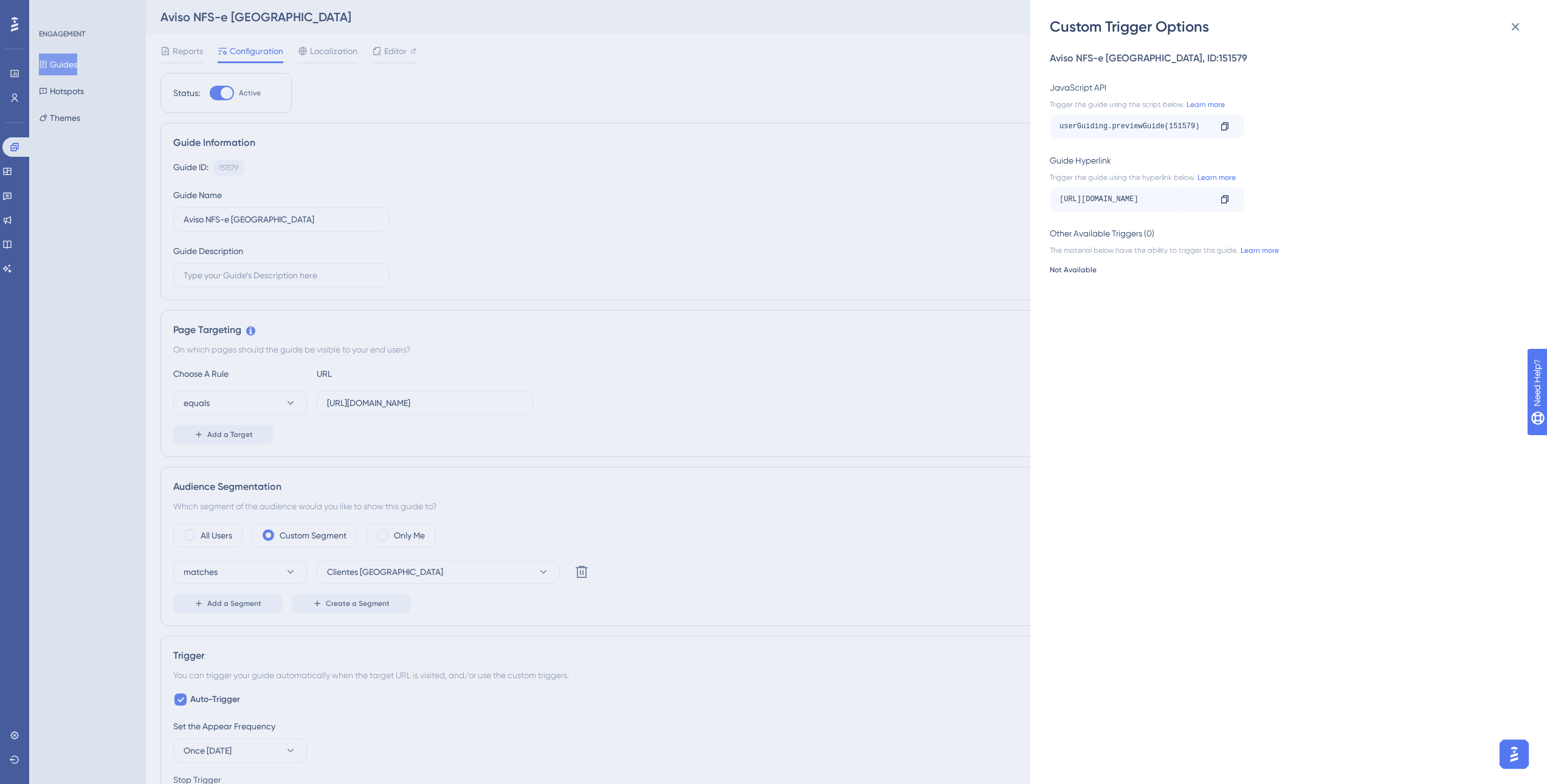
click at [439, 123] on div "Custom Trigger Options Aviso NFS-e Porto Alegre , ID: 151579 JavaScript API Tri…" at bounding box center [774, 392] width 1547 height 784
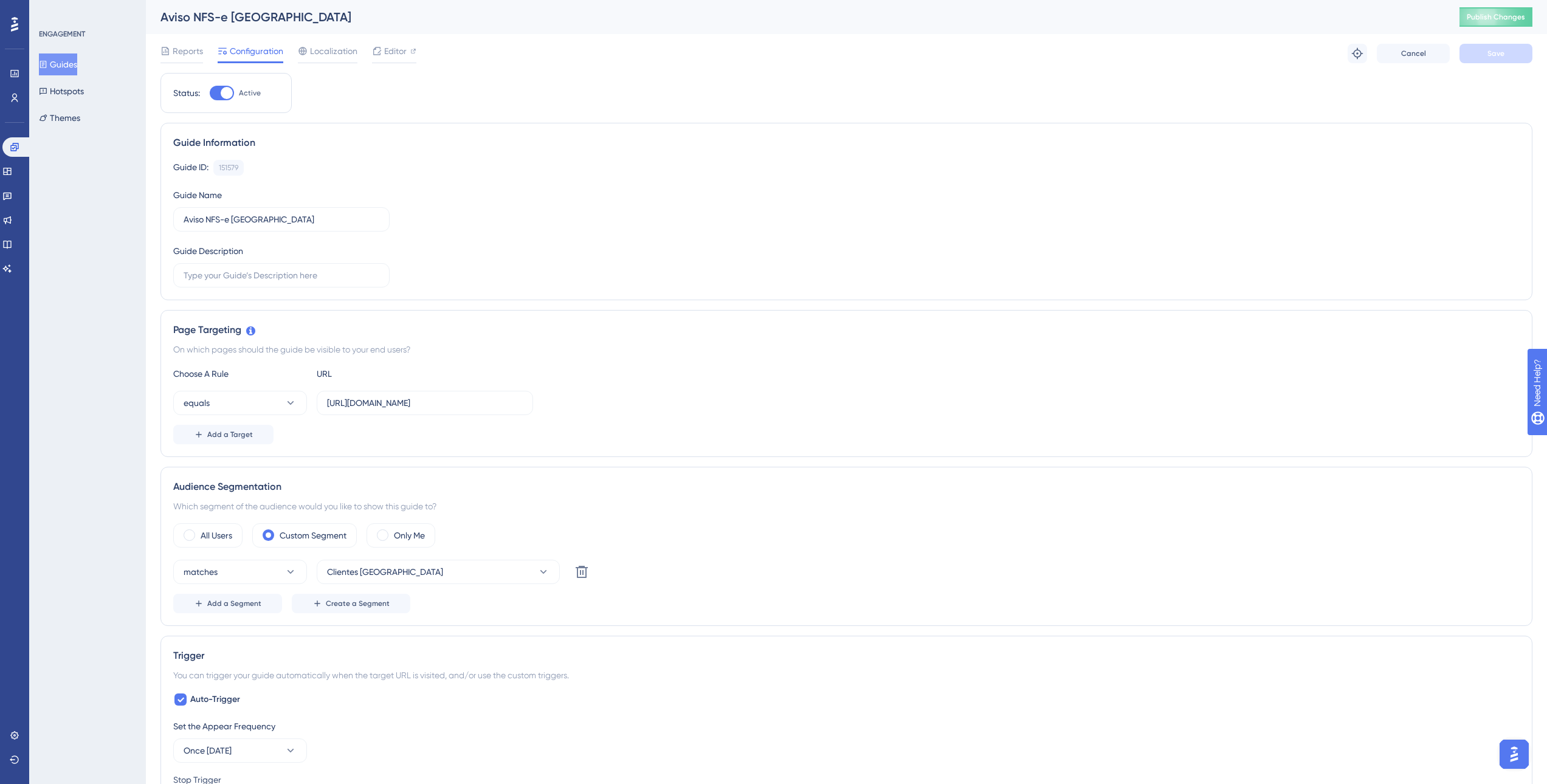
click at [63, 66] on button "Guides" at bounding box center [58, 64] width 38 height 22
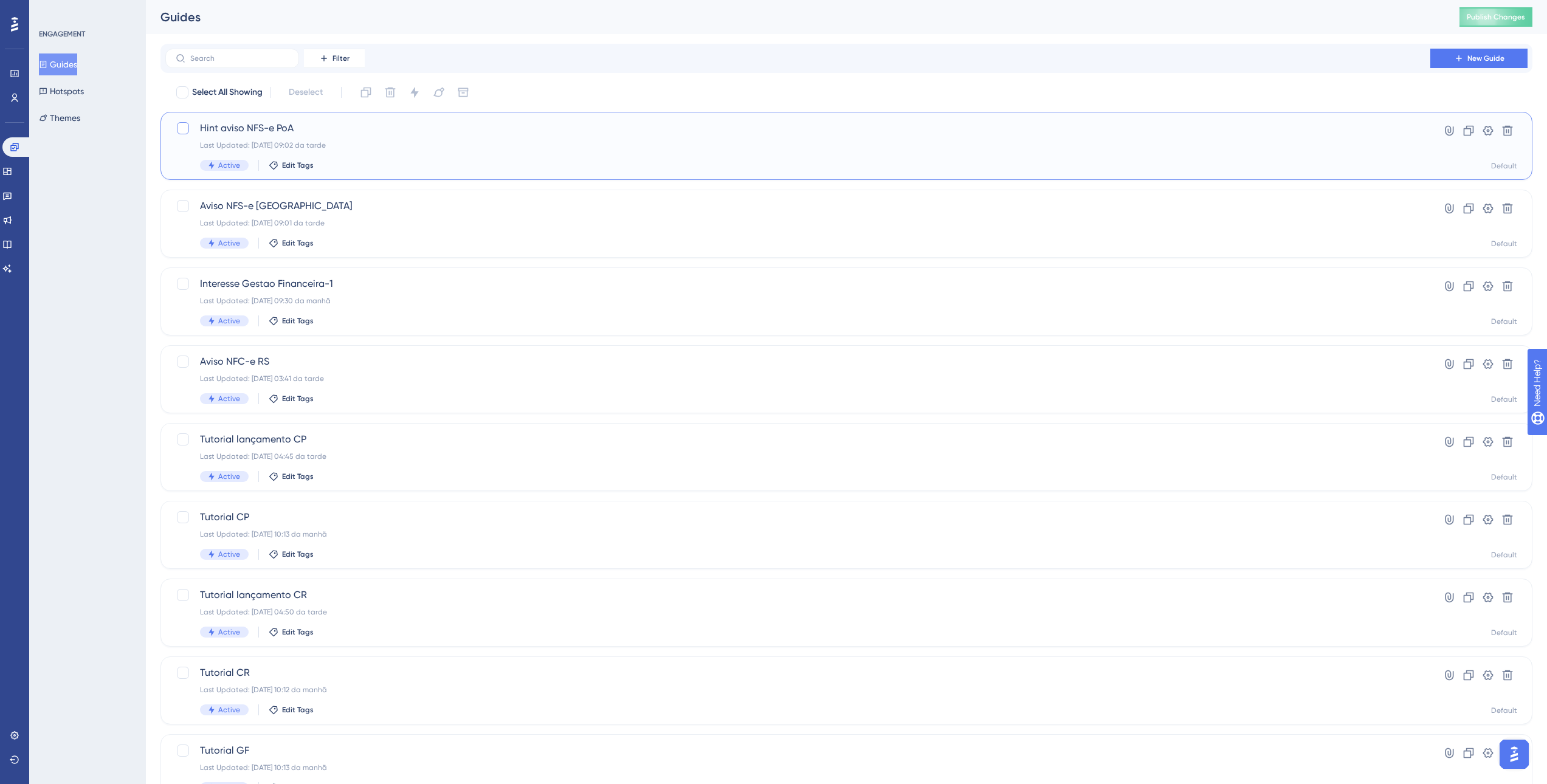
click at [185, 128] on div at bounding box center [183, 128] width 12 height 12
checkbox input "true"
click at [1504, 18] on span "Publish Changes" at bounding box center [1496, 17] width 58 height 9
click at [181, 133] on div at bounding box center [183, 128] width 12 height 12
checkbox input "true"
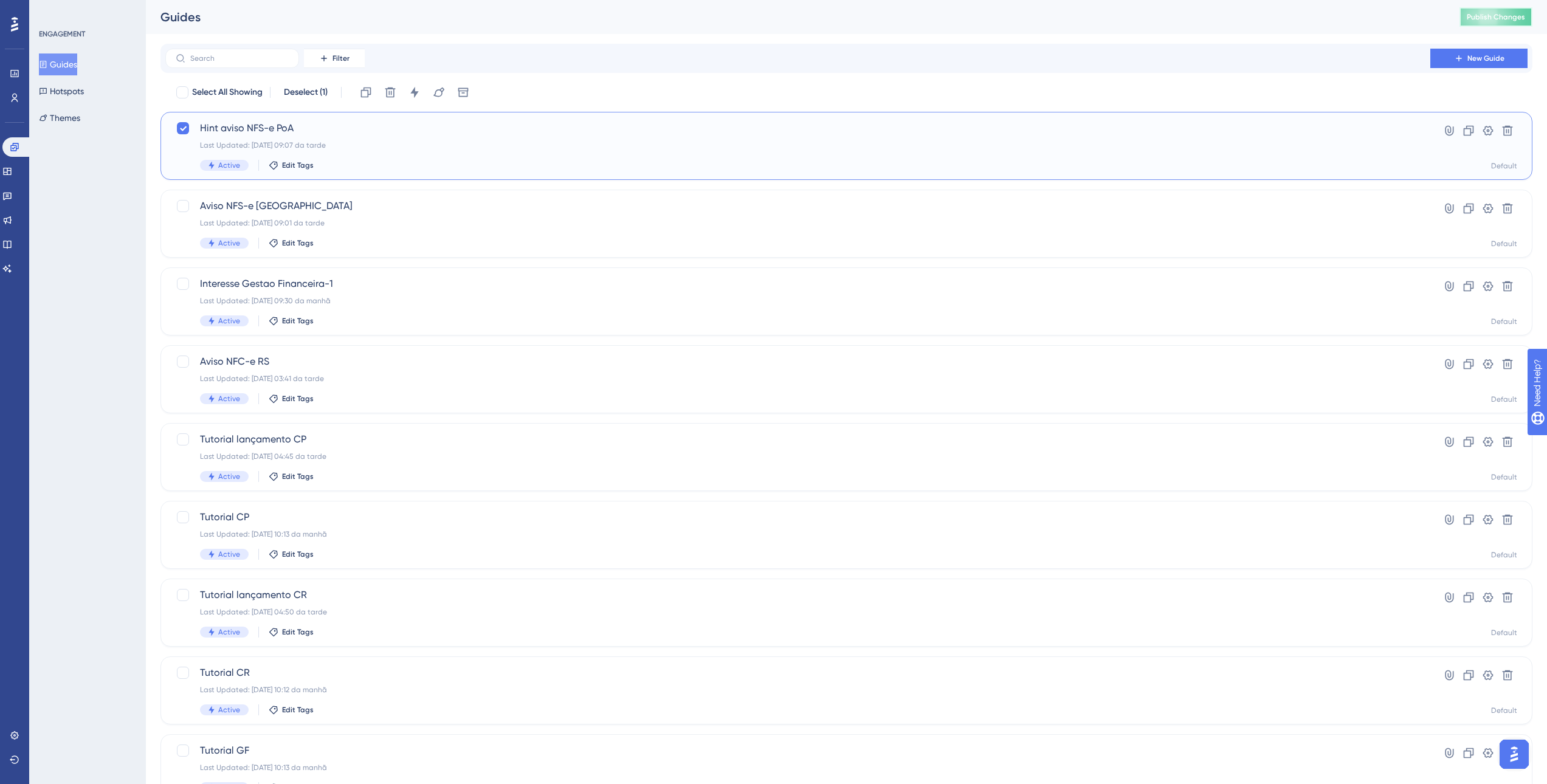
click at [1510, 22] on button "Publish Changes" at bounding box center [1496, 17] width 73 height 20
click at [360, 218] on div "Last Updated: 11.09.2025 09:01 da tarde" at bounding box center [797, 222] width 1195 height 9
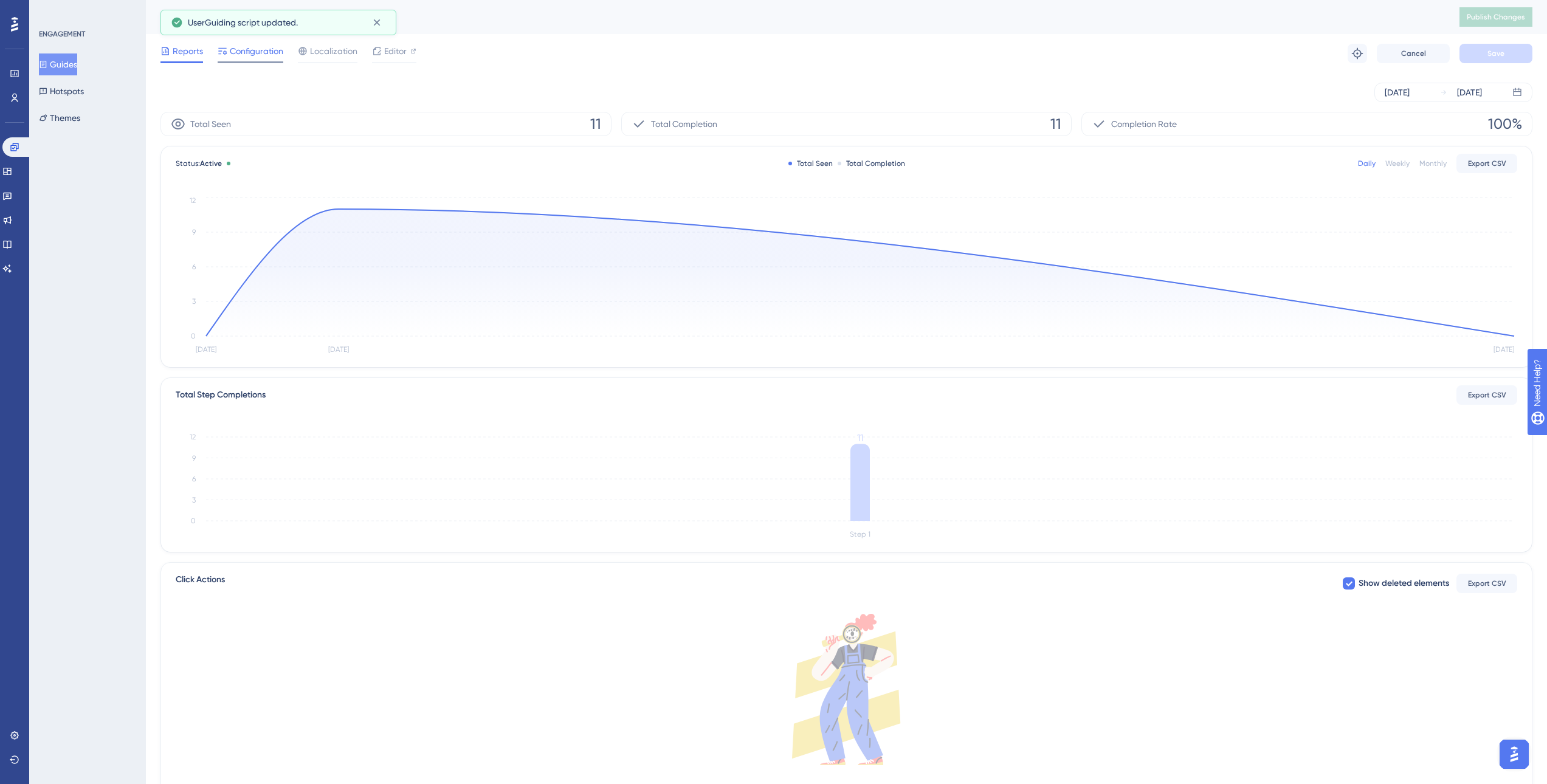
click at [271, 52] on span "Configuration" at bounding box center [257, 51] width 54 height 14
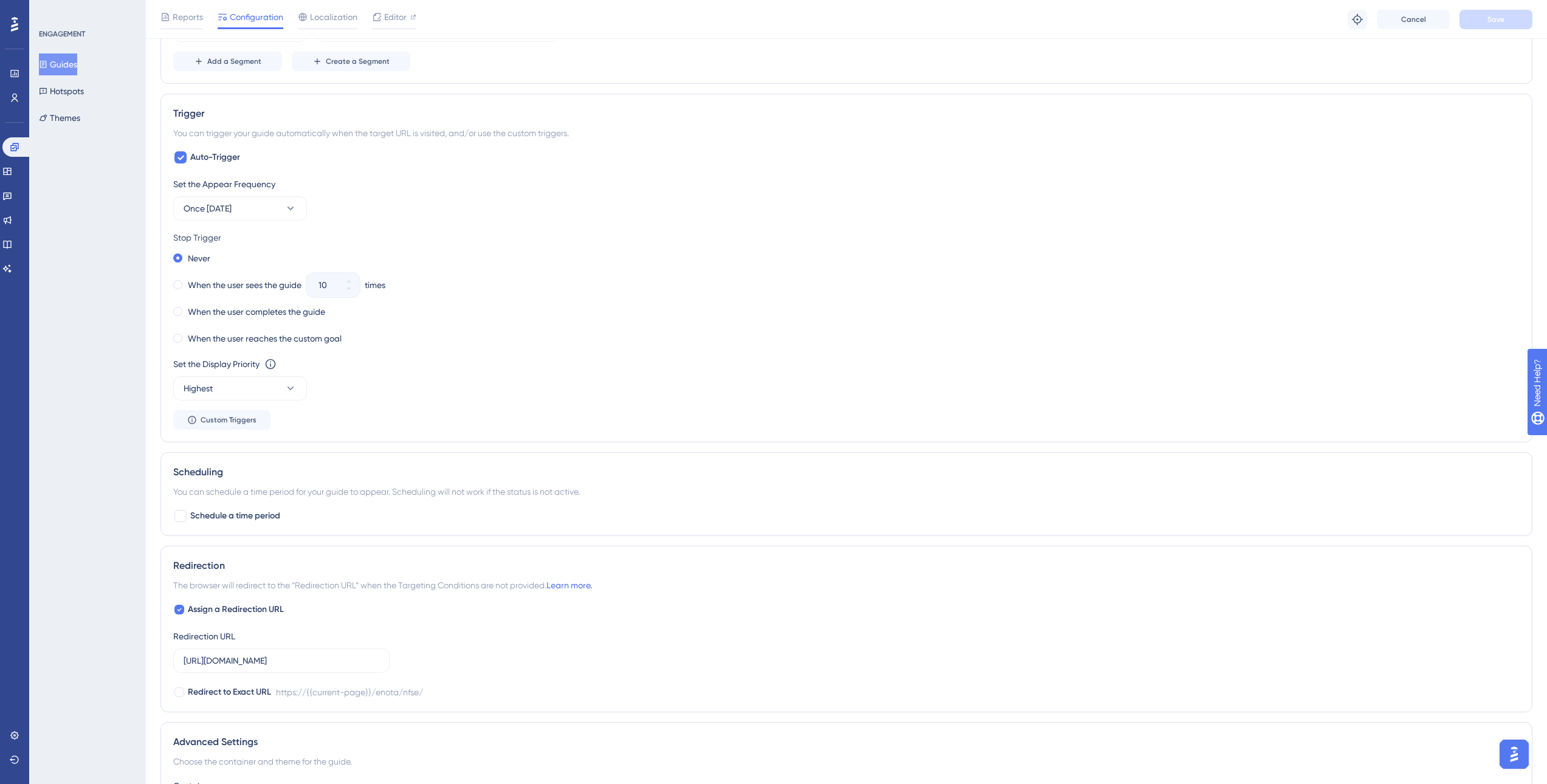
scroll to position [668, 0]
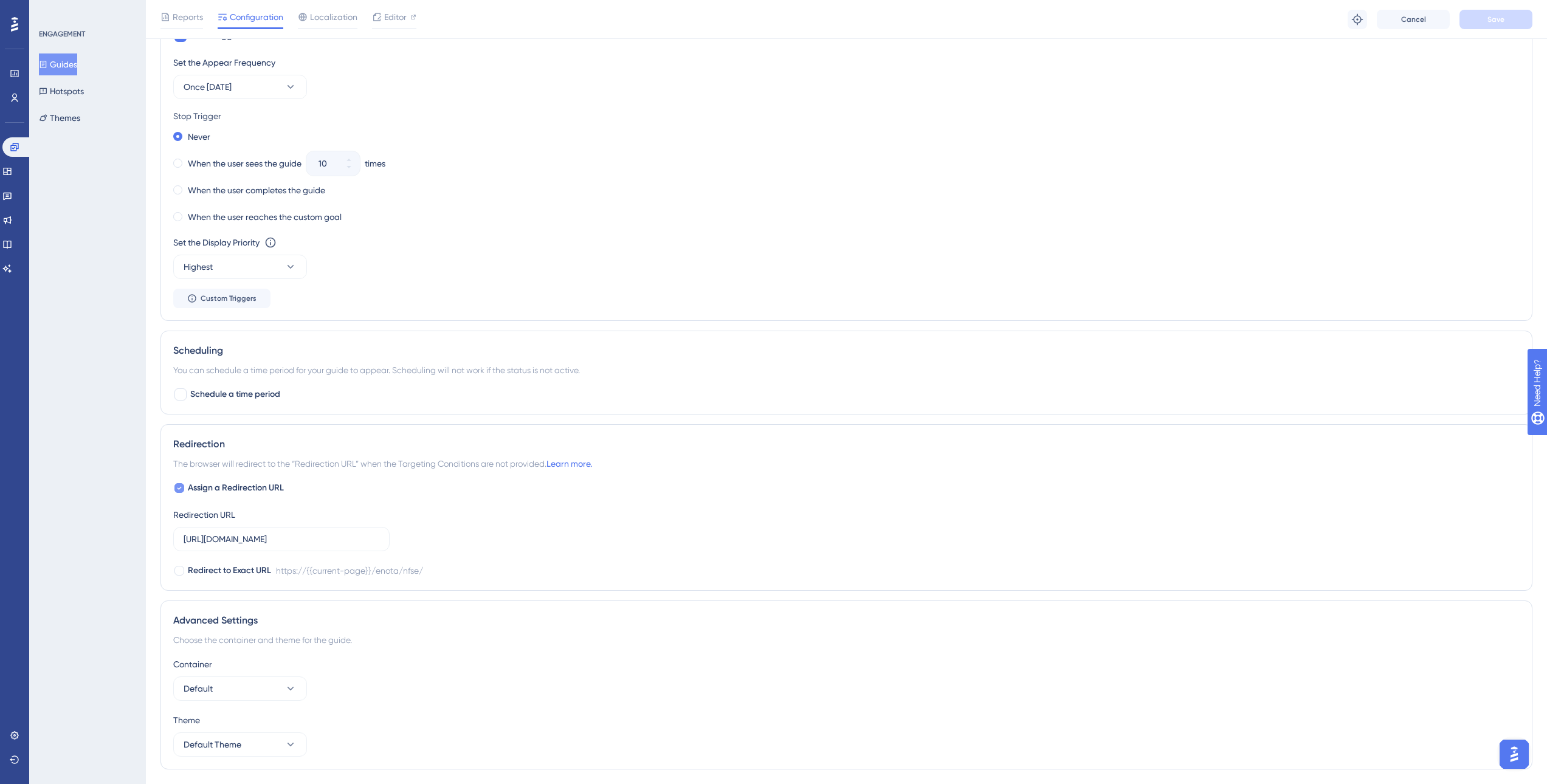
click at [179, 485] on icon at bounding box center [179, 488] width 5 height 9
checkbox input "false"
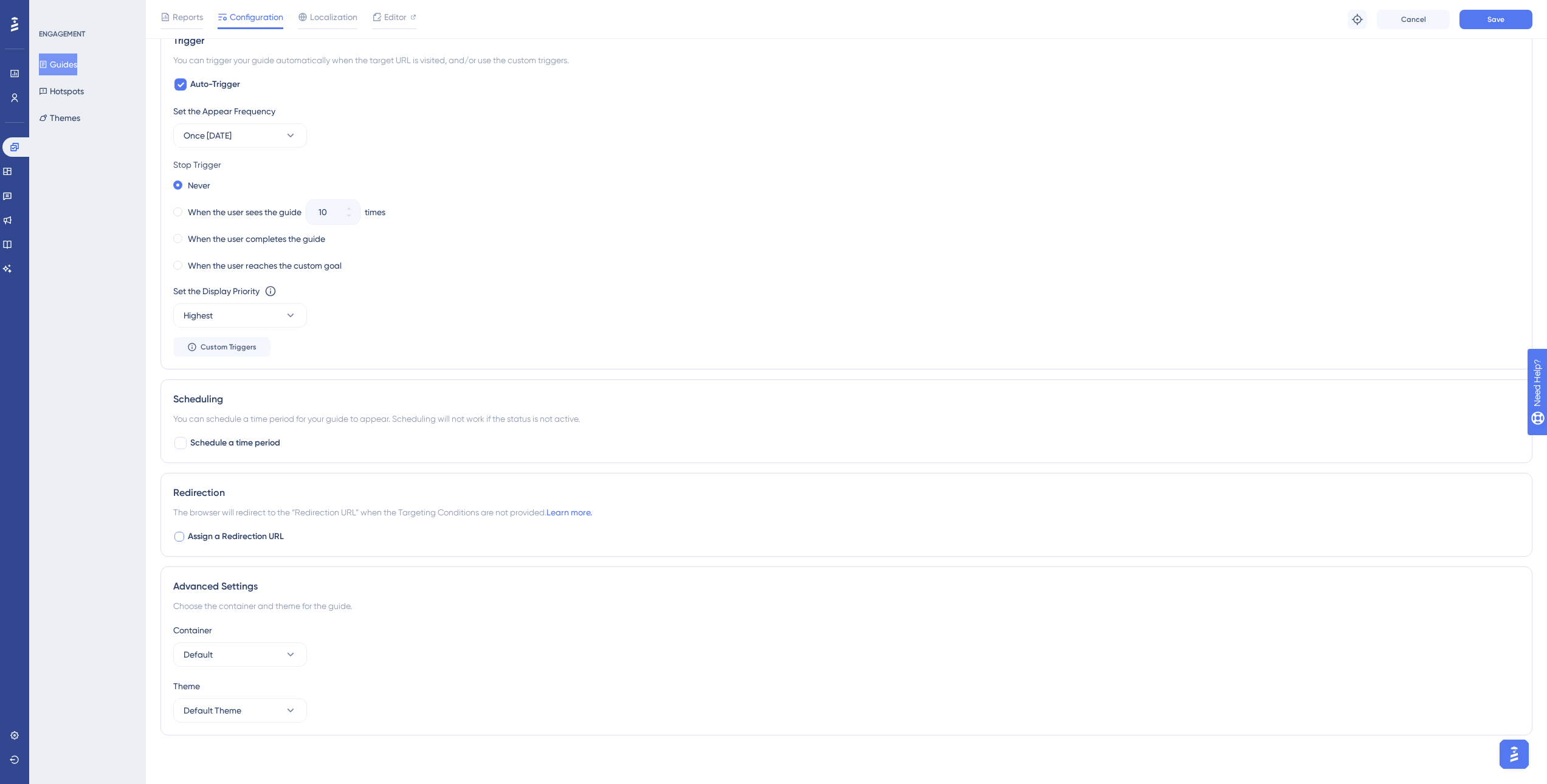
scroll to position [0, 0]
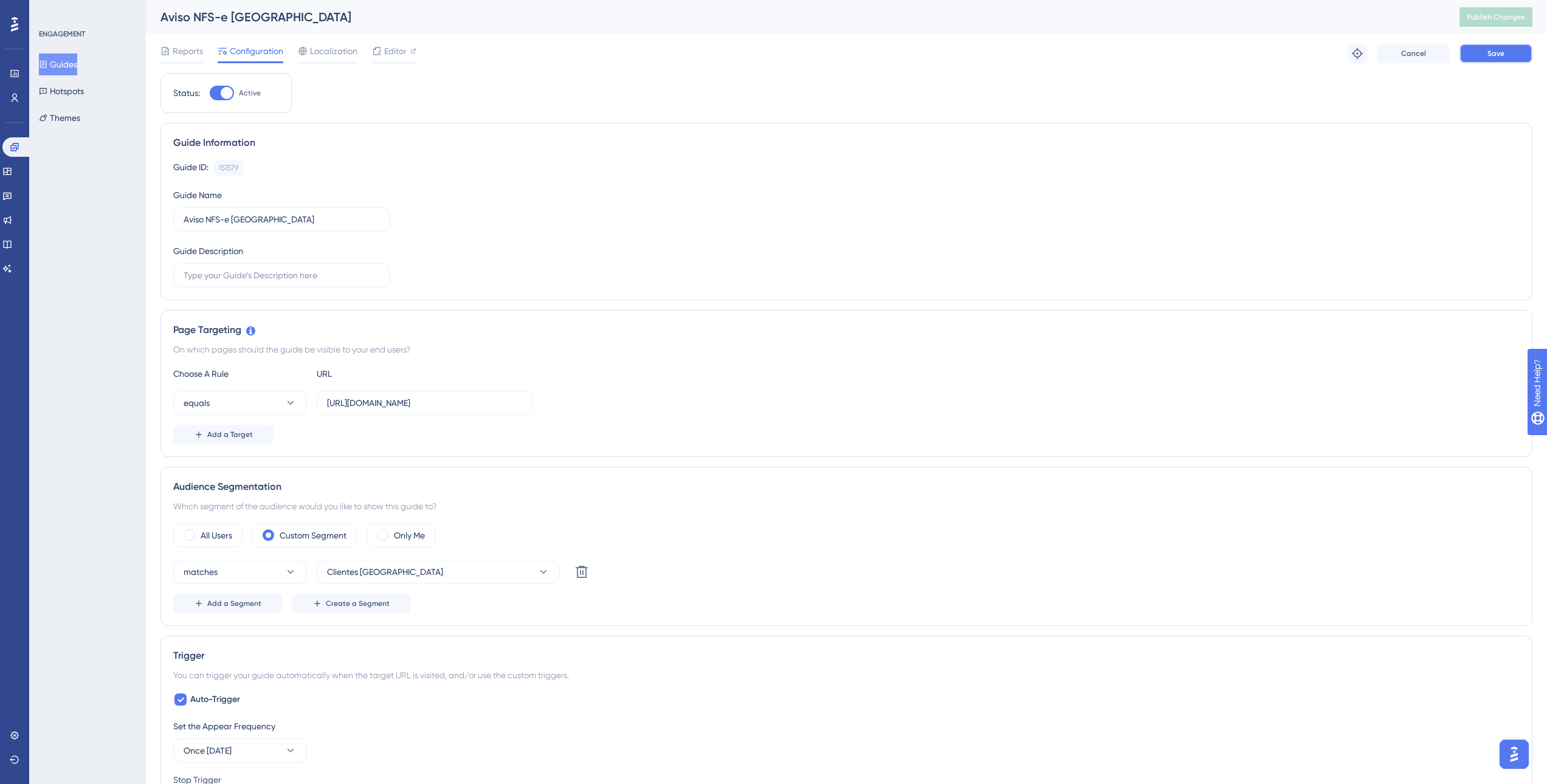
click at [1485, 62] on button "Save" at bounding box center [1496, 53] width 73 height 20
click at [1493, 20] on span "Publish Changes" at bounding box center [1496, 17] width 58 height 9
click at [183, 54] on span "Reports" at bounding box center [188, 51] width 30 height 14
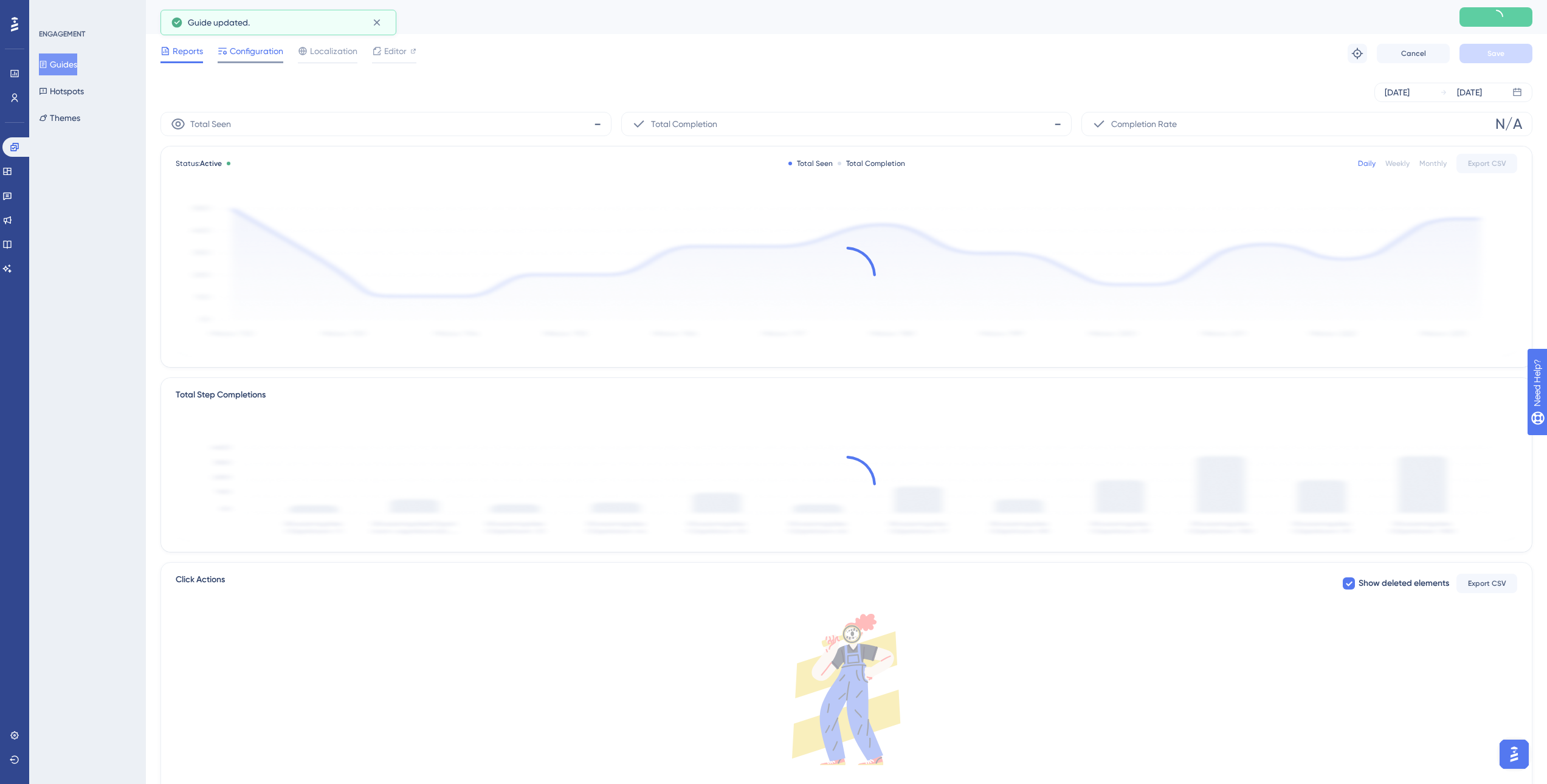
click at [246, 53] on span "Configuration" at bounding box center [257, 51] width 54 height 14
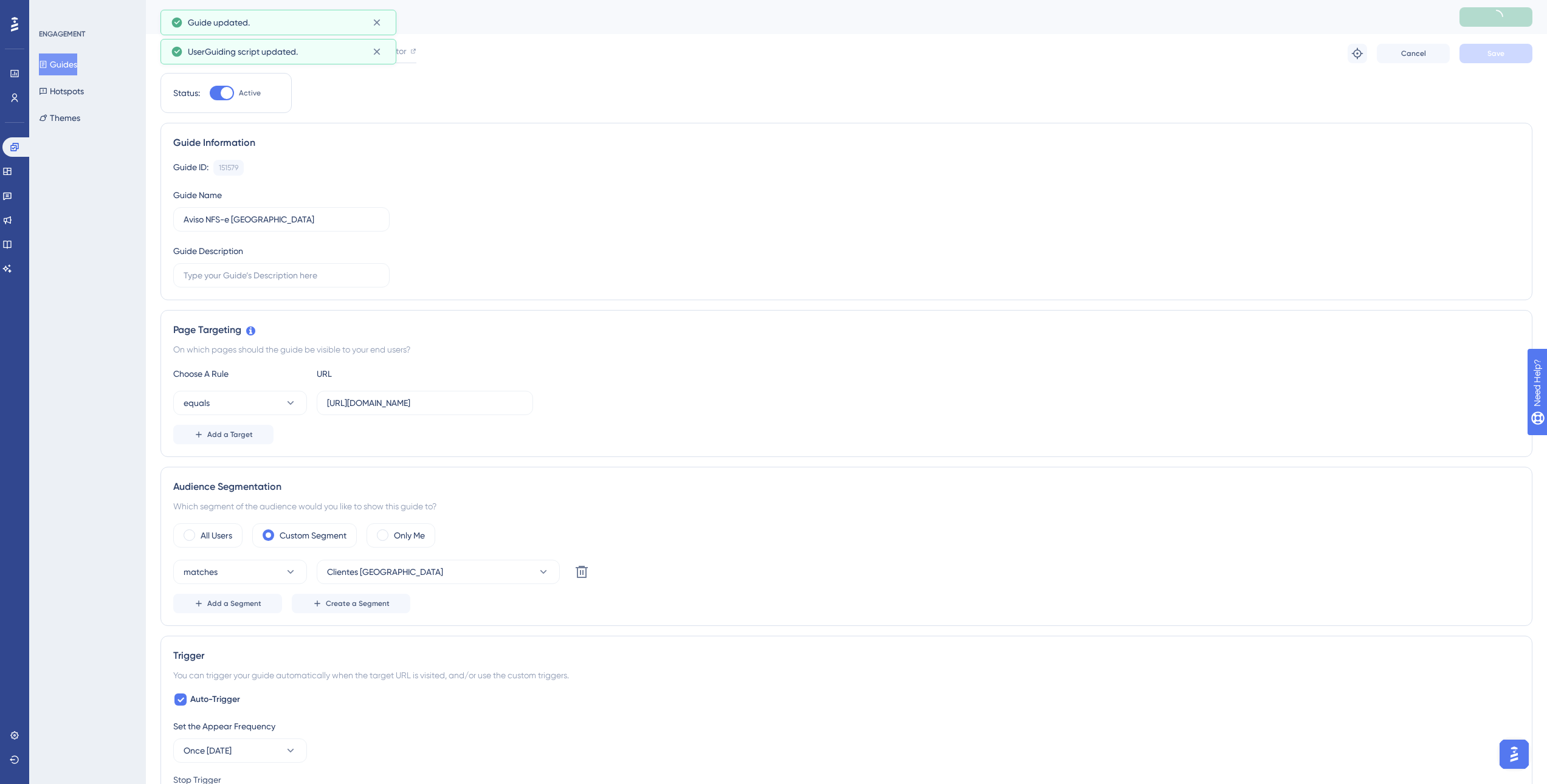
click at [70, 61] on button "Guides" at bounding box center [58, 64] width 38 height 22
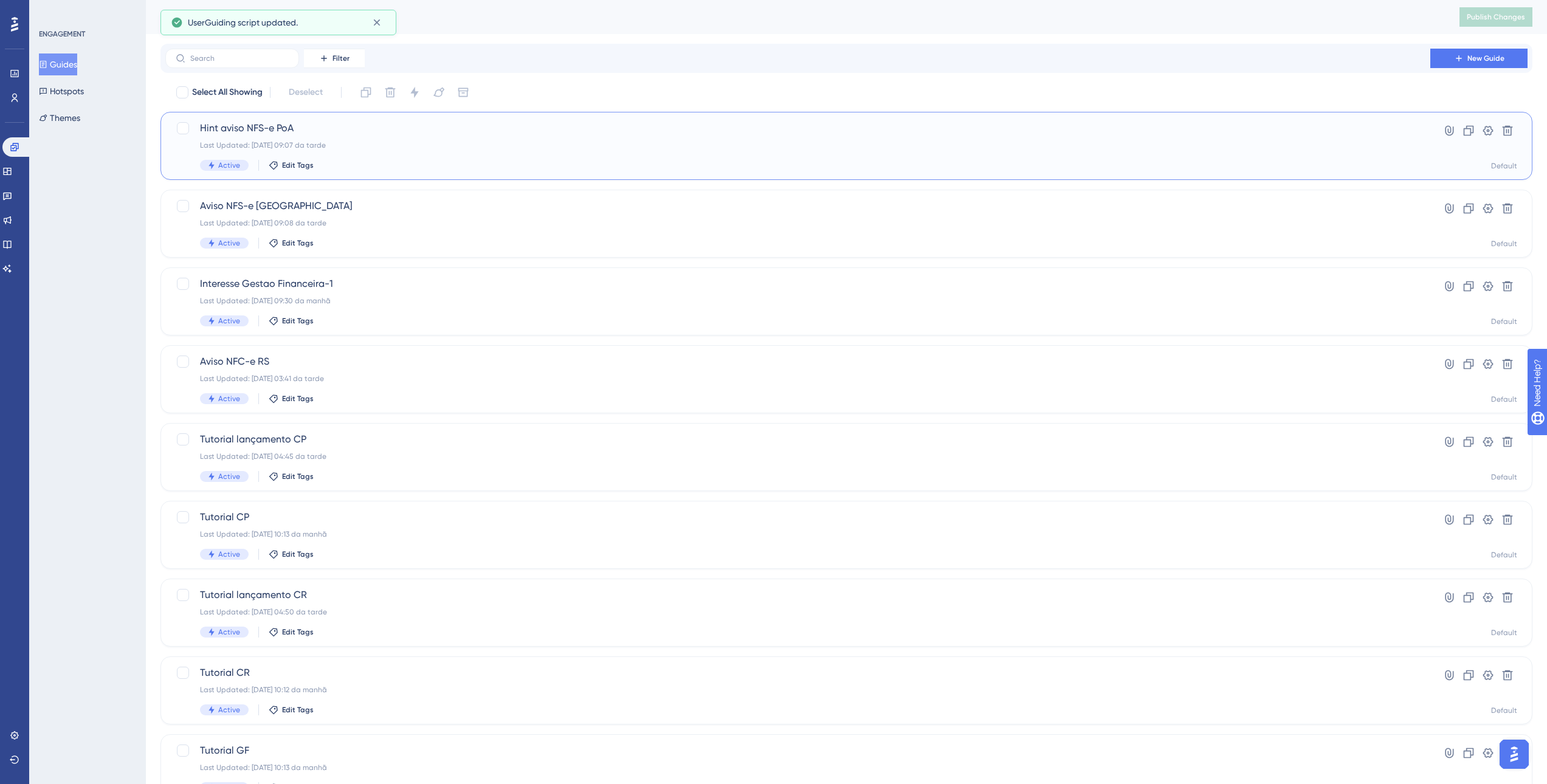
click at [403, 149] on div "Last Updated: 11.09.2025 09:07 da tarde" at bounding box center [797, 145] width 1195 height 9
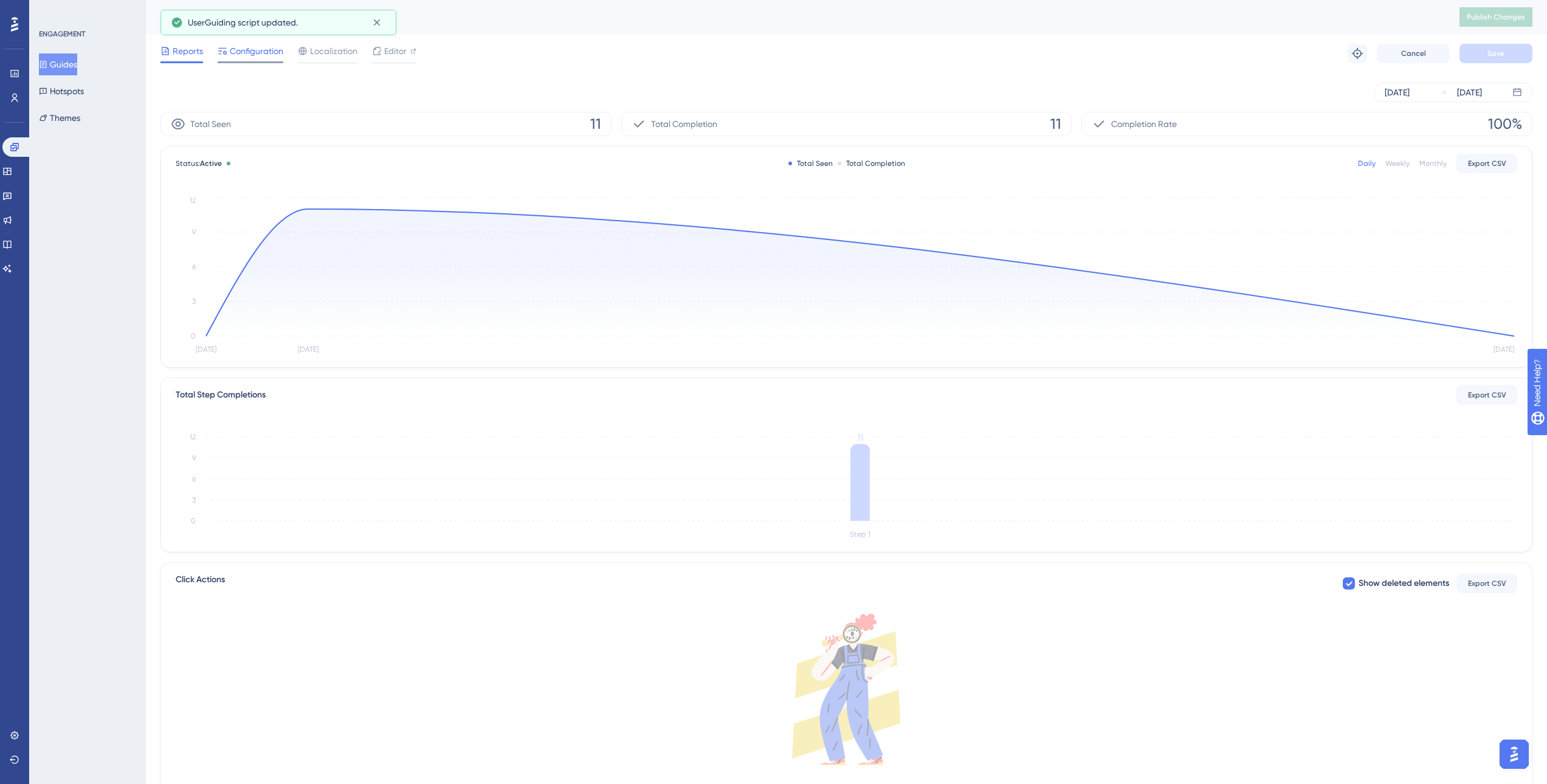
click at [244, 51] on span "Configuration" at bounding box center [257, 51] width 54 height 14
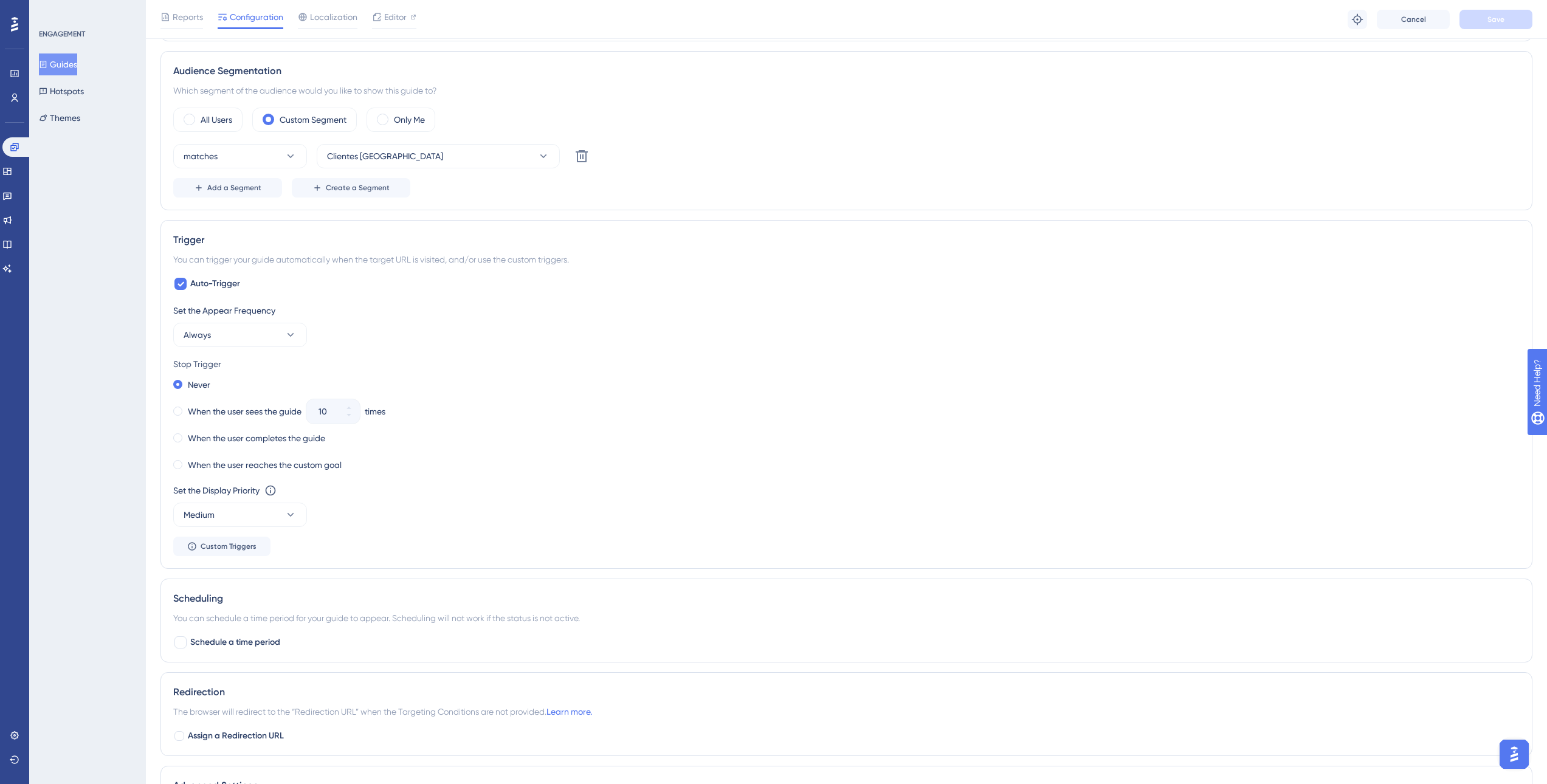
scroll to position [425, 0]
click at [248, 335] on button "Always" at bounding box center [240, 330] width 133 height 25
click at [344, 309] on div "Set the Appear Frequency" at bounding box center [846, 306] width 1346 height 14
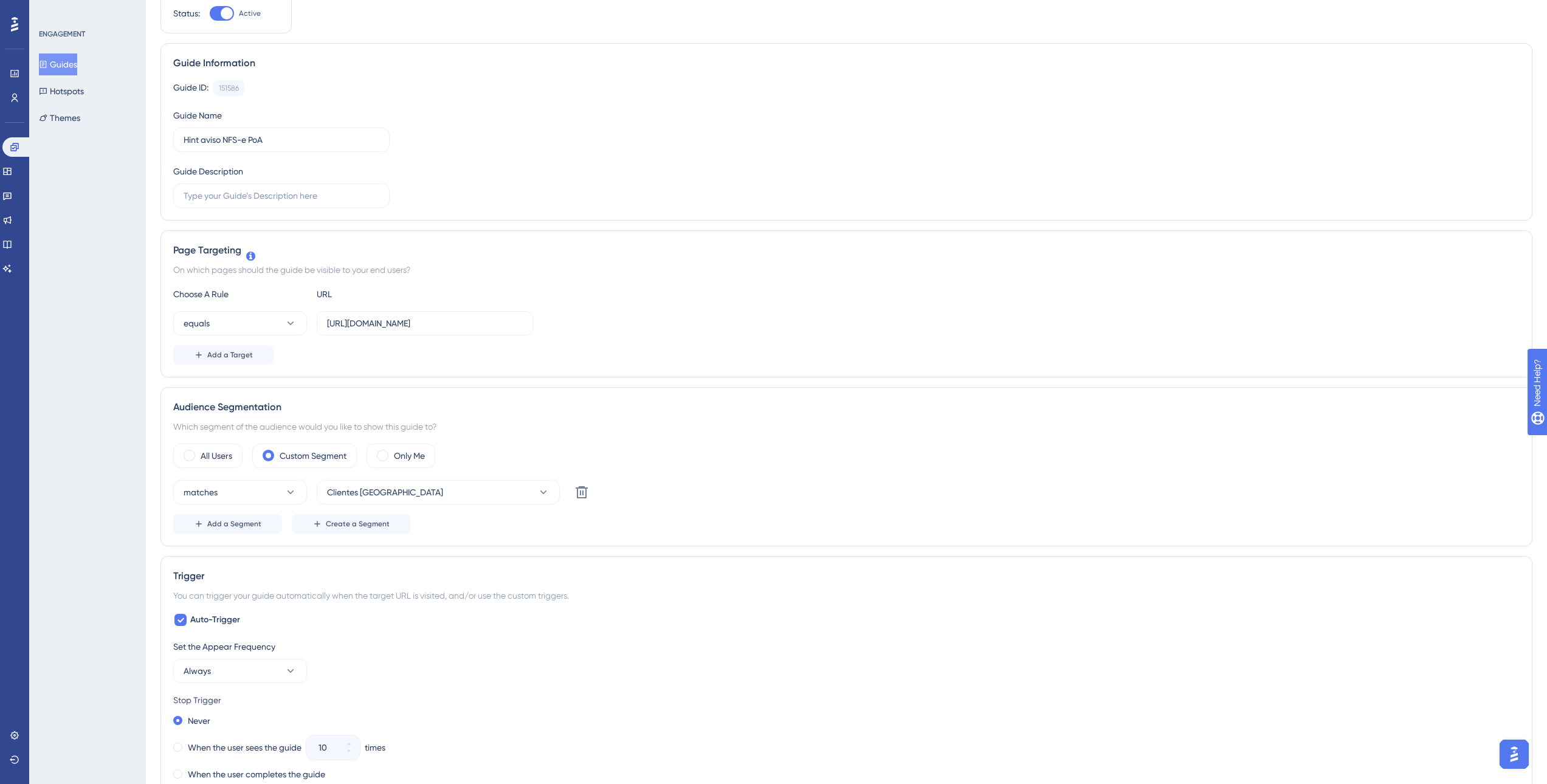
scroll to position [0, 0]
